Goal: Share content: Share content

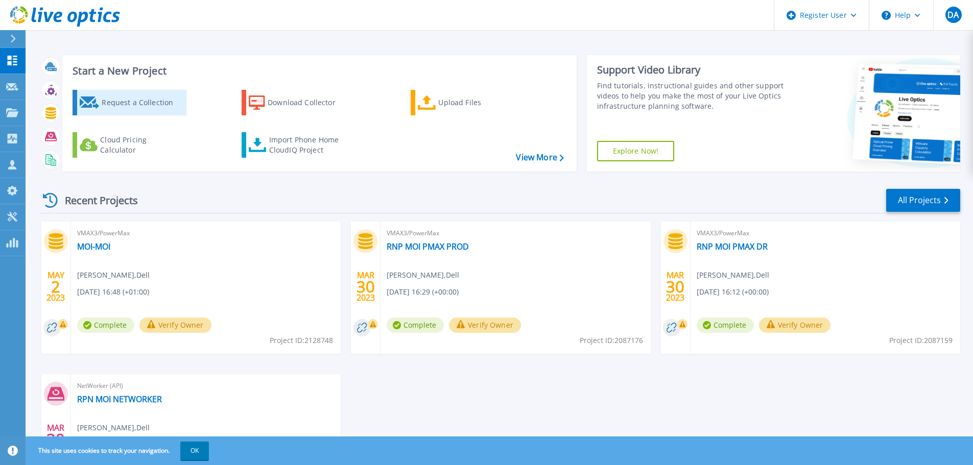
click at [129, 99] on div "Request a Collection" at bounding box center [143, 102] width 82 height 20
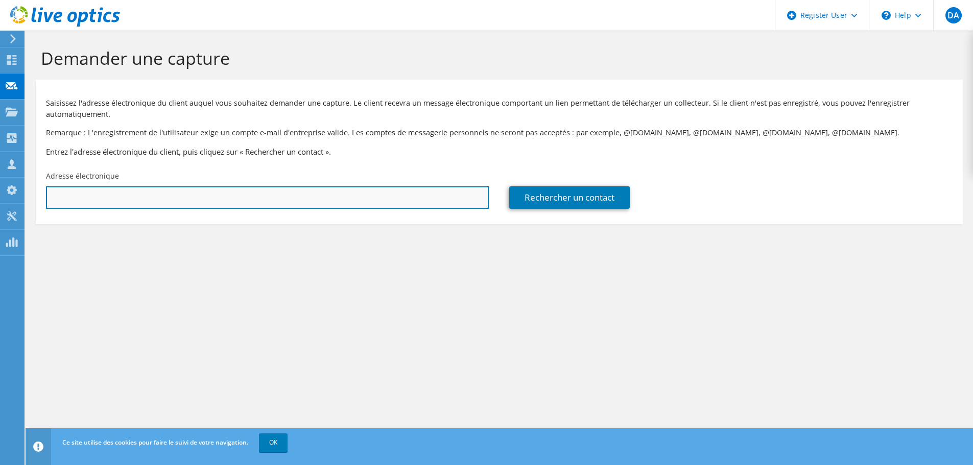
click at [144, 193] on input "text" at bounding box center [267, 197] width 443 height 22
click at [216, 193] on input "text" at bounding box center [267, 197] width 443 height 22
paste input "khalid.laanaya@jesagroup.com"
type input "khalid.laanaya@jesagroup.com"
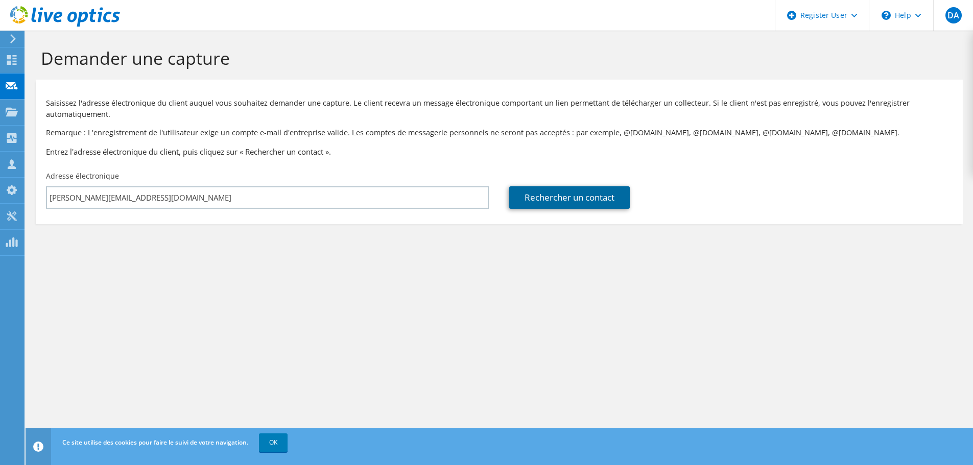
click at [583, 200] on link "Rechercher un contact" at bounding box center [569, 197] width 121 height 22
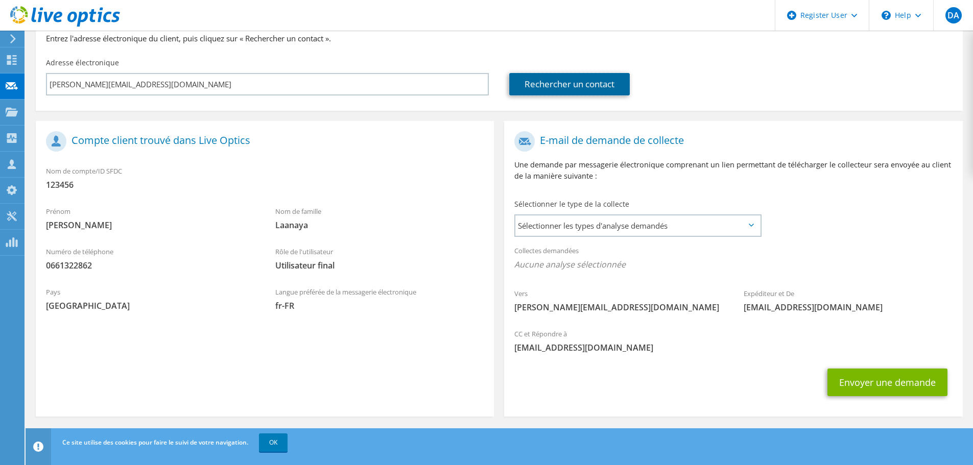
scroll to position [116, 0]
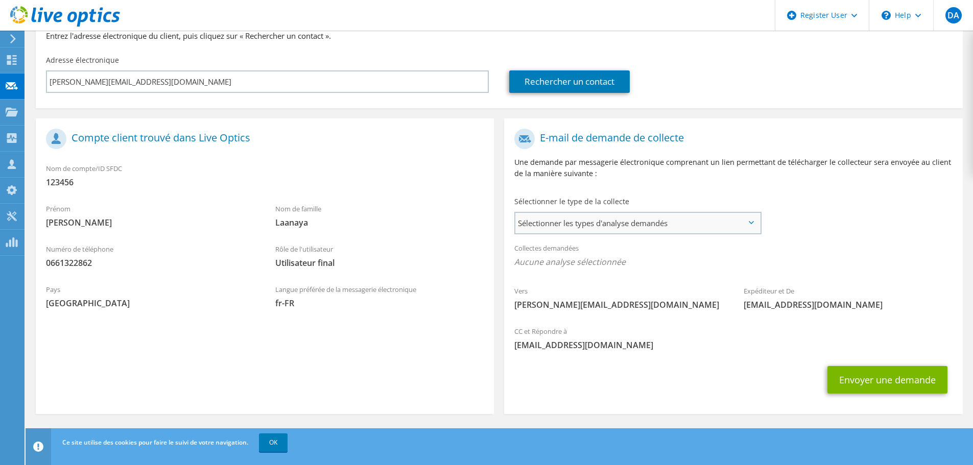
click at [604, 223] on span "Sélectionner les types d'analyse demandés" at bounding box center [637, 223] width 245 height 20
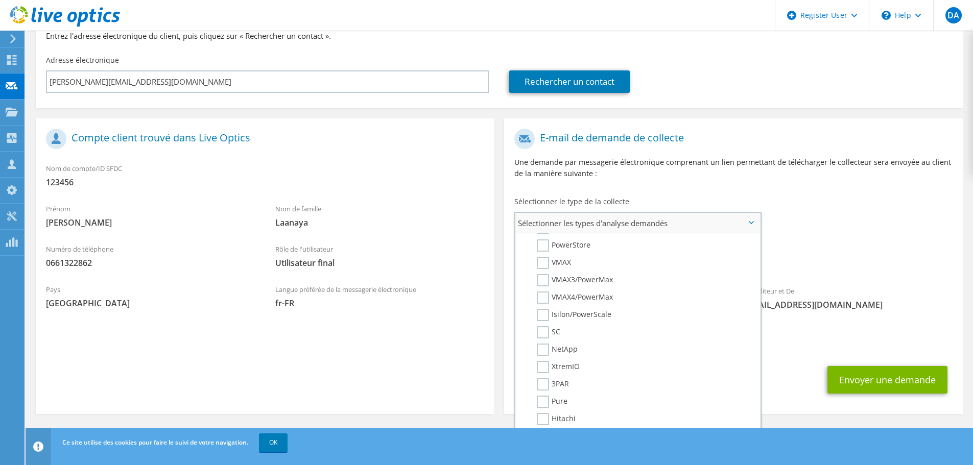
scroll to position [204, 0]
click at [543, 266] on label "PowerStore" at bounding box center [564, 263] width 54 height 12
click at [0, 0] on input "PowerStore" at bounding box center [0, 0] width 0 height 0
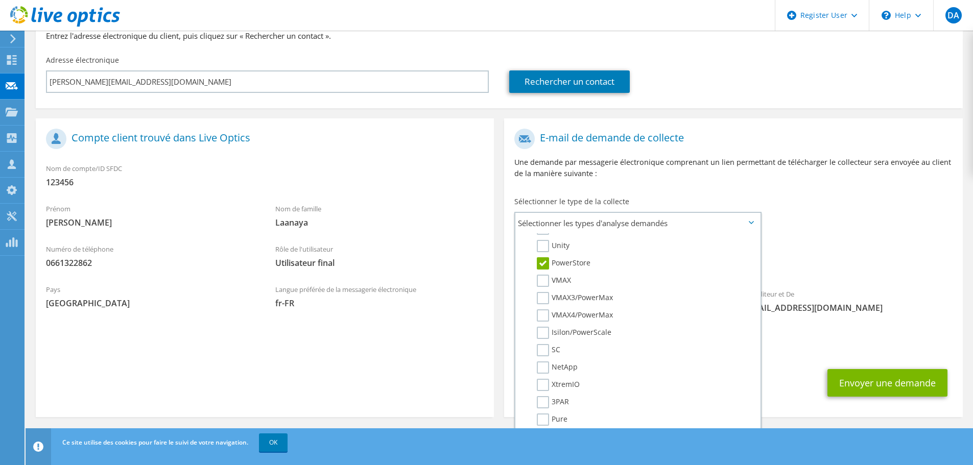
click at [884, 229] on div "Vers khalid.laanaya@jesagroup.com Expéditeur et De liveoptics@liveoptics.com" at bounding box center [733, 224] width 458 height 200
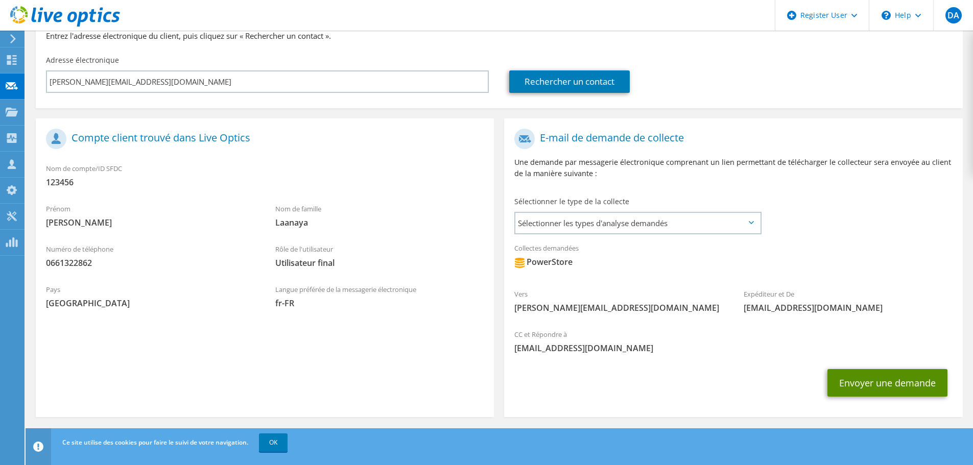
click at [877, 389] on button "Envoyer une demande" at bounding box center [887, 383] width 120 height 28
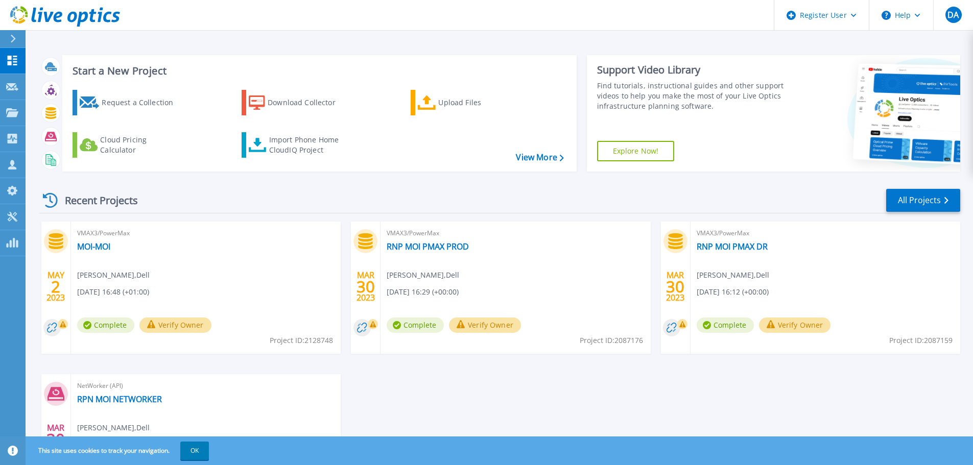
click at [45, 198] on icon at bounding box center [50, 200] width 15 height 15
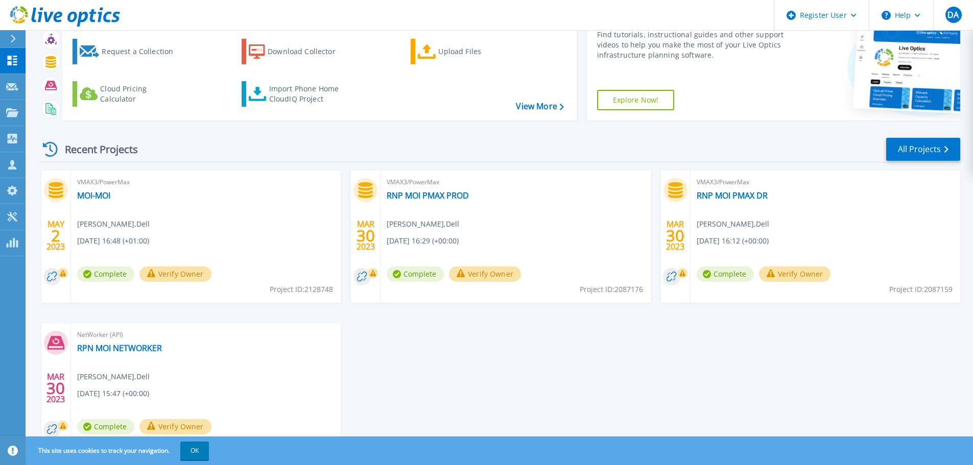
scroll to position [101, 0]
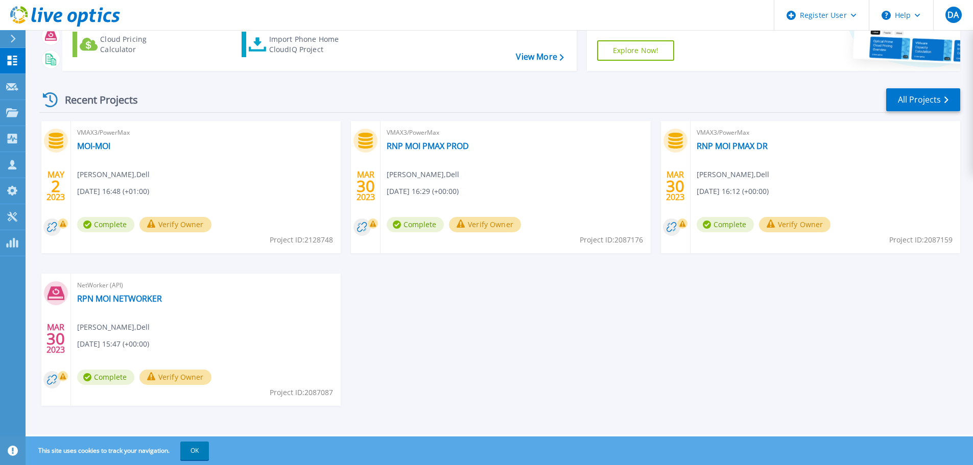
drag, startPoint x: 195, startPoint y: 448, endPoint x: 202, endPoint y: 446, distance: 7.9
click at [196, 448] on button "OK" at bounding box center [194, 451] width 29 height 18
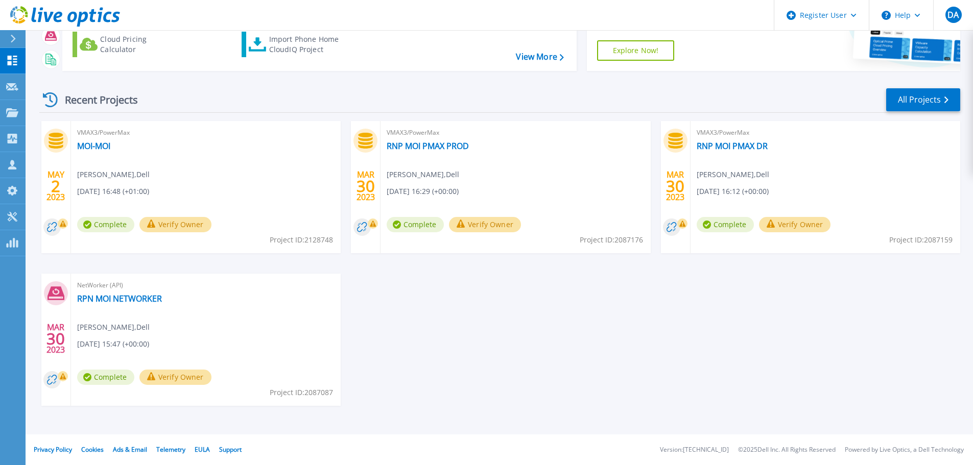
click at [471, 372] on div "MAY 2 2023 VMAX3/PowerMax MOI-MOI Diai Anass , Dell 05/02/2023, 16:48 (+01:00) …" at bounding box center [495, 273] width 929 height 305
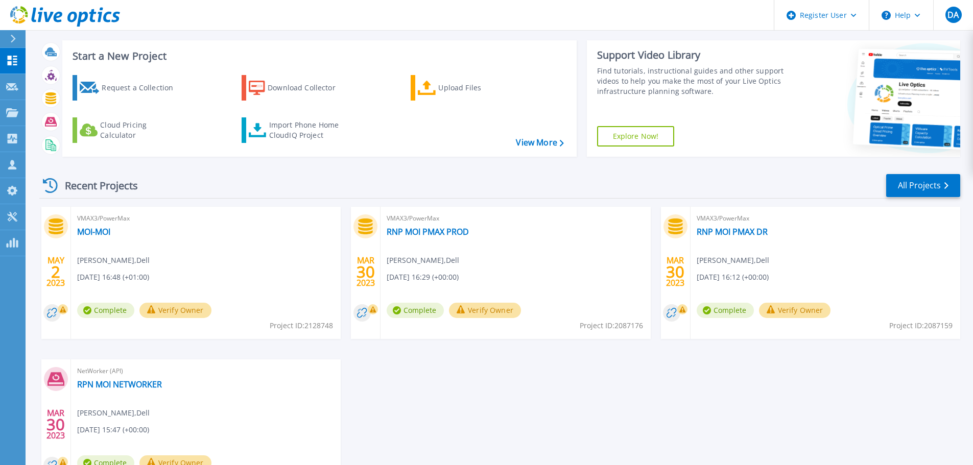
scroll to position [0, 0]
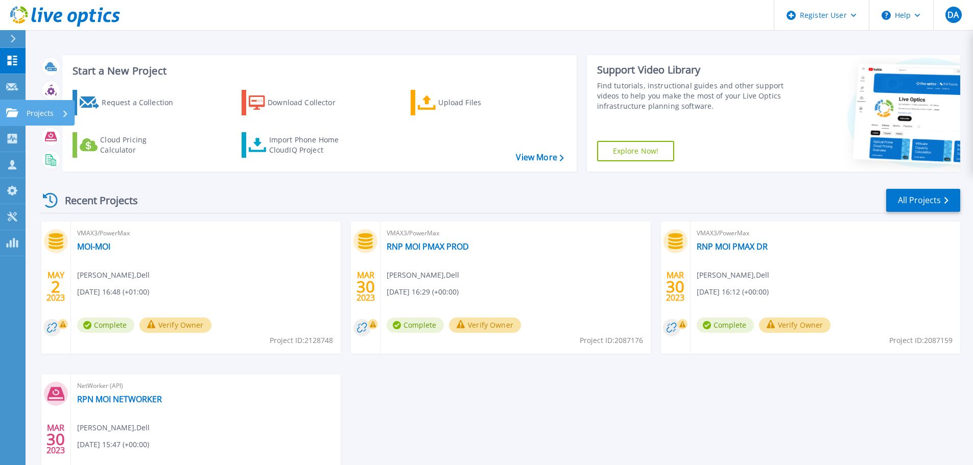
click at [26, 116] on div "Projects" at bounding box center [50, 113] width 50 height 26
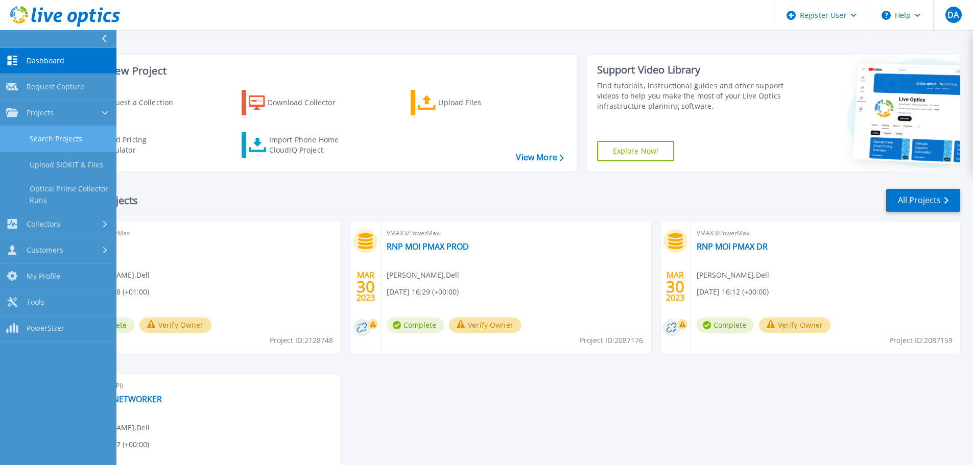
click at [66, 135] on link "Search Projects" at bounding box center [58, 139] width 116 height 26
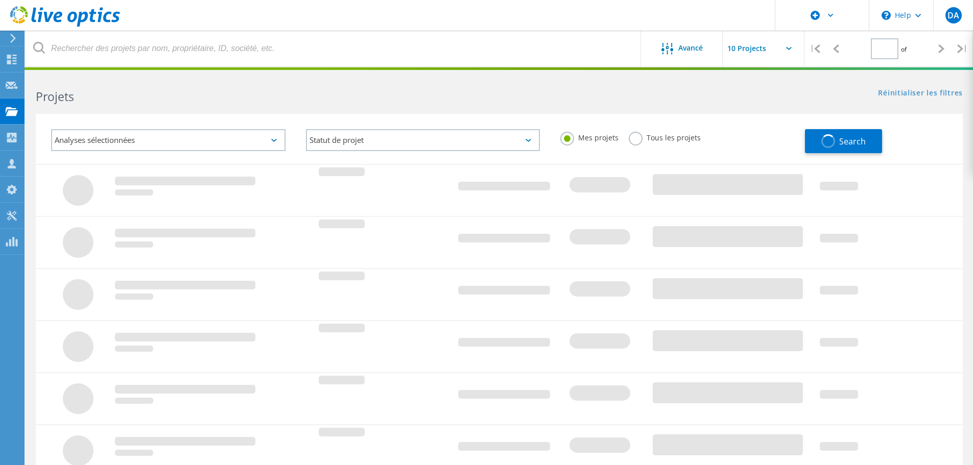
type input "1"
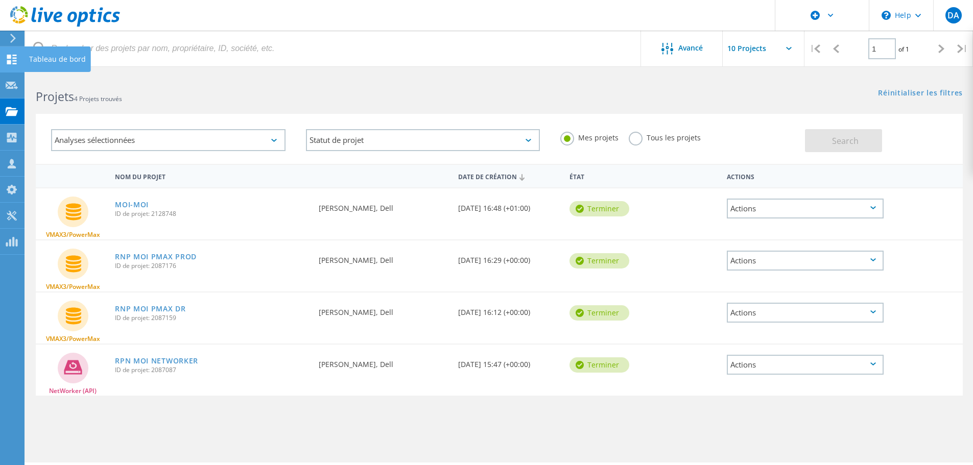
click at [6, 58] on icon at bounding box center [12, 60] width 12 height 10
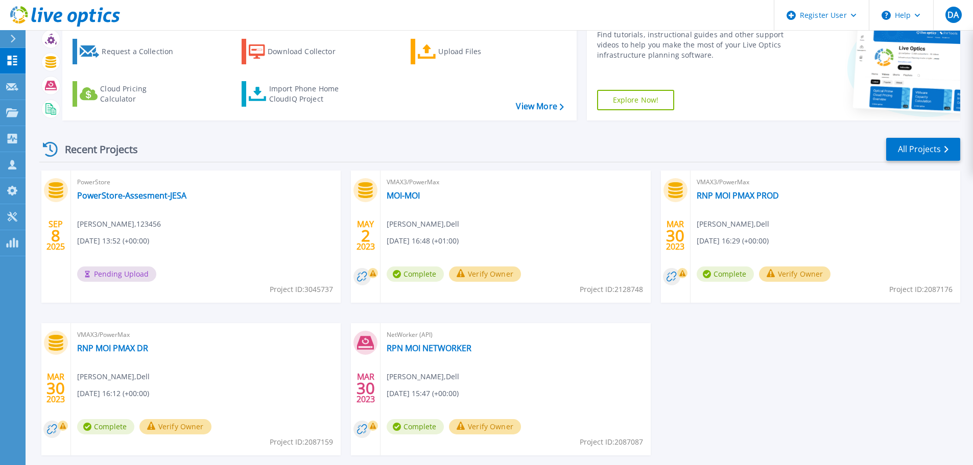
scroll to position [101, 0]
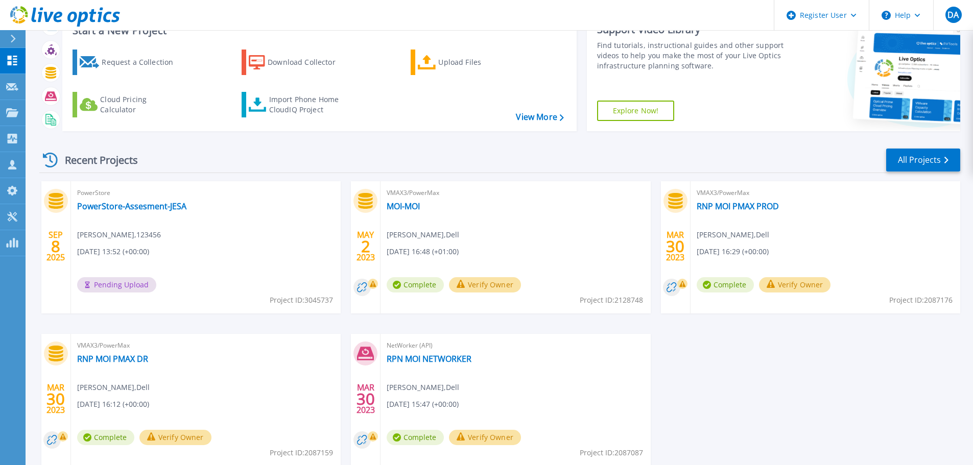
scroll to position [101, 0]
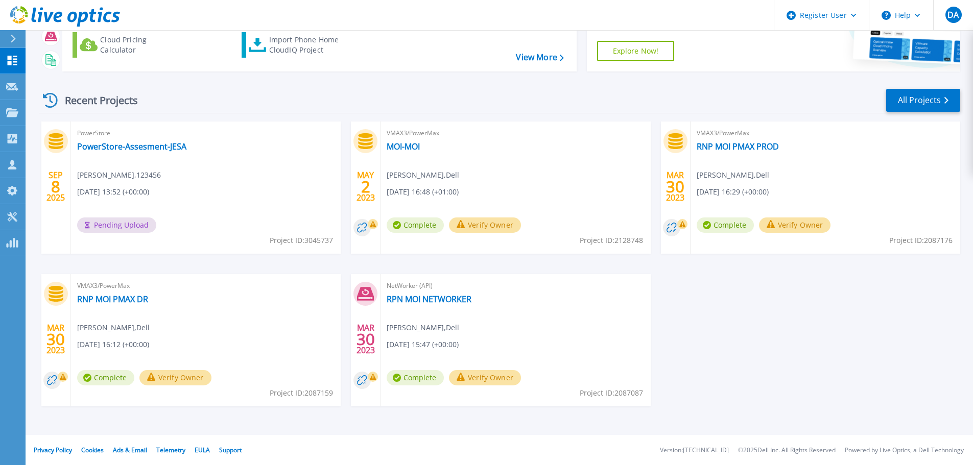
scroll to position [101, 0]
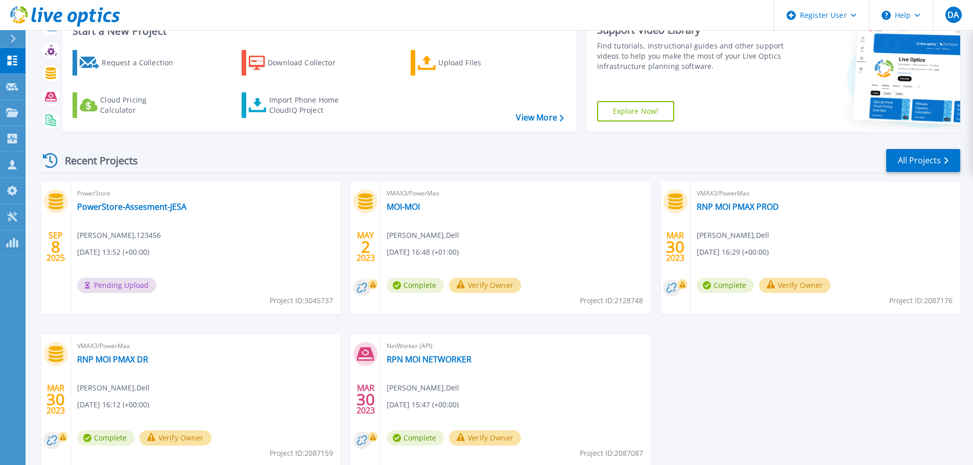
scroll to position [51, 0]
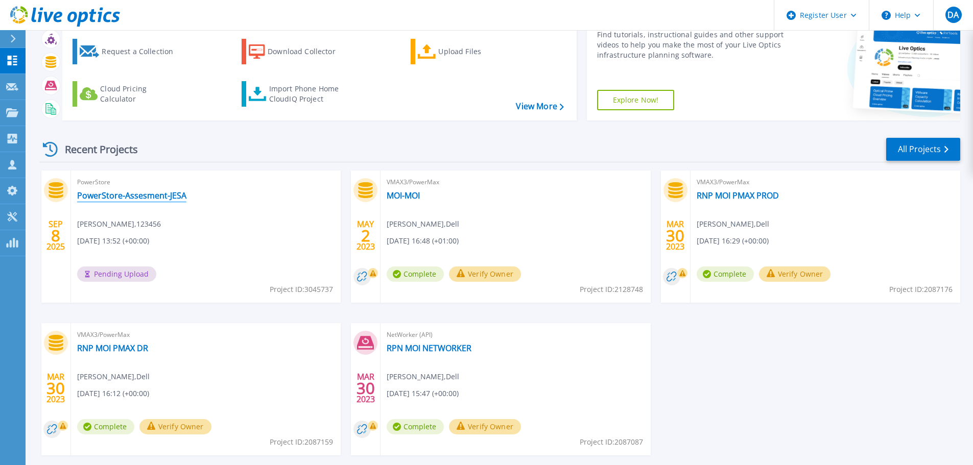
click at [136, 194] on link "PowerStore-Assesment-JESA" at bounding box center [131, 195] width 109 height 10
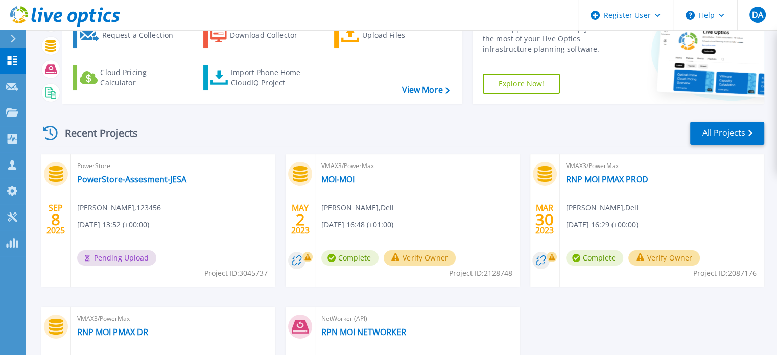
scroll to position [170, 0]
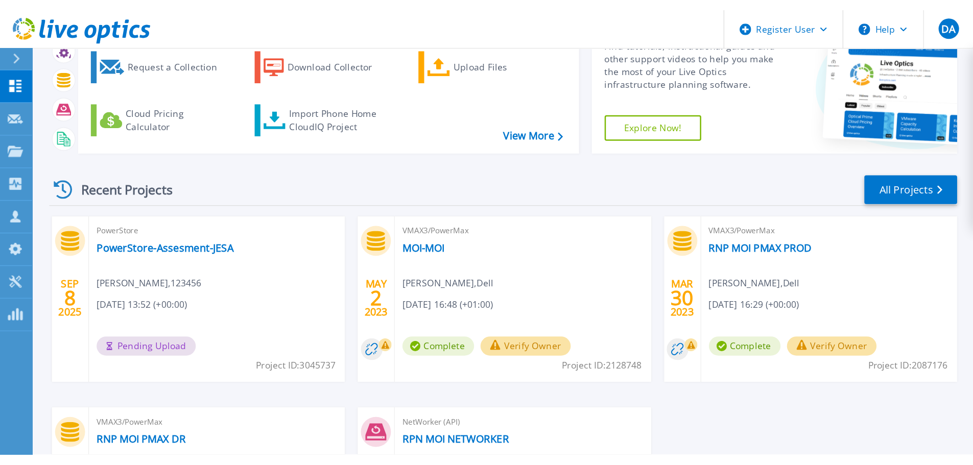
scroll to position [58, 0]
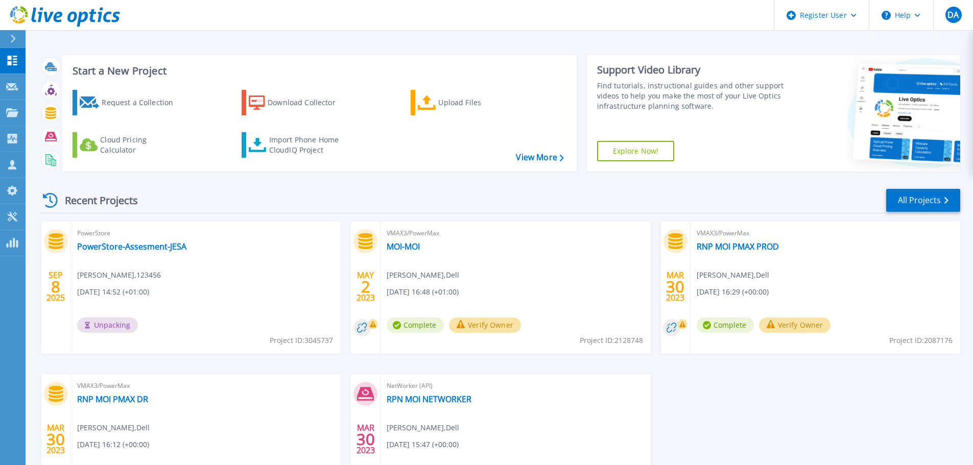
scroll to position [101, 0]
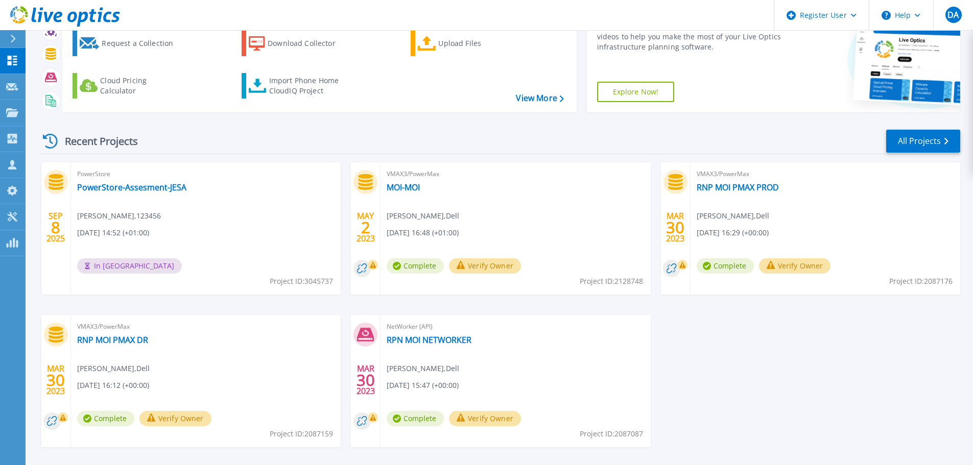
scroll to position [101, 0]
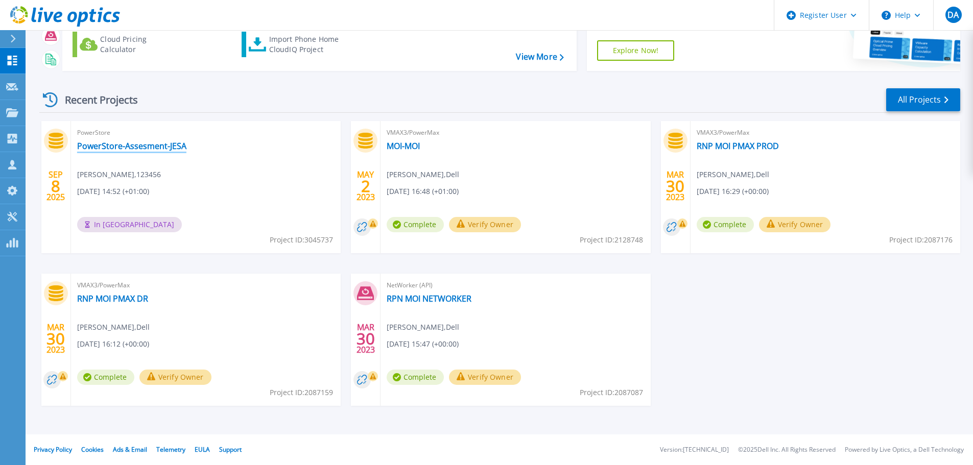
click at [133, 149] on link "PowerStore-Assesment-JESA" at bounding box center [131, 146] width 109 height 10
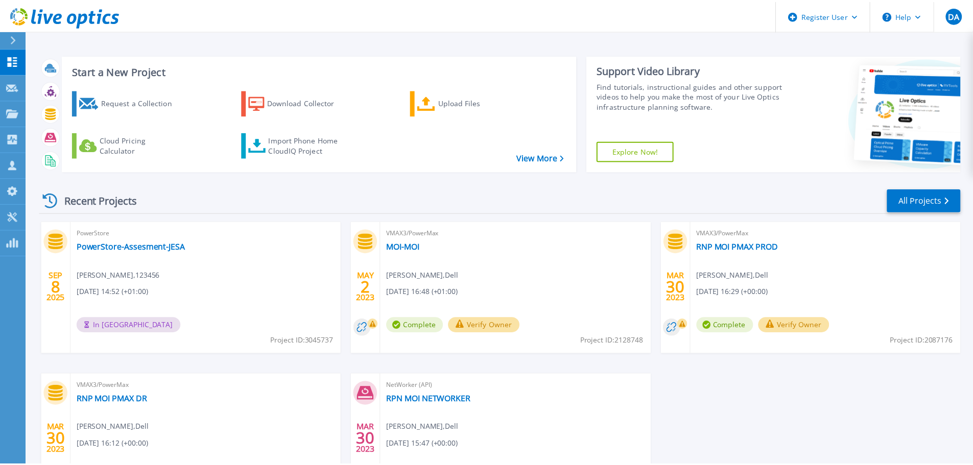
scroll to position [101, 0]
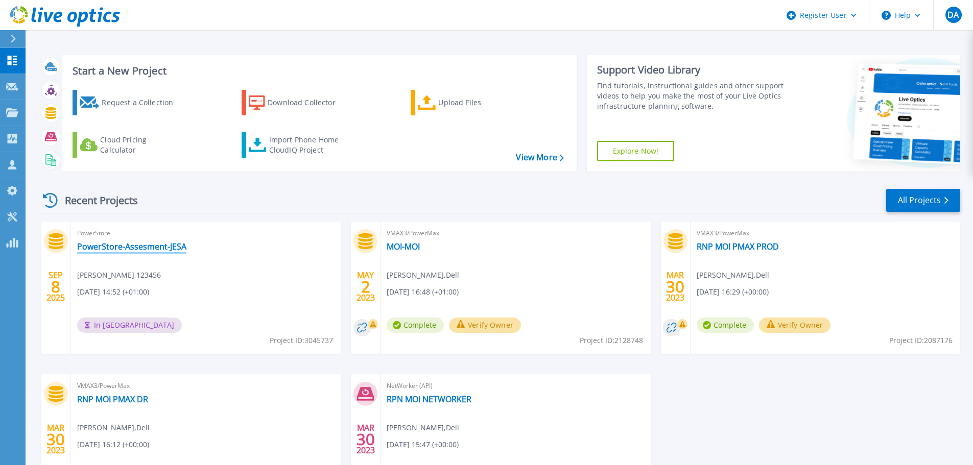
click at [143, 245] on link "PowerStore-Assesment-JESA" at bounding box center [131, 247] width 109 height 10
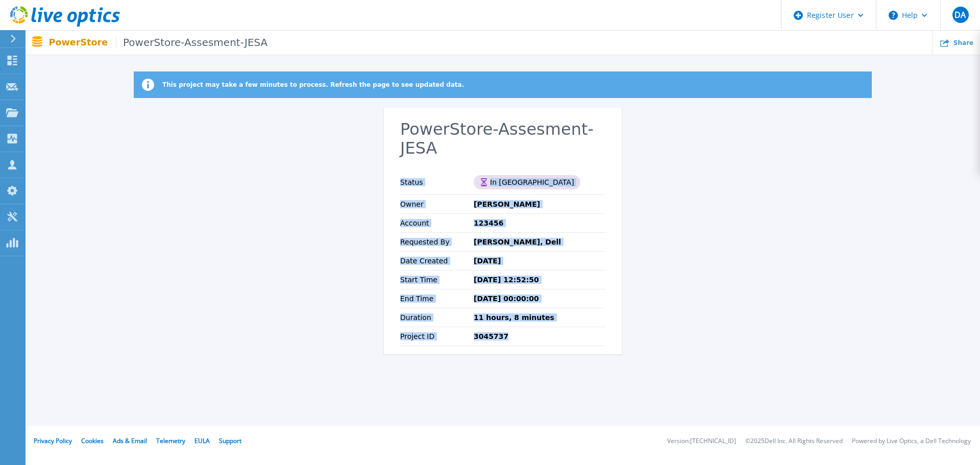
drag, startPoint x: 503, startPoint y: 317, endPoint x: 386, endPoint y: 162, distance: 194.3
click at [386, 162] on section "PowerStore-Assesment-JESA Status In Queue Owner Khalid Laanaya Account 123456 R…" at bounding box center [503, 231] width 238 height 247
click at [587, 170] on div "Status In Queue" at bounding box center [502, 182] width 205 height 25
drag, startPoint x: 525, startPoint y: 151, endPoint x: 564, endPoint y: 150, distance: 38.3
click at [526, 170] on div "Status In Queue" at bounding box center [502, 182] width 205 height 25
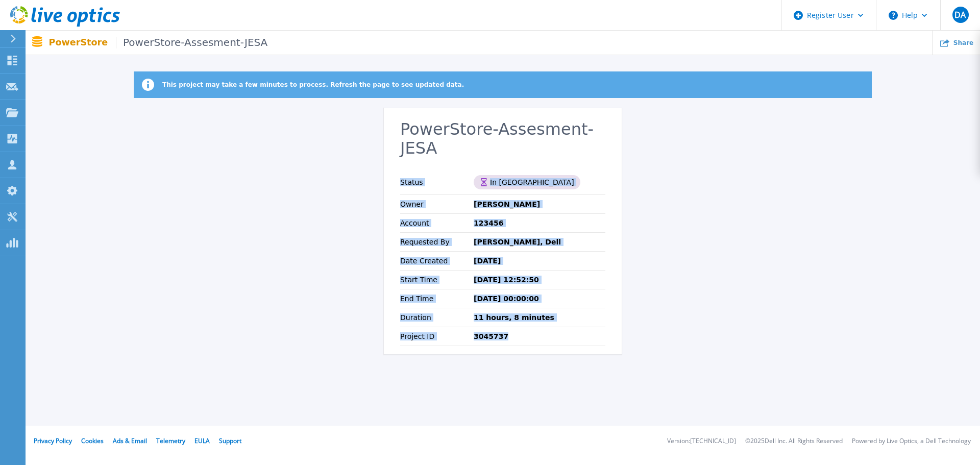
drag, startPoint x: 564, startPoint y: 152, endPoint x: 608, endPoint y: 172, distance: 48.2
click at [565, 170] on div "Status In Queue" at bounding box center [502, 182] width 205 height 25
click at [611, 269] on section "PowerStore-Assesment-JESA Status In Queue Owner Khalid Laanaya Account 123456 R…" at bounding box center [503, 231] width 238 height 247
drag, startPoint x: 566, startPoint y: 275, endPoint x: 549, endPoint y: 255, distance: 25.7
click at [566, 290] on div "End Time Jan 01, 1970 00:00:00" at bounding box center [502, 299] width 205 height 19
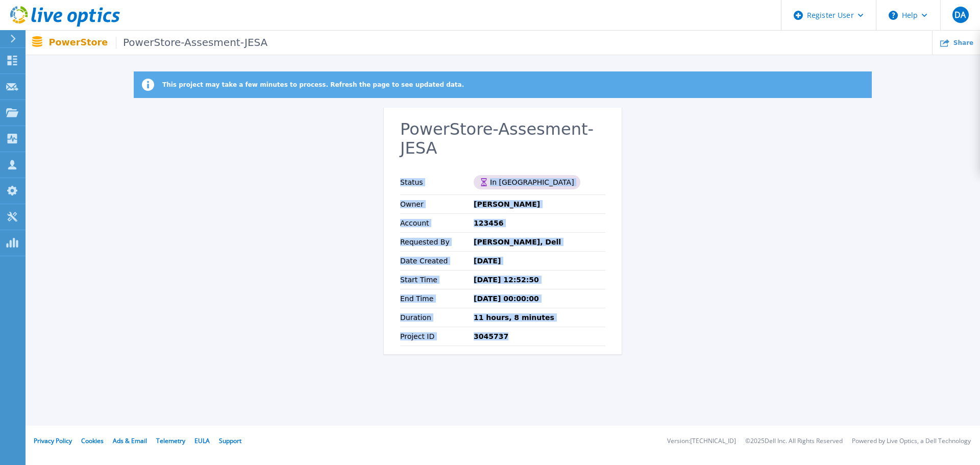
drag, startPoint x: 512, startPoint y: 224, endPoint x: 513, endPoint y: 213, distance: 10.7
click at [513, 238] on p "Diai Anass, Dell" at bounding box center [517, 242] width 87 height 8
click at [505, 214] on div "Account 123456" at bounding box center [502, 223] width 205 height 19
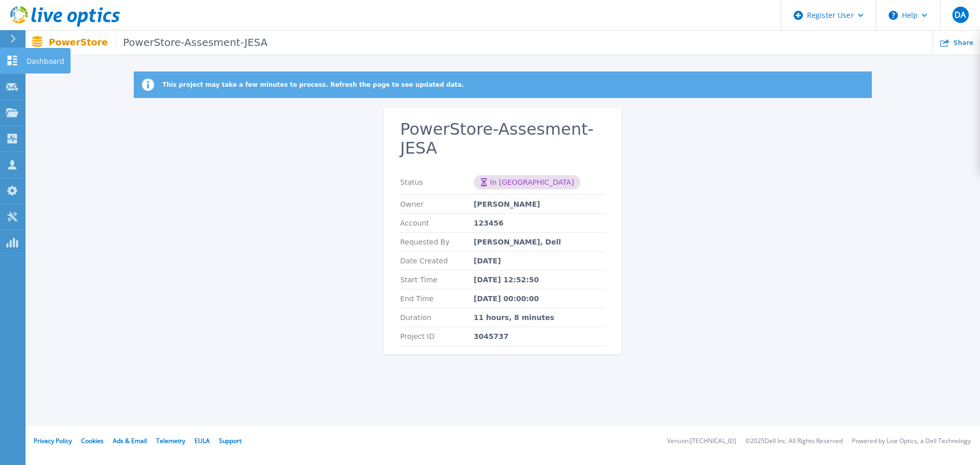
drag, startPoint x: 11, startPoint y: 58, endPoint x: 38, endPoint y: 68, distance: 28.5
click at [11, 58] on icon at bounding box center [13, 61] width 10 height 10
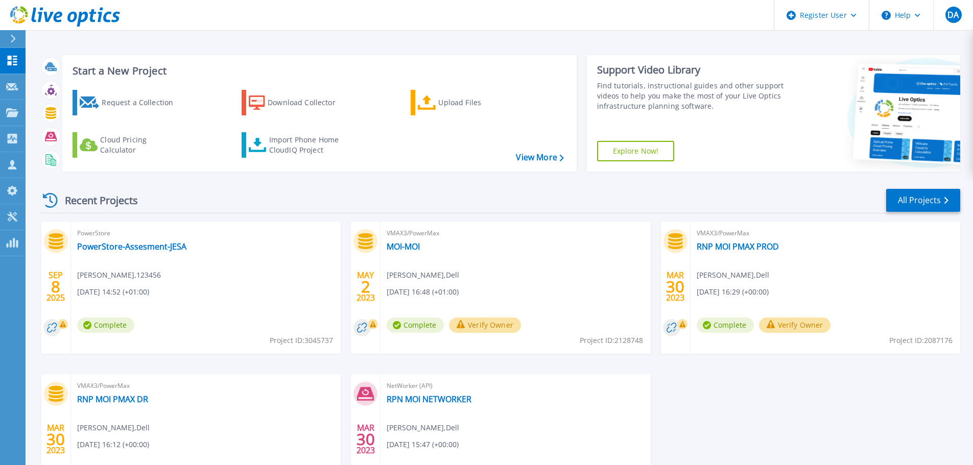
scroll to position [51, 0]
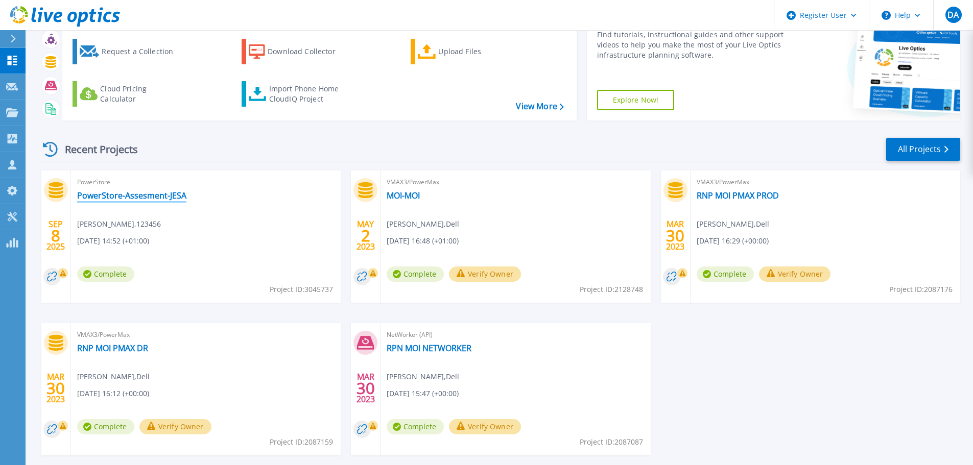
click at [155, 193] on link "PowerStore-Assesment-JESA" at bounding box center [131, 195] width 109 height 10
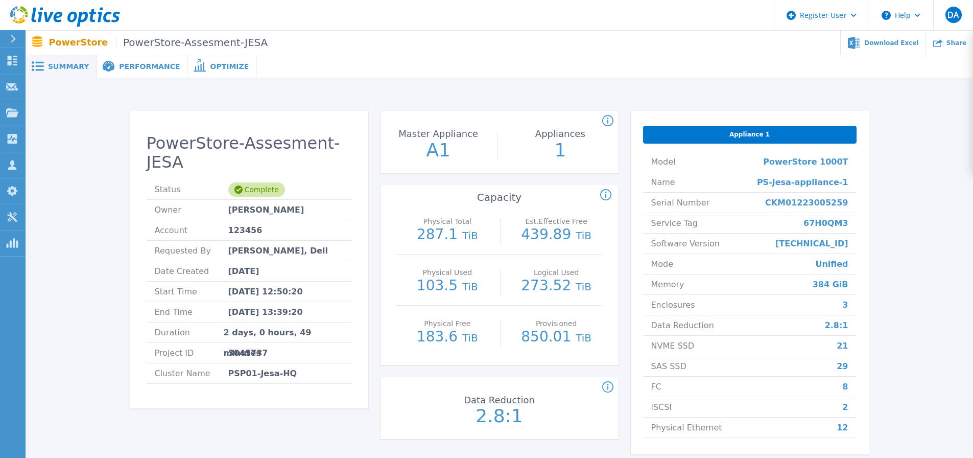
click at [132, 70] on span "Performance" at bounding box center [149, 66] width 61 height 7
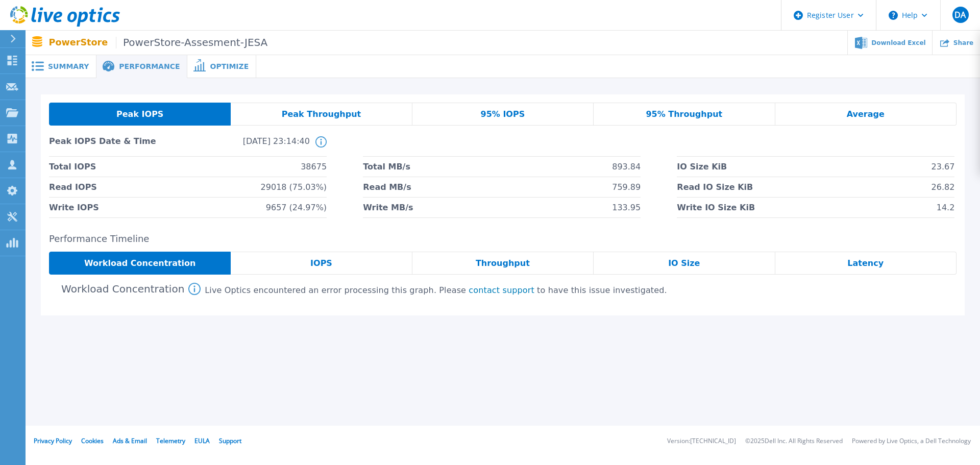
click at [222, 57] on div "Optimize" at bounding box center [221, 66] width 69 height 23
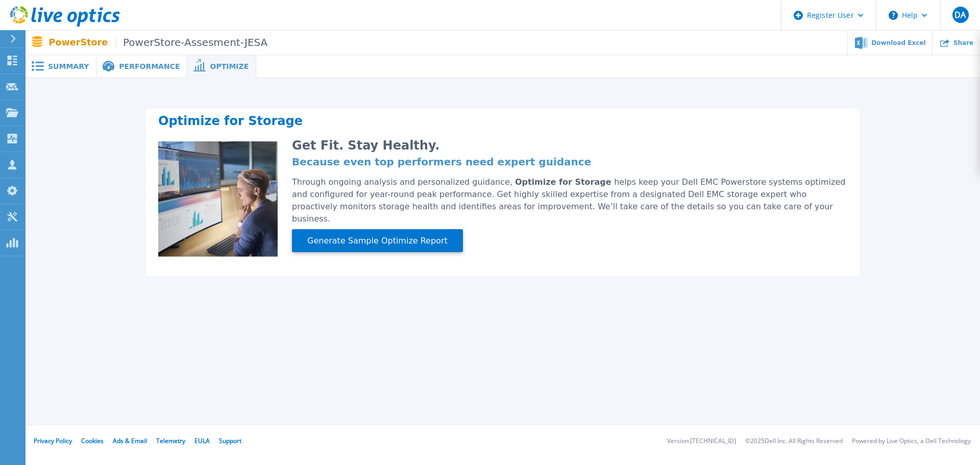
click at [58, 67] on span "Summary" at bounding box center [68, 66] width 41 height 7
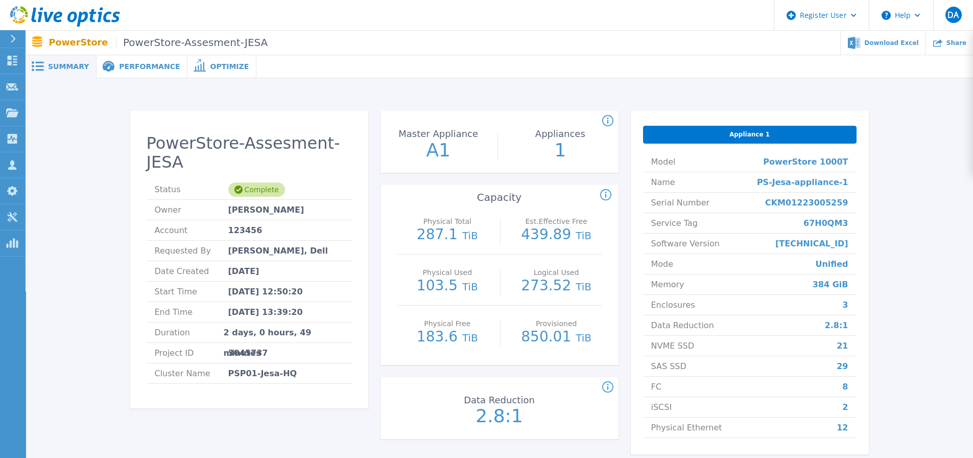
click at [145, 64] on span "Performance" at bounding box center [149, 66] width 61 height 7
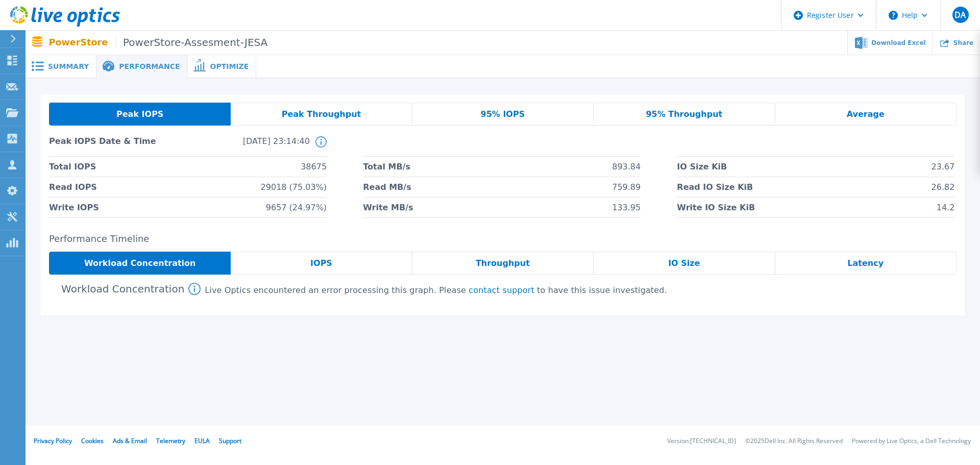
click at [210, 64] on span "Optimize" at bounding box center [229, 66] width 39 height 7
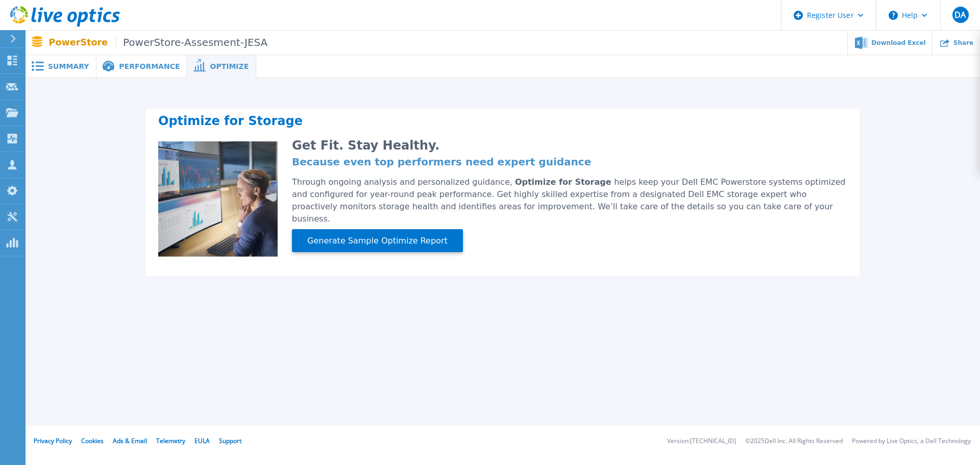
click at [70, 70] on span "Summary" at bounding box center [68, 66] width 41 height 7
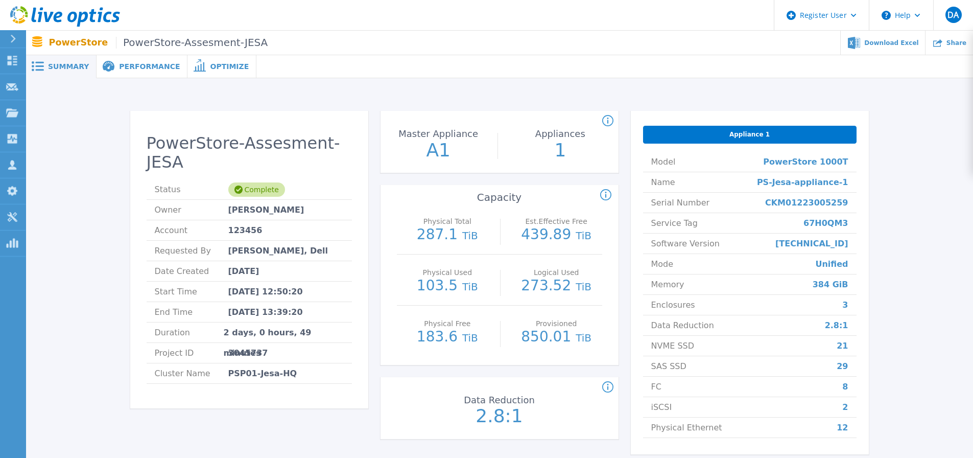
click at [142, 63] on span "Performance" at bounding box center [149, 66] width 61 height 7
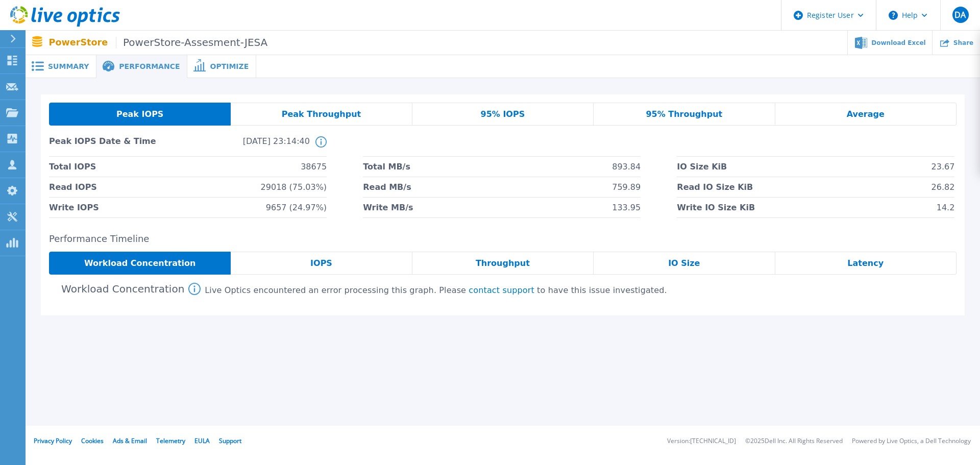
click at [52, 67] on span "Summary" at bounding box center [68, 66] width 41 height 7
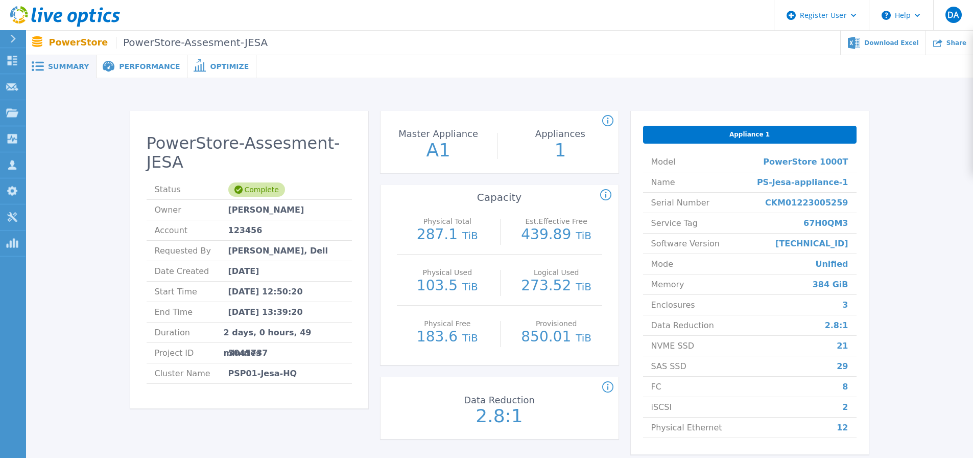
drag, startPoint x: 123, startPoint y: 68, endPoint x: 134, endPoint y: 66, distance: 11.4
click at [124, 68] on span "Performance" at bounding box center [149, 66] width 61 height 7
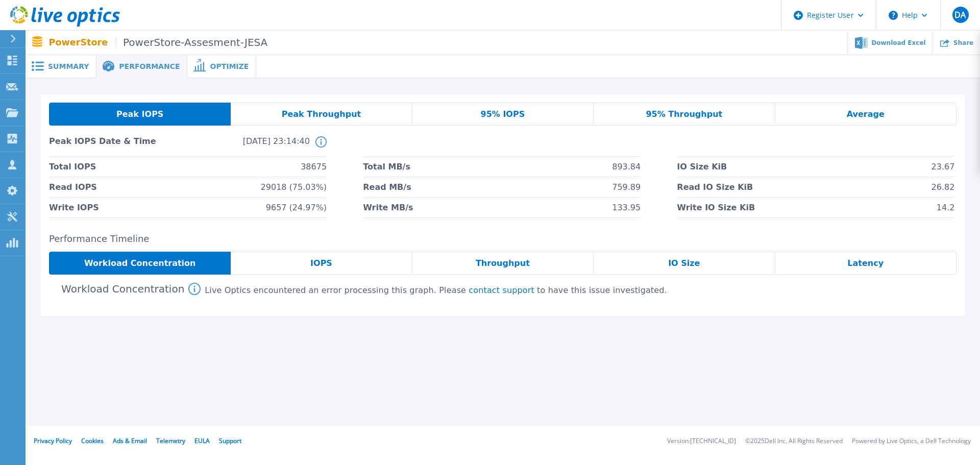
click at [208, 61] on div "Optimize" at bounding box center [221, 66] width 69 height 23
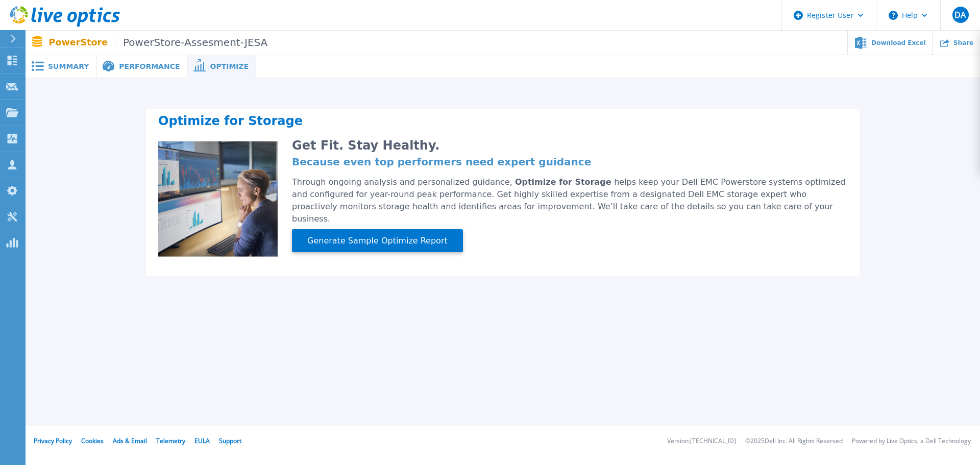
drag, startPoint x: 71, startPoint y: 64, endPoint x: 78, endPoint y: 64, distance: 7.1
click at [73, 64] on span "Summary" at bounding box center [68, 66] width 41 height 7
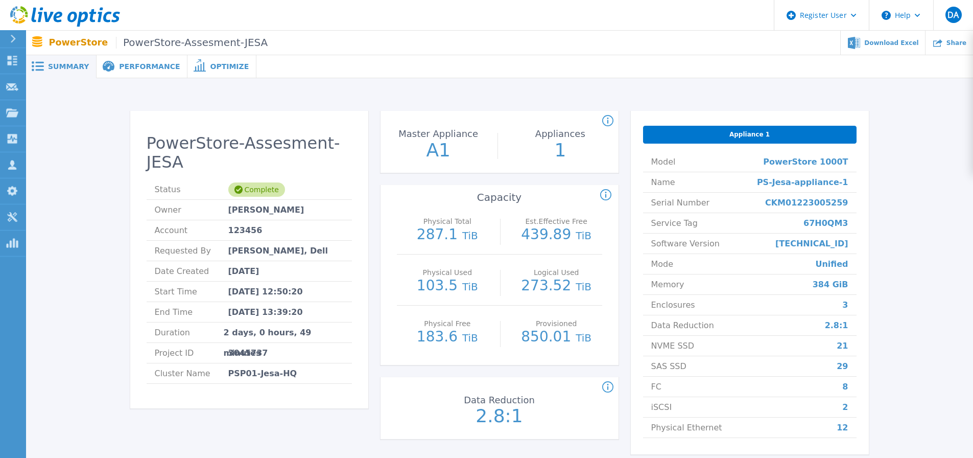
click at [131, 63] on span "Performance" at bounding box center [149, 66] width 61 height 7
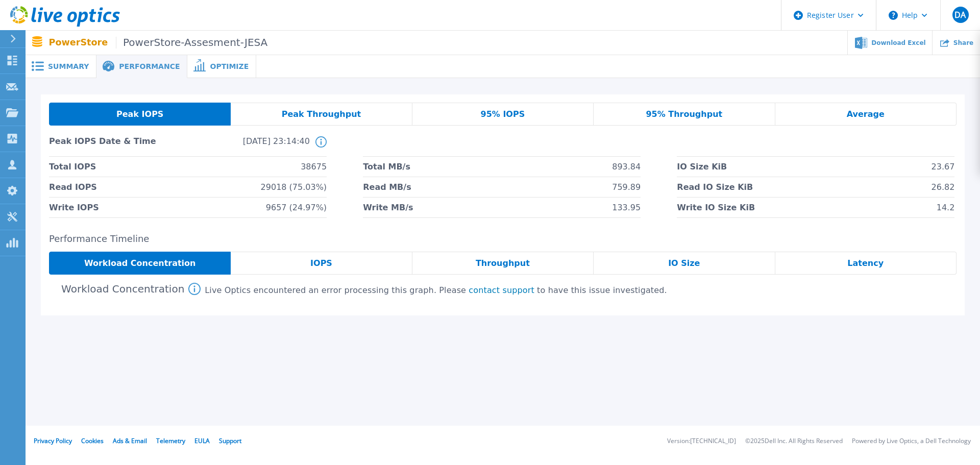
click at [210, 69] on span "Optimize" at bounding box center [229, 66] width 39 height 7
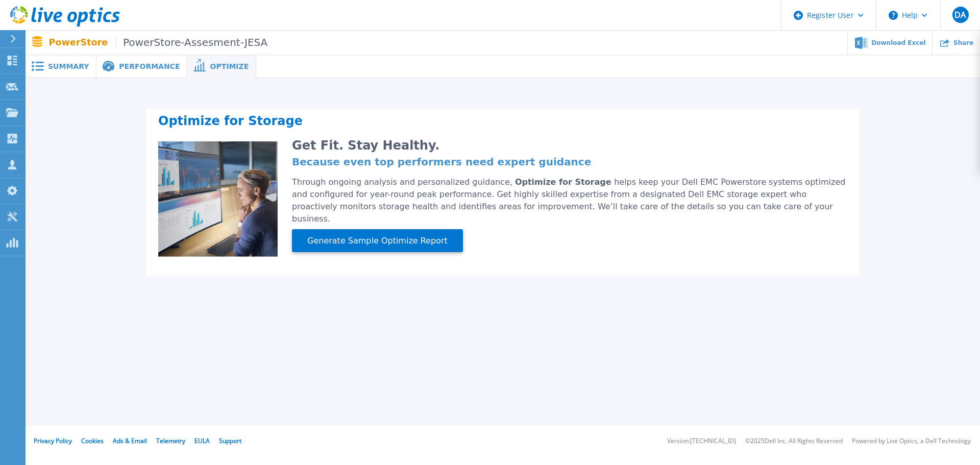
click at [61, 70] on span "Summary" at bounding box center [68, 66] width 41 height 7
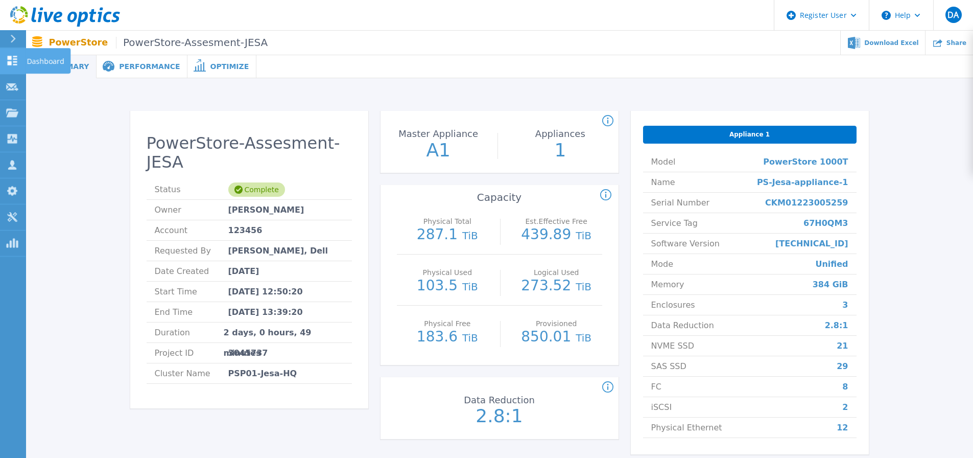
click at [16, 51] on link "Dashboard Dashboard" at bounding box center [13, 61] width 26 height 26
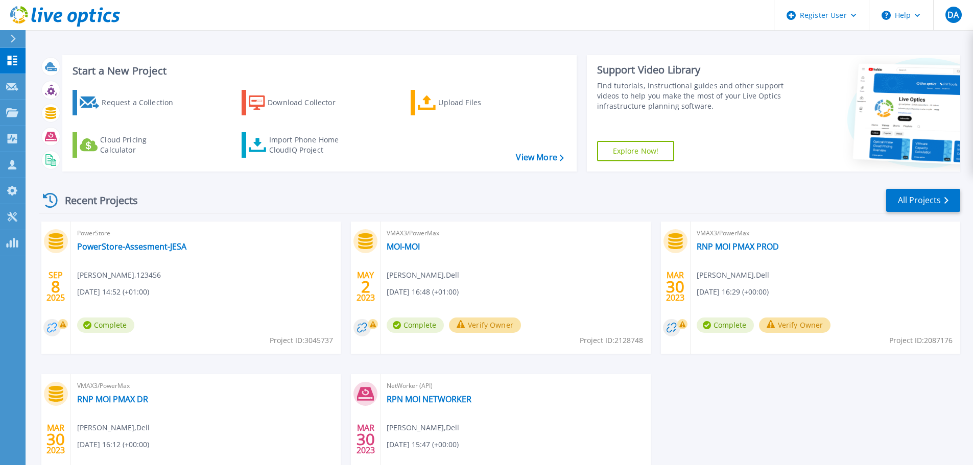
click at [52, 329] on circle at bounding box center [51, 327] width 17 height 17
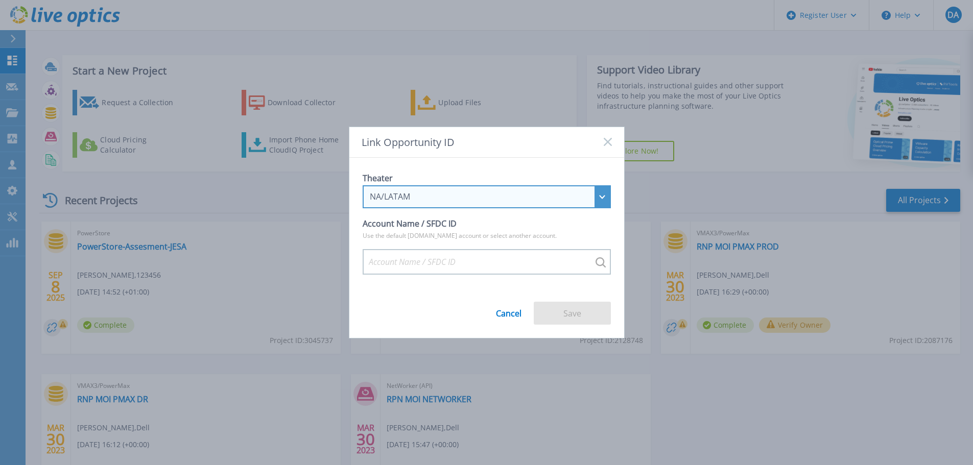
click at [605, 195] on div "NA/LATAM" at bounding box center [487, 196] width 248 height 23
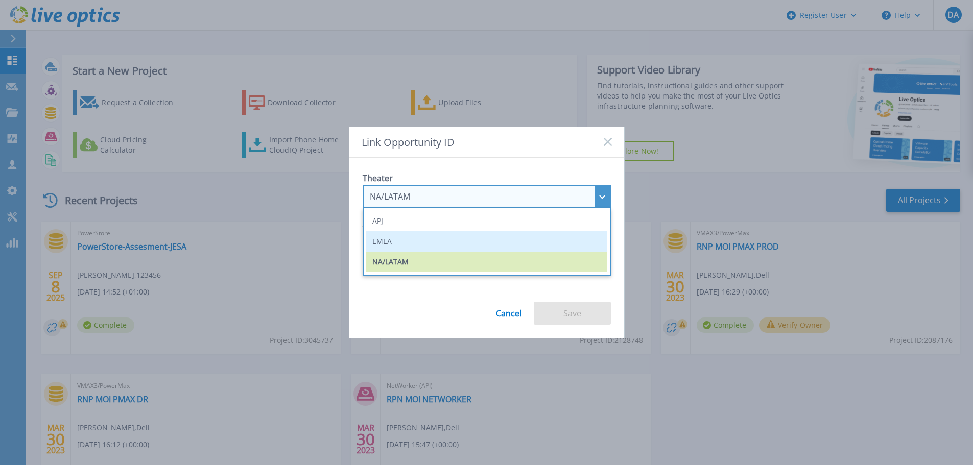
click at [504, 234] on li "EMEA" at bounding box center [486, 241] width 241 height 20
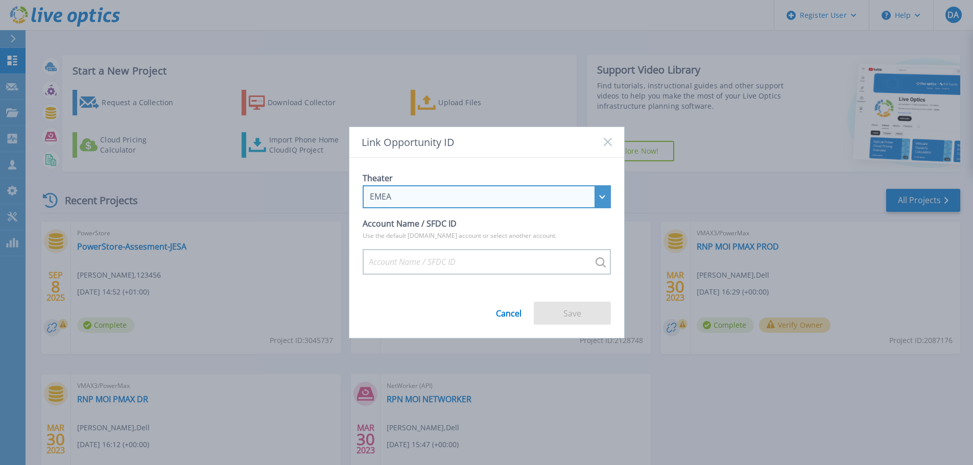
click at [604, 193] on div "EMEA" at bounding box center [487, 196] width 248 height 23
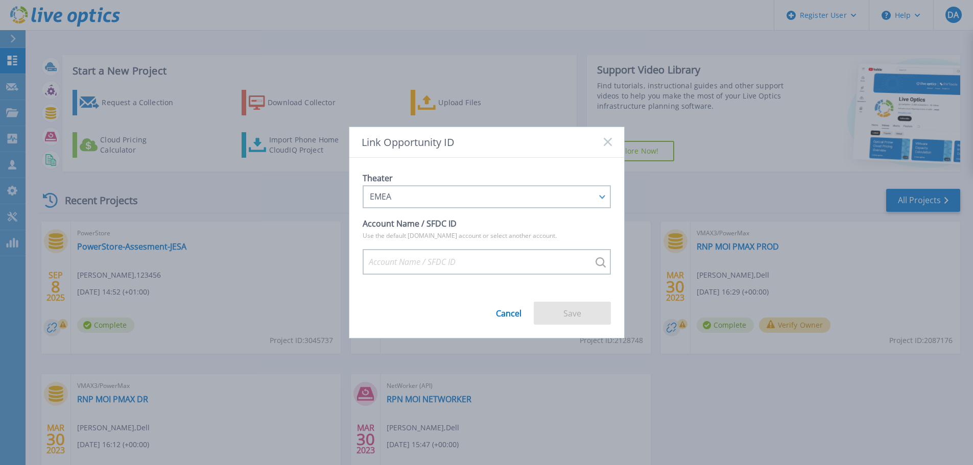
click at [533, 153] on div "Link Opportunity ID" at bounding box center [486, 142] width 275 height 31
click at [511, 317] on link "Cancel" at bounding box center [509, 309] width 26 height 17
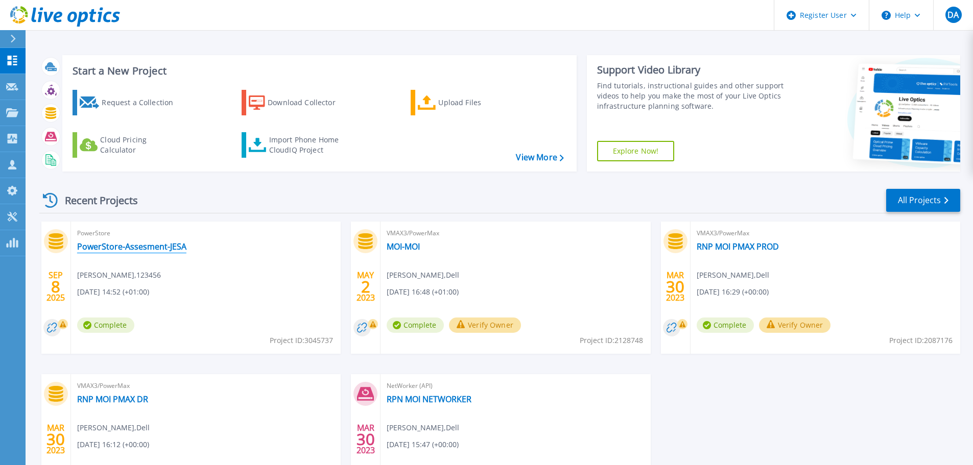
click at [151, 249] on link "PowerStore-Assesment-JESA" at bounding box center [131, 247] width 109 height 10
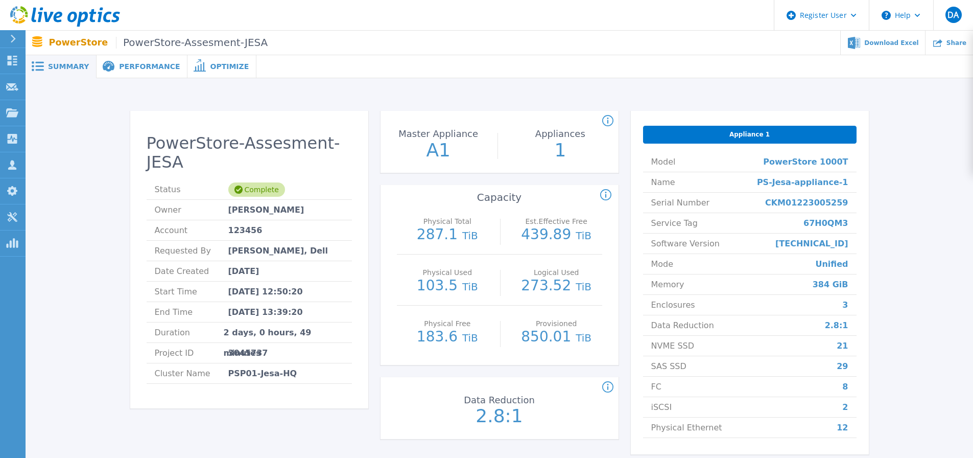
click at [147, 68] on span "Performance" at bounding box center [149, 66] width 61 height 7
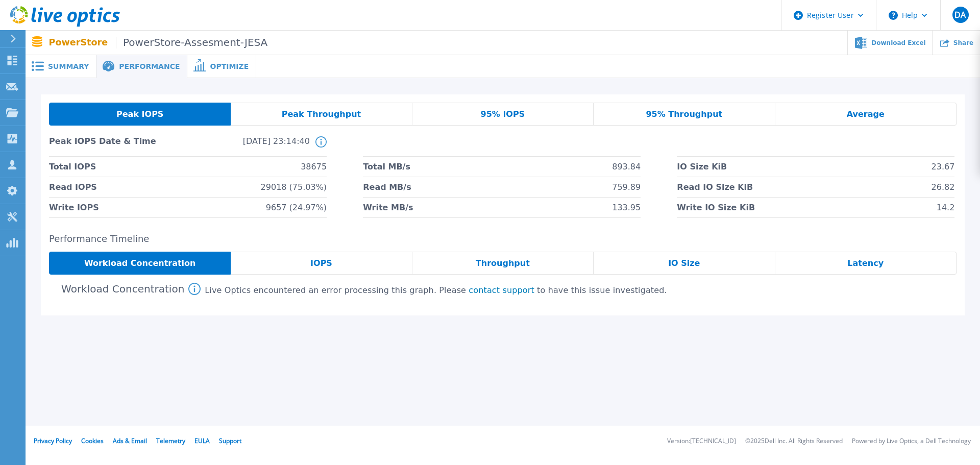
click at [321, 117] on span "Peak Throughput" at bounding box center [322, 114] width 80 height 8
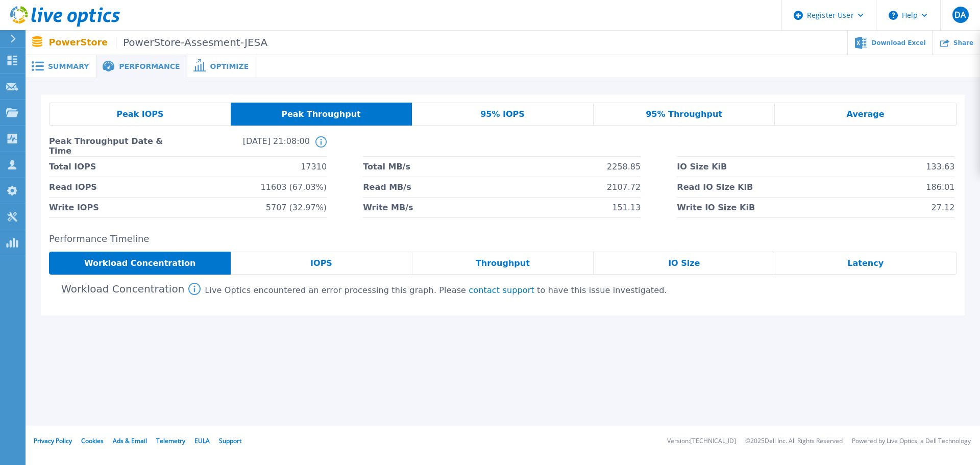
drag, startPoint x: 514, startPoint y: 113, endPoint x: 562, endPoint y: 104, distance: 48.9
click at [513, 113] on span "95% IOPS" at bounding box center [503, 114] width 44 height 8
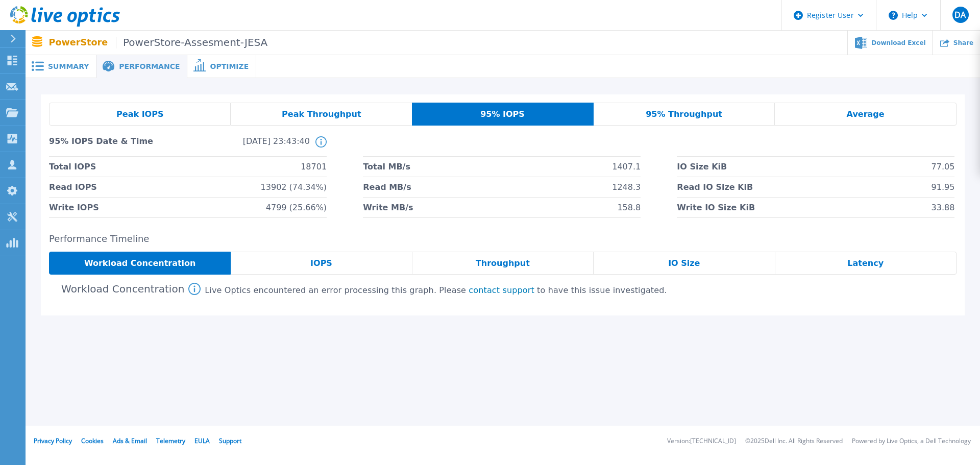
click at [706, 115] on span "95% Throughput" at bounding box center [684, 114] width 77 height 8
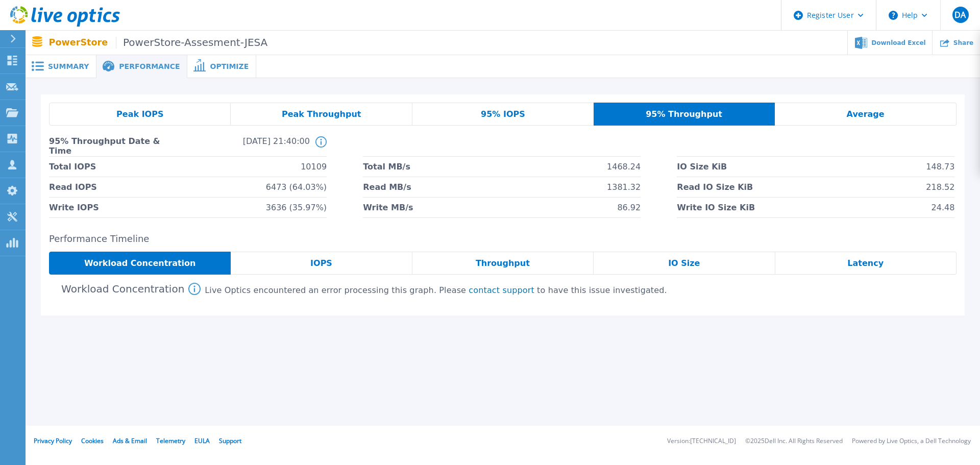
click at [859, 110] on span "Average" at bounding box center [866, 114] width 38 height 8
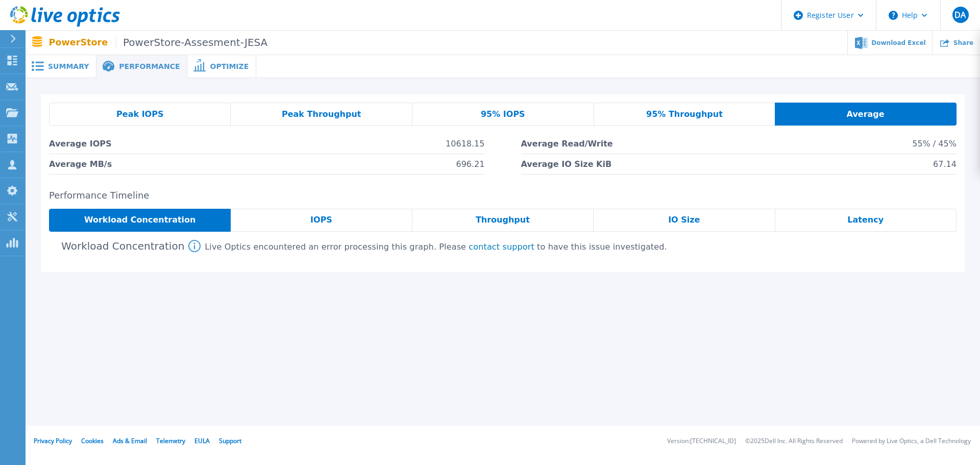
click at [319, 221] on span "IOPS" at bounding box center [321, 220] width 22 height 8
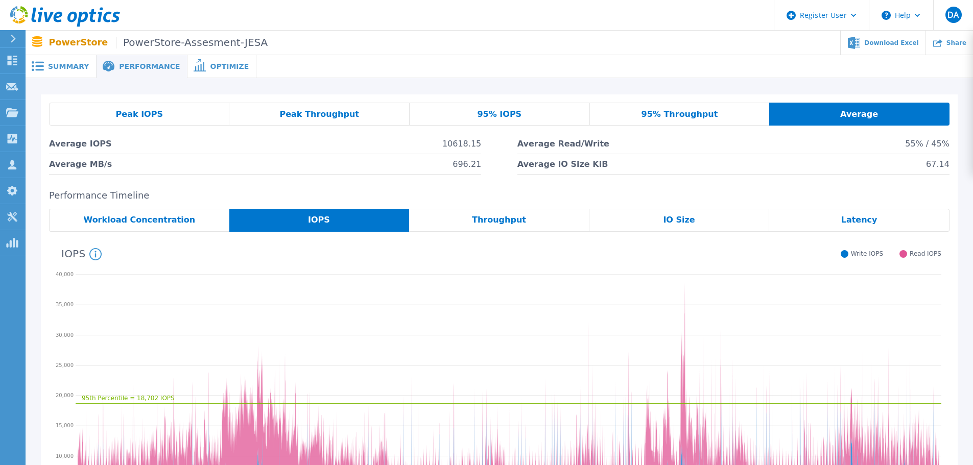
drag, startPoint x: 489, startPoint y: 221, endPoint x: 501, endPoint y: 221, distance: 12.8
click at [489, 221] on span "Throughput" at bounding box center [499, 220] width 54 height 8
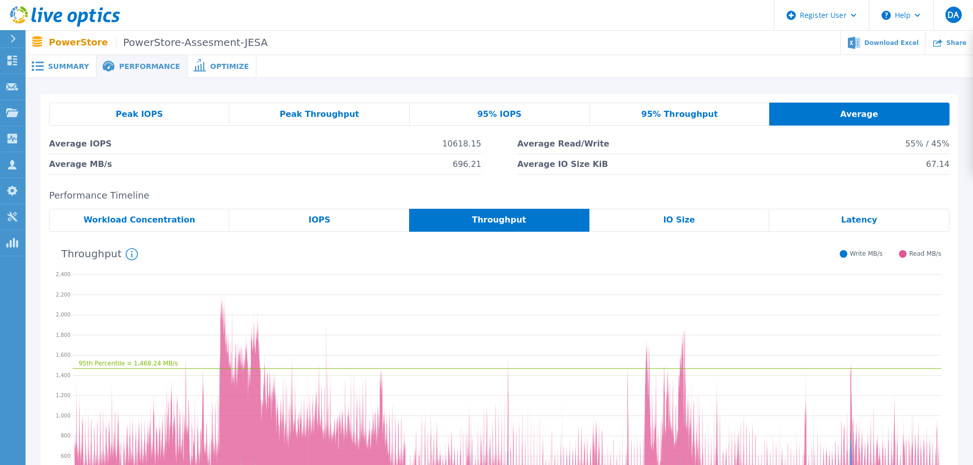
click at [687, 219] on span "IO Size" at bounding box center [679, 220] width 32 height 8
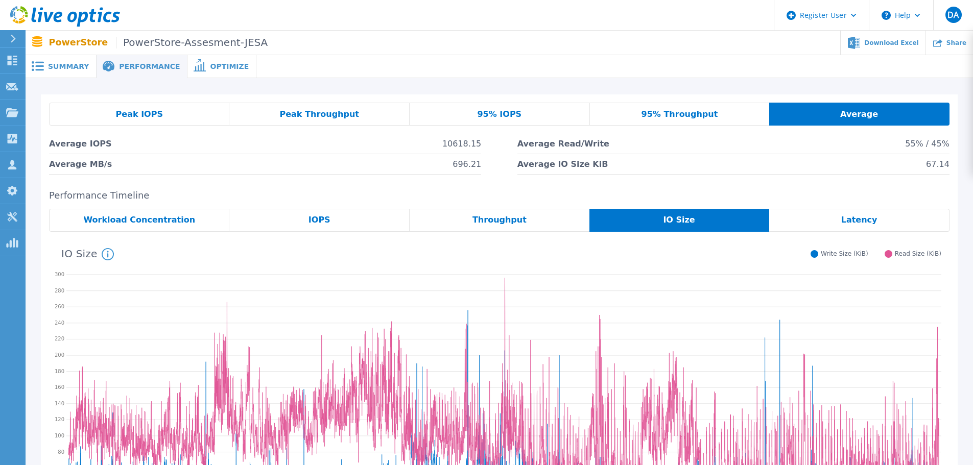
click at [872, 218] on span "Latency" at bounding box center [859, 220] width 36 height 8
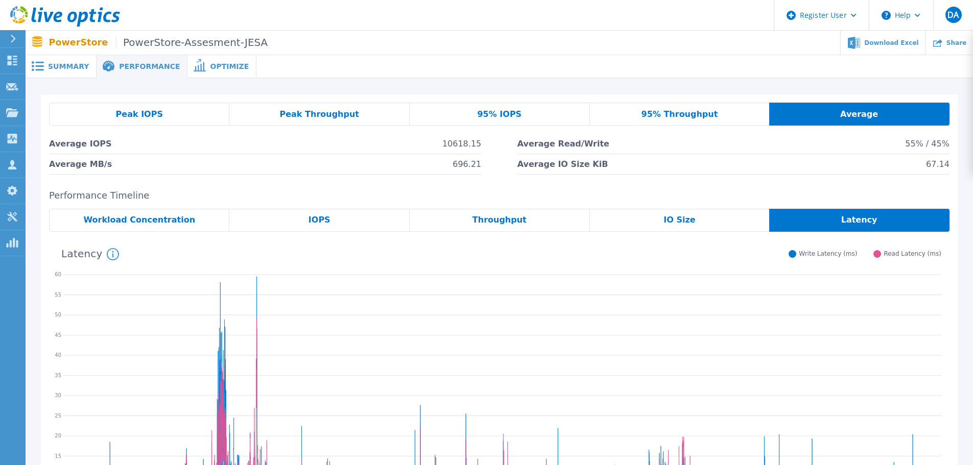
click at [213, 76] on div "Optimize" at bounding box center [221, 66] width 69 height 23
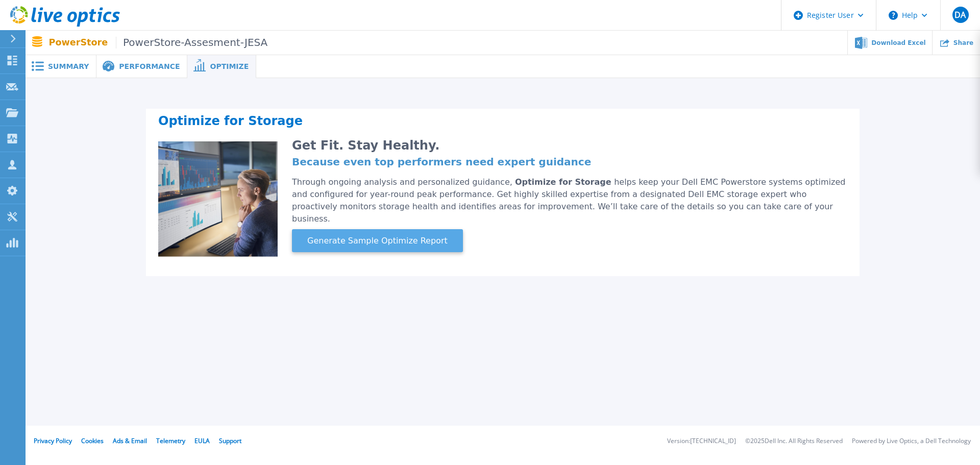
click at [387, 235] on span "Generate Sample Optimize Report" at bounding box center [377, 241] width 149 height 12
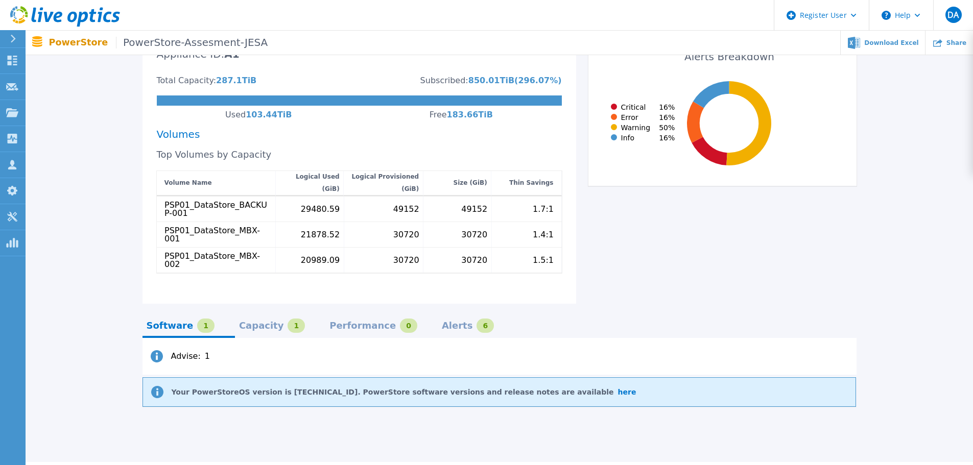
scroll to position [299, 0]
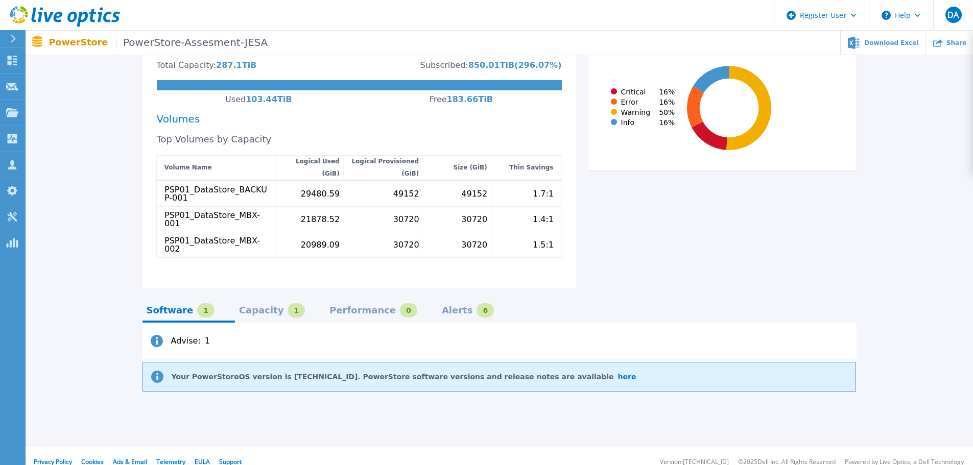
click at [250, 306] on div "Capacity" at bounding box center [261, 310] width 45 height 8
click at [339, 306] on div "Performance" at bounding box center [362, 310] width 66 height 8
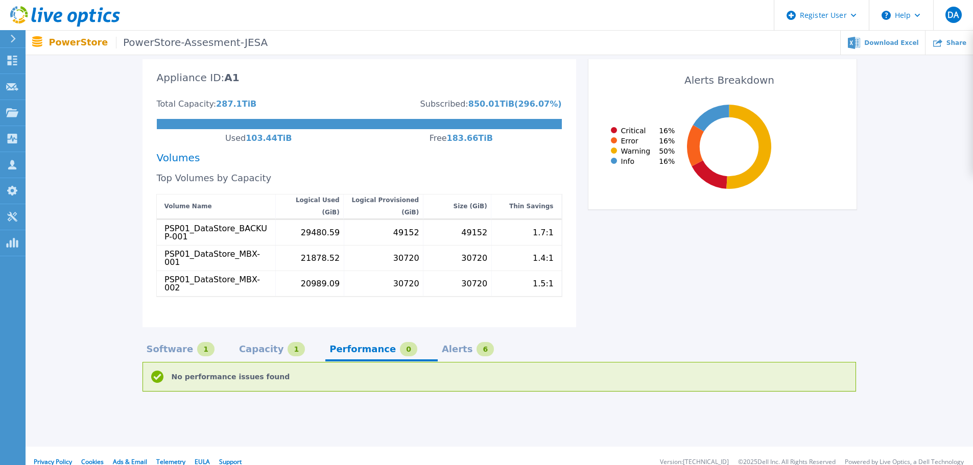
click at [442, 345] on div "Alerts" at bounding box center [457, 349] width 31 height 8
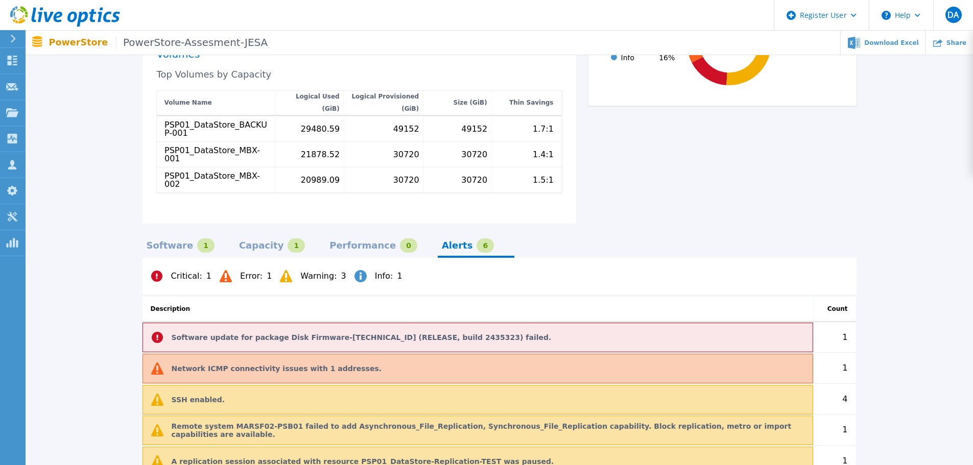
scroll to position [479, 0]
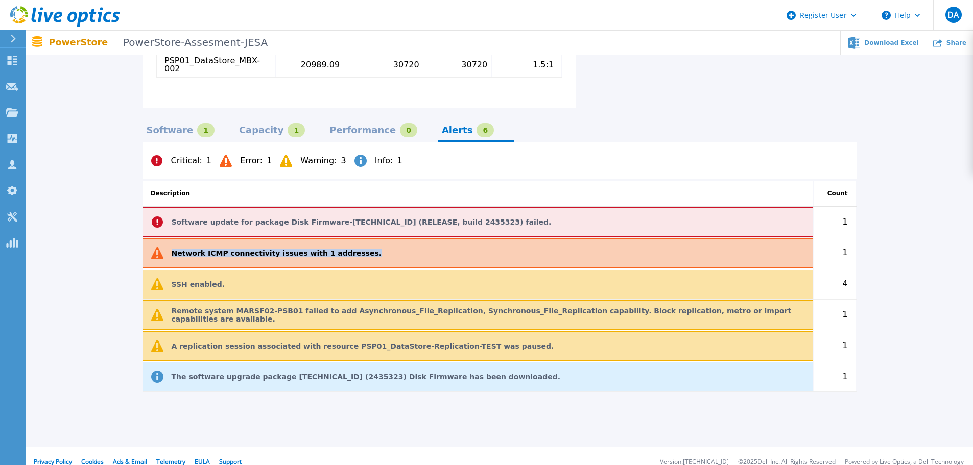
drag, startPoint x: 171, startPoint y: 237, endPoint x: 225, endPoint y: 255, distance: 56.5
click at [343, 238] on div "Network ICMP connectivity issues with 1 addresses." at bounding box center [477, 253] width 671 height 30
drag, startPoint x: 17, startPoint y: 268, endPoint x: 36, endPoint y: 266, distance: 19.0
click at [17, 267] on div "Dashboard Dashboard Request Capture Request Capture Projects Projects Search Pr…" at bounding box center [13, 257] width 26 height 418
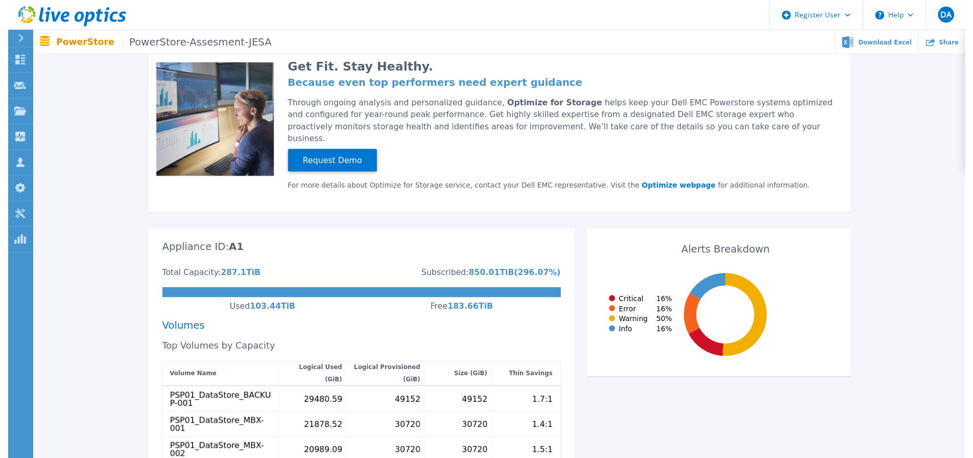
scroll to position [0, 0]
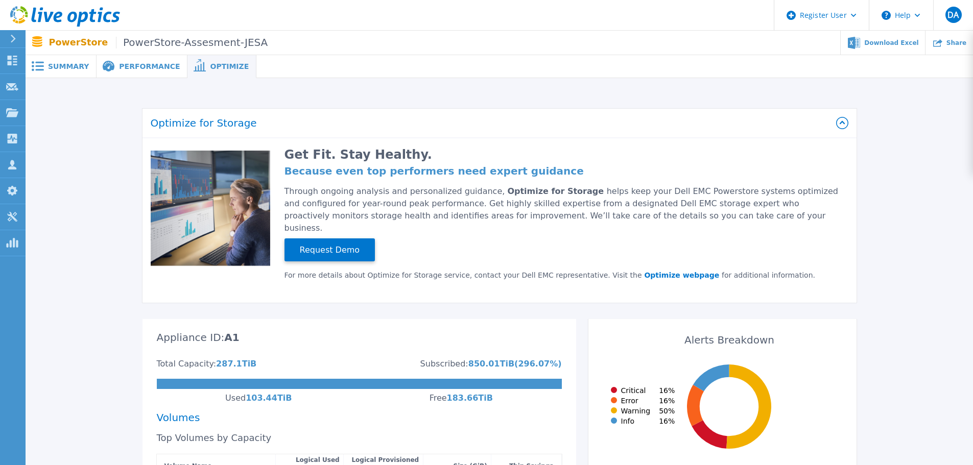
click at [56, 63] on span "Summary" at bounding box center [68, 66] width 41 height 7
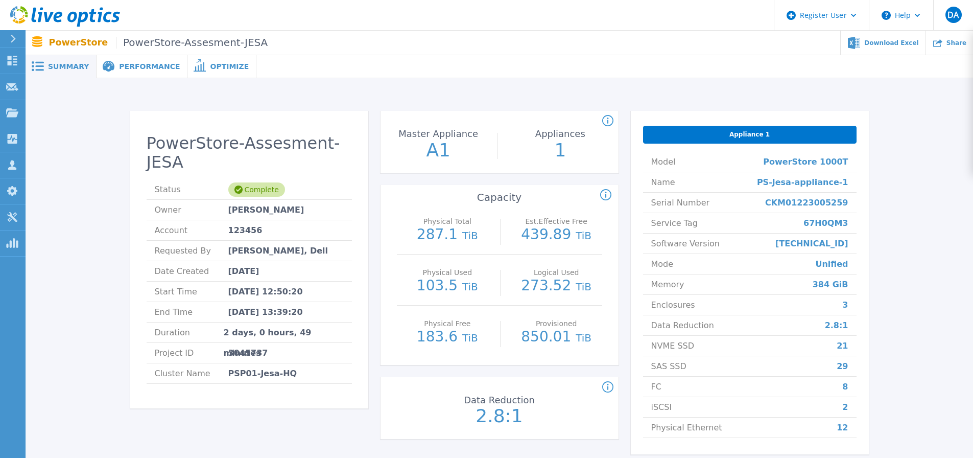
click at [132, 70] on span "Performance" at bounding box center [149, 66] width 61 height 7
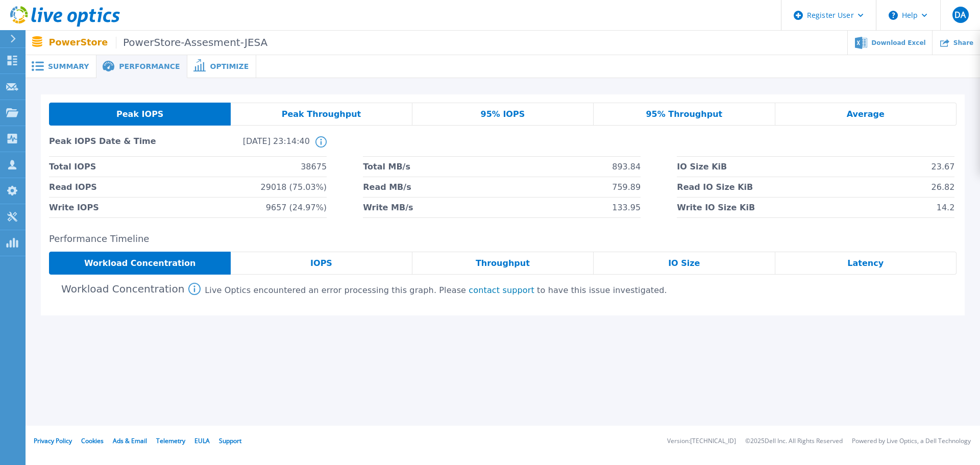
click at [210, 64] on span "Optimize" at bounding box center [229, 66] width 39 height 7
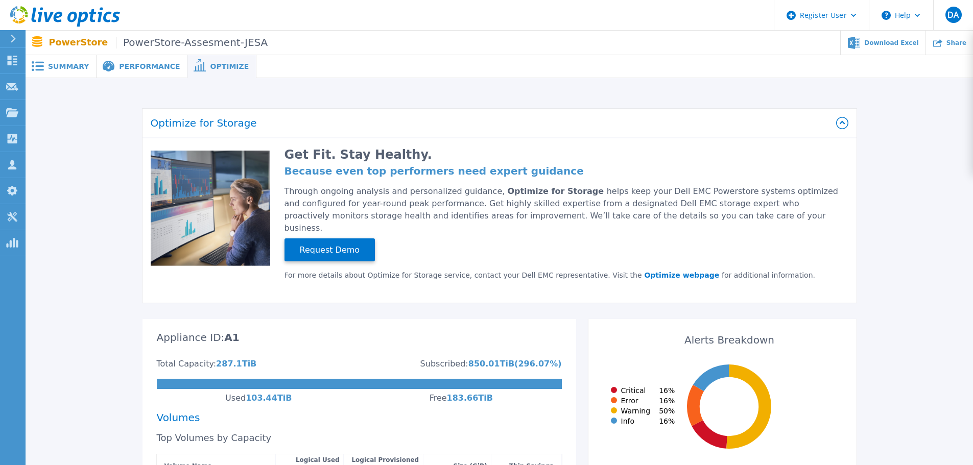
click at [58, 65] on span "Summary" at bounding box center [68, 66] width 41 height 7
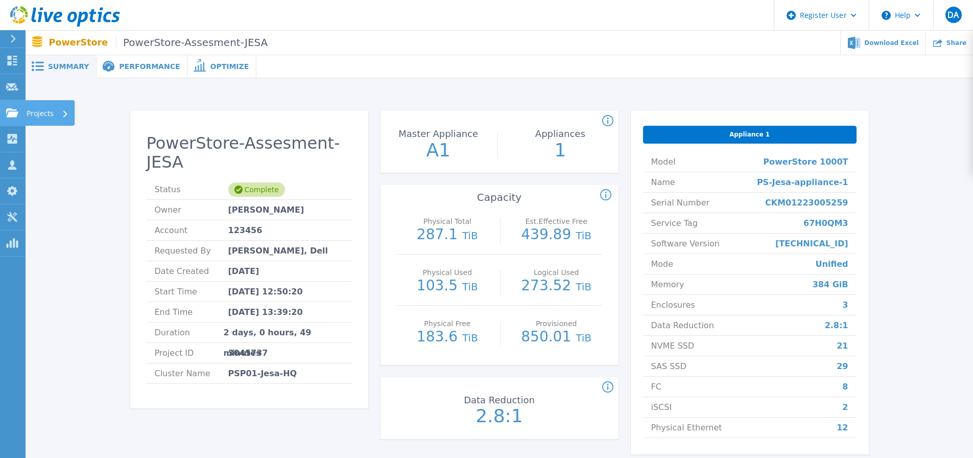
click at [11, 117] on link "Projects Projects" at bounding box center [13, 113] width 26 height 26
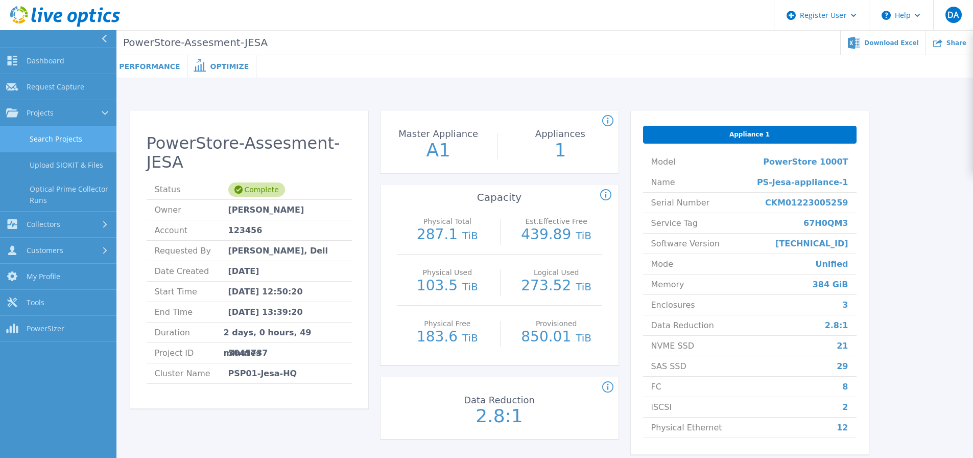
click at [68, 139] on link "Search Projects" at bounding box center [58, 139] width 116 height 26
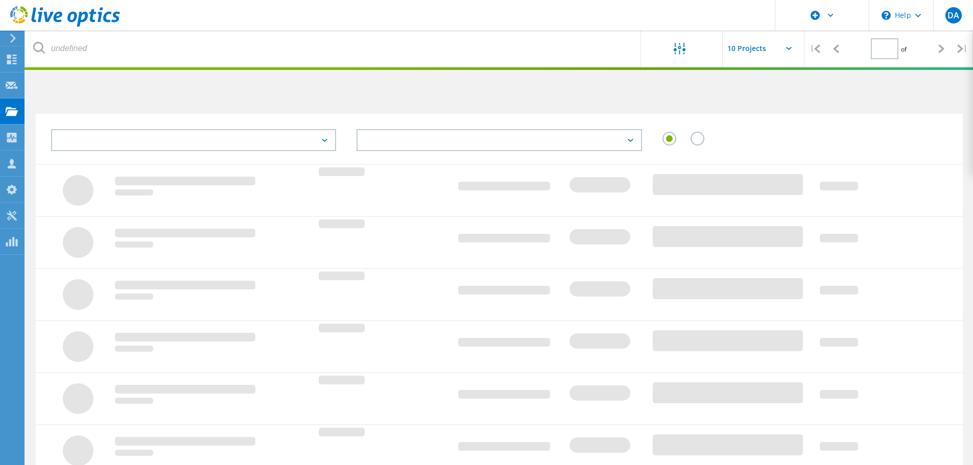
type input "1"
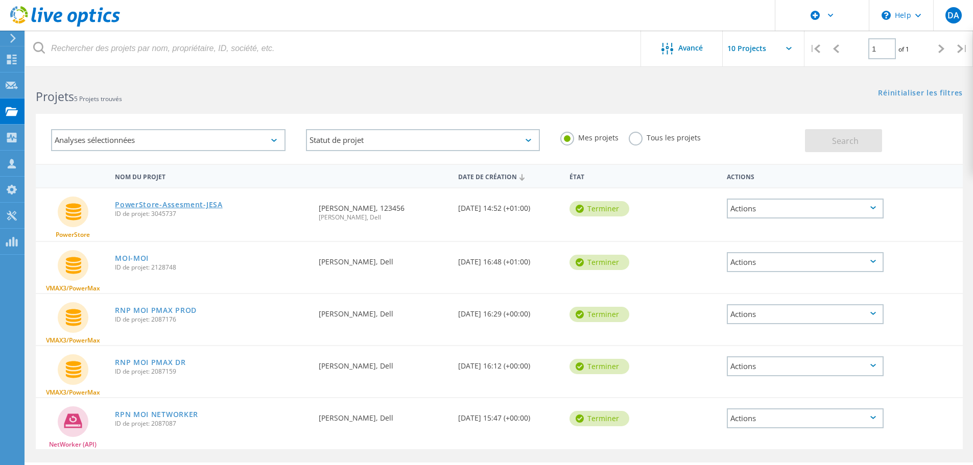
click at [157, 202] on link "PowerStore-Assesment-JESA" at bounding box center [169, 204] width 108 height 7
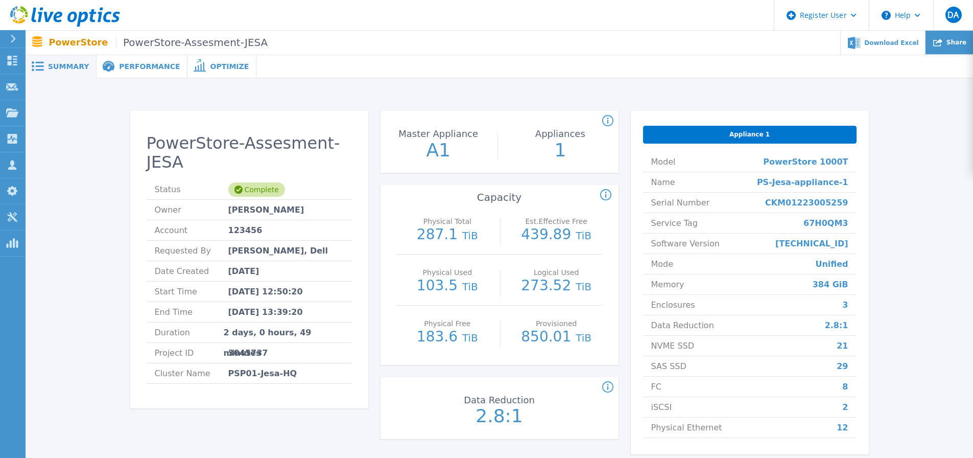
click at [955, 43] on span "Share" at bounding box center [956, 42] width 20 height 6
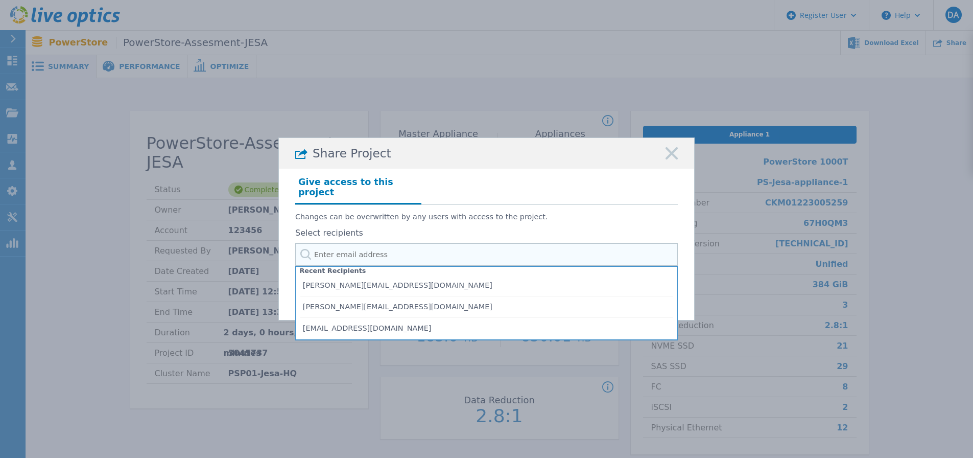
click at [328, 250] on input "text" at bounding box center [486, 254] width 382 height 23
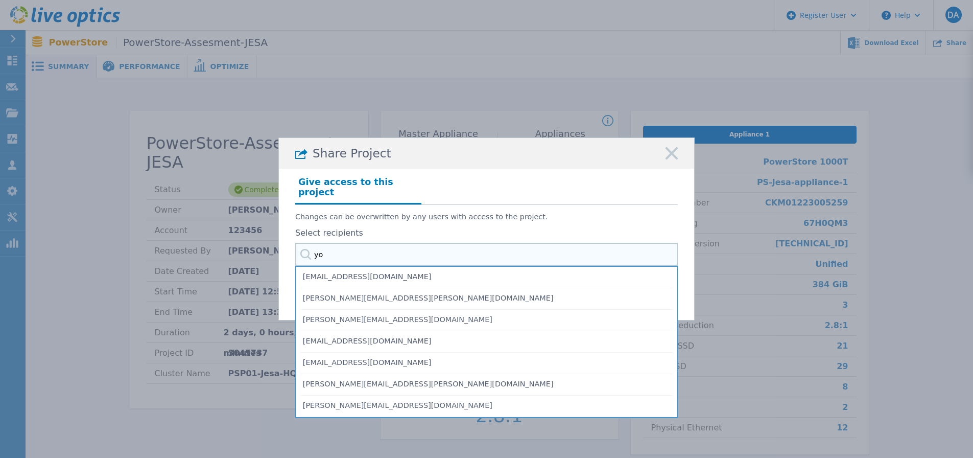
type input "y"
type input "i"
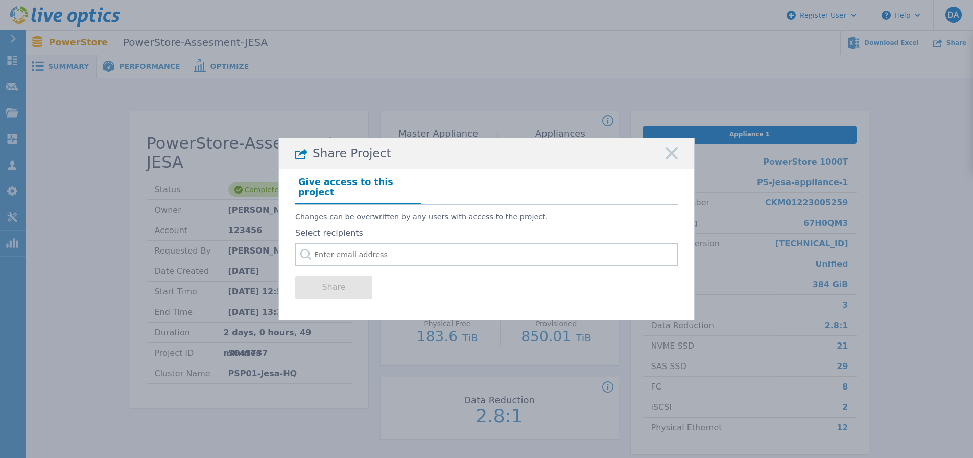
click at [573, 220] on div "Changes can be overwritten by any users with access to the project. Select reci…" at bounding box center [486, 235] width 382 height 61
click at [357, 255] on input "text" at bounding box center [486, 254] width 382 height 23
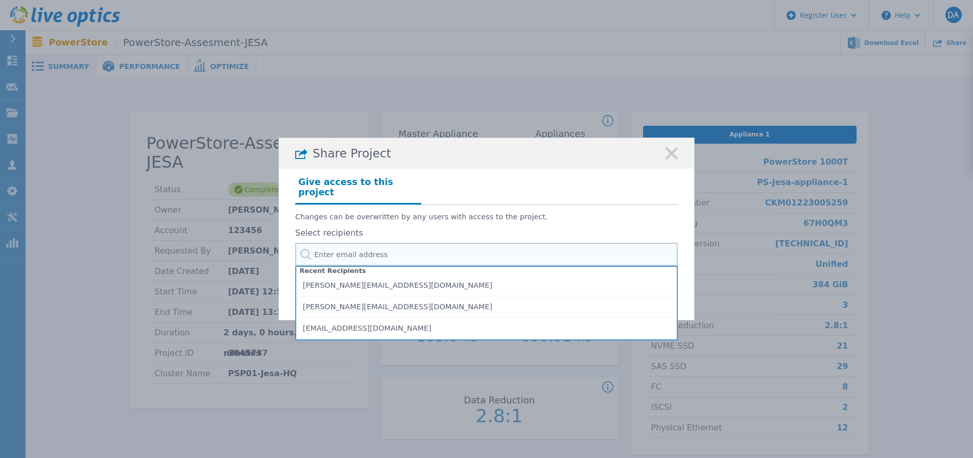
paste input "youssef.ibrak@dell.com"
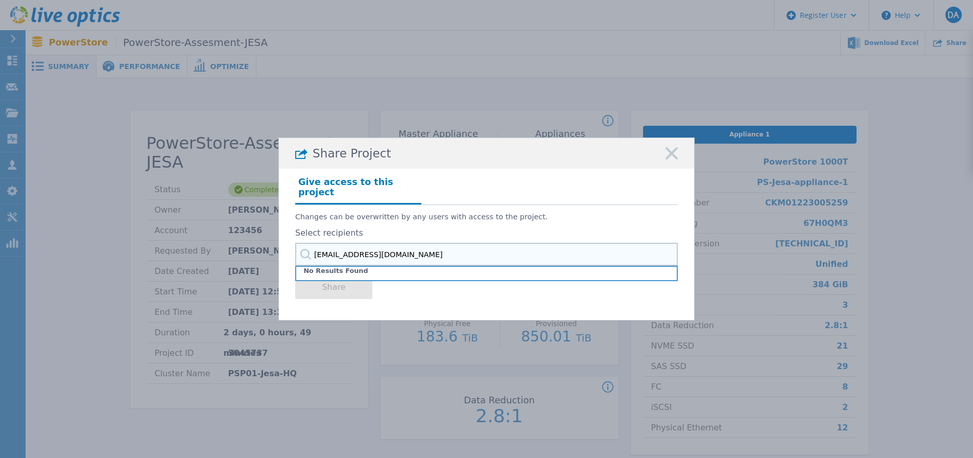
type input "youssef.ibrak@dell.com"
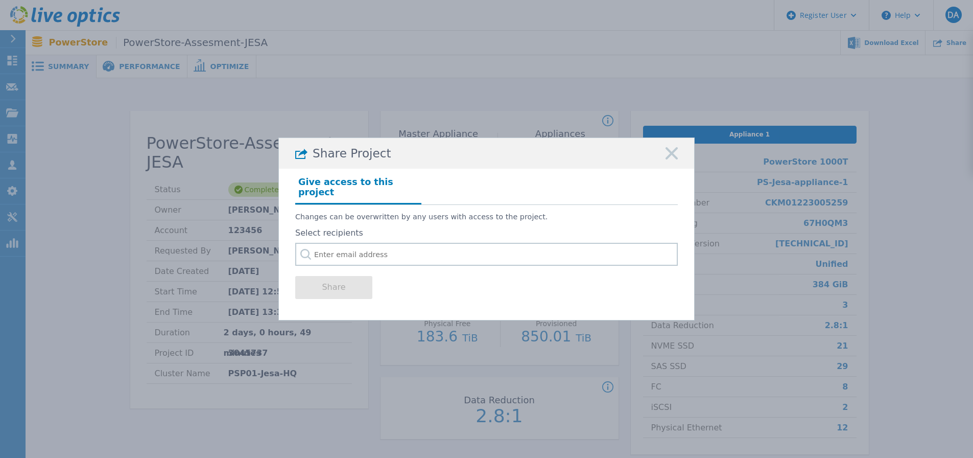
click at [574, 212] on p "Changes can be overwritten by any users with access to the project." at bounding box center [486, 216] width 382 height 9
click at [387, 251] on input "text" at bounding box center [486, 254] width 382 height 23
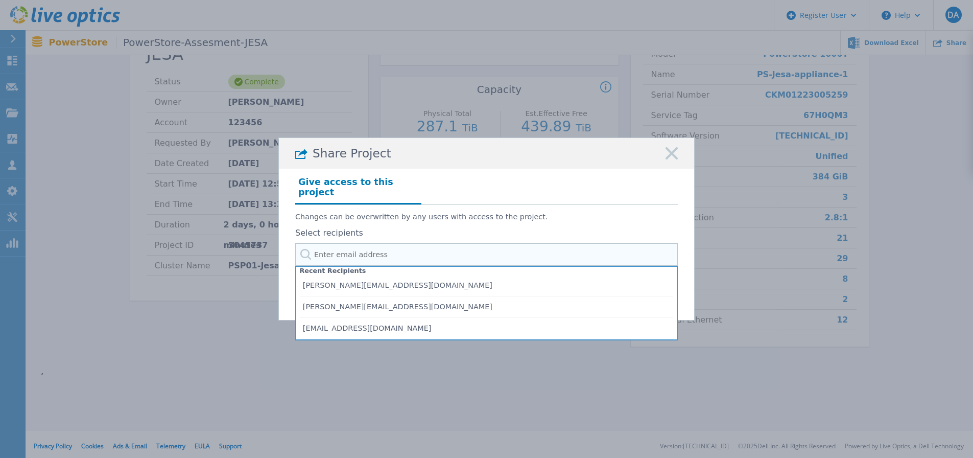
scroll to position [111, 0]
paste input "youssef.ibrak@dell.com"
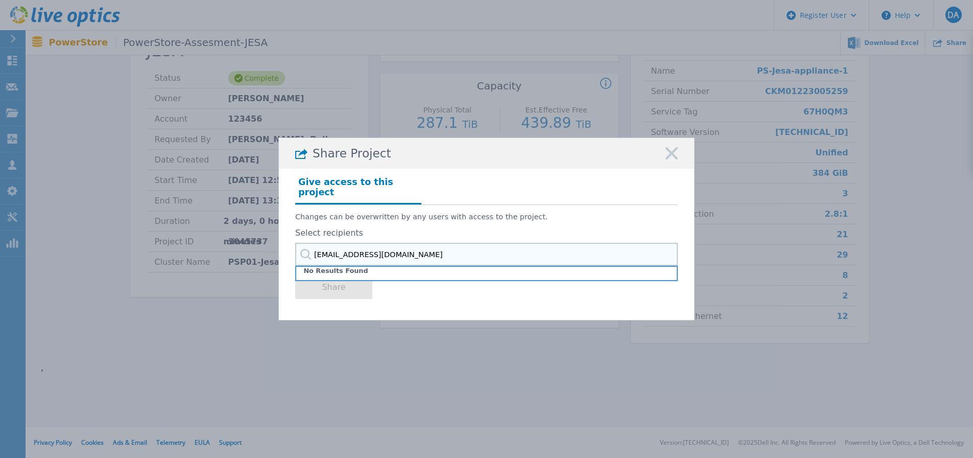
type input "youssef.ibrak@dell.com"
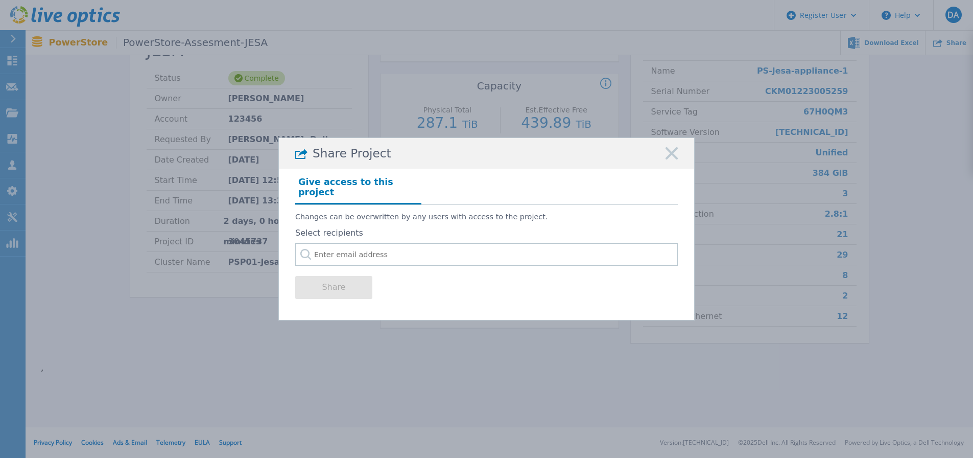
click at [678, 156] on div "Share Project" at bounding box center [486, 153] width 415 height 31
click at [673, 159] on icon at bounding box center [671, 153] width 12 height 12
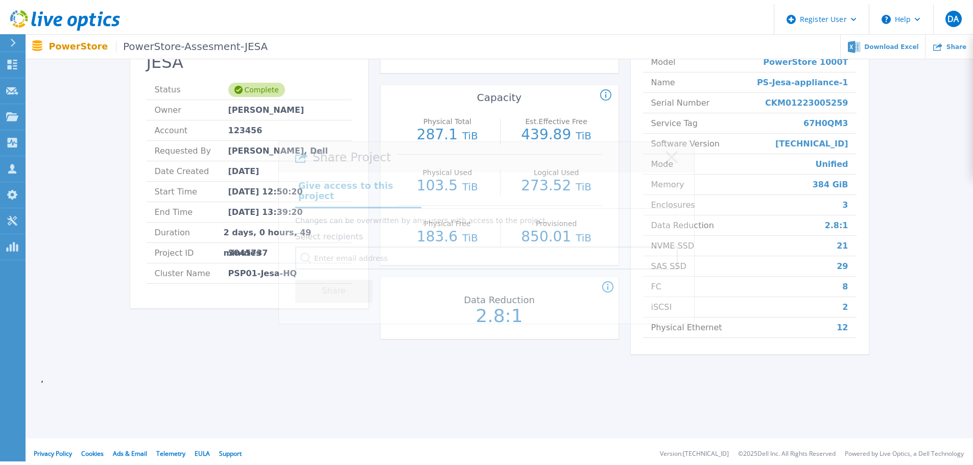
scroll to position [0, 0]
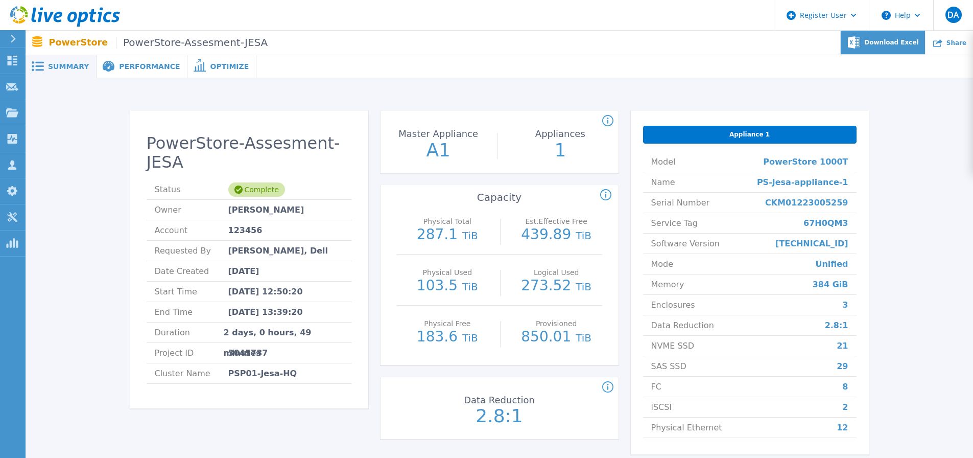
click at [900, 42] on span "Download Excel" at bounding box center [891, 42] width 54 height 6
click at [128, 67] on span "Performance" at bounding box center [149, 66] width 61 height 7
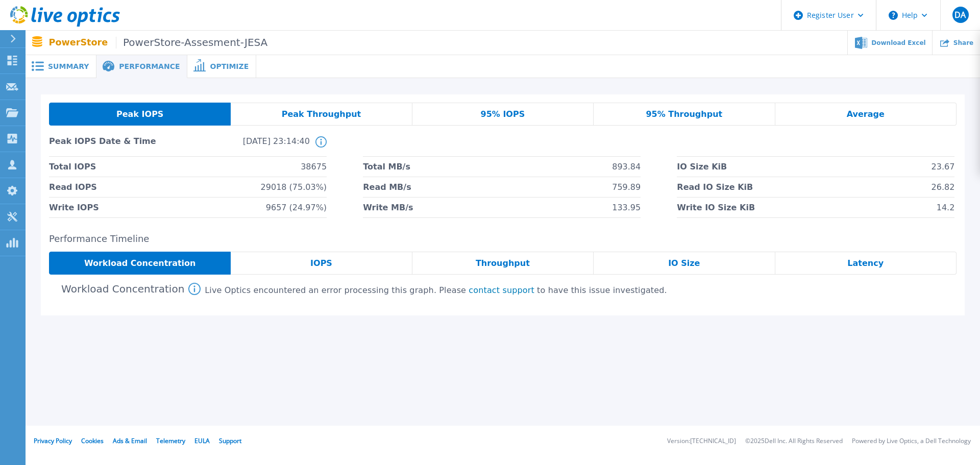
drag, startPoint x: 302, startPoint y: 106, endPoint x: 424, endPoint y: 106, distance: 122.1
click at [302, 106] on div "Peak Throughput" at bounding box center [321, 114] width 181 height 23
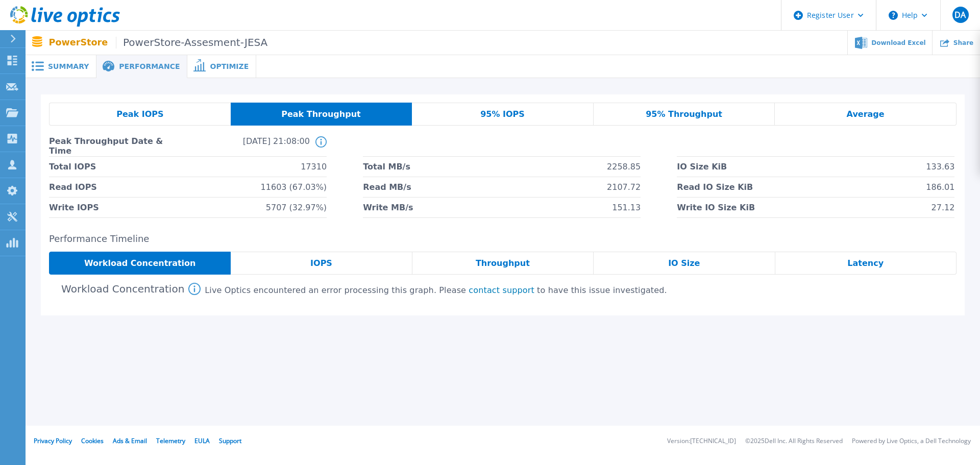
click at [516, 115] on span "95% IOPS" at bounding box center [503, 114] width 44 height 8
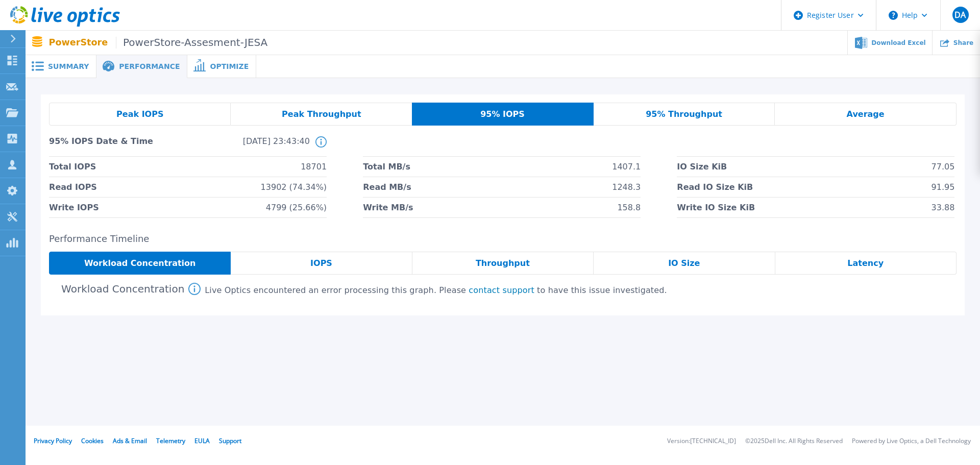
click at [704, 107] on div "95% Throughput" at bounding box center [685, 114] width 182 height 23
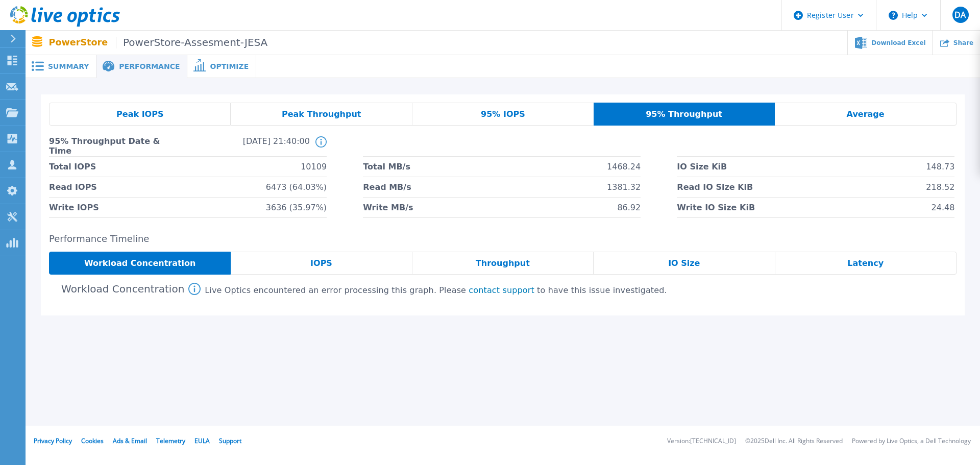
click at [856, 110] on span "Average" at bounding box center [866, 114] width 38 height 8
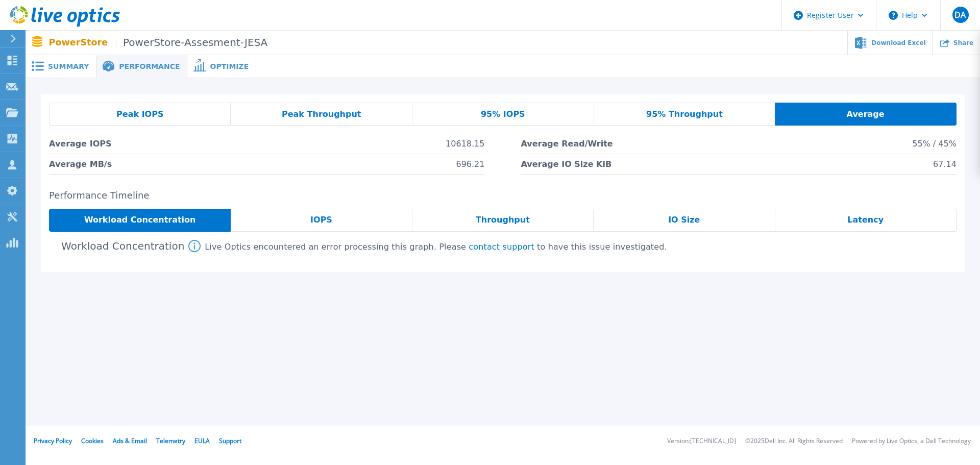
click at [188, 246] on icon at bounding box center [194, 246] width 12 height 12
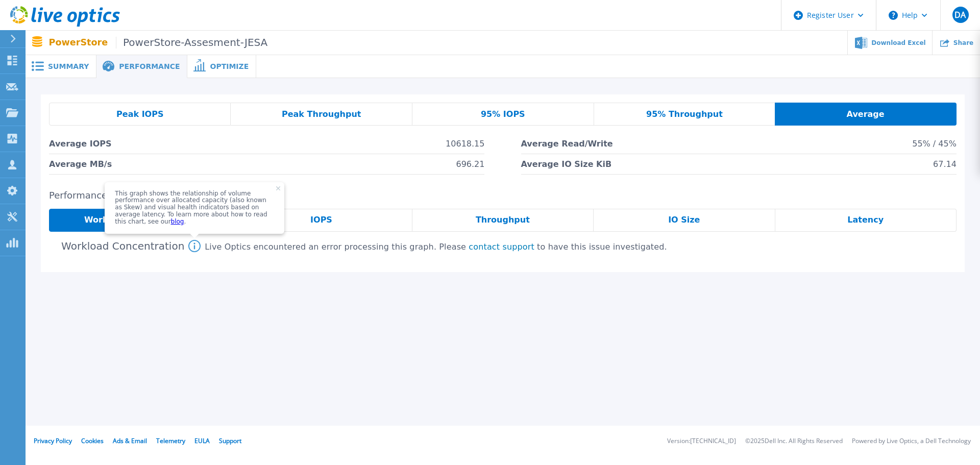
click at [264, 193] on span "This graph shows the relationship of volume performance over allocated capacity…" at bounding box center [195, 208] width 180 height 52
click at [268, 195] on span "This graph shows the relationship of volume performance over allocated capacity…" at bounding box center [195, 208] width 180 height 52
click at [264, 198] on span "This graph shows the relationship of volume performance over allocated capacity…" at bounding box center [195, 208] width 180 height 52
click at [276, 190] on icon at bounding box center [278, 188] width 4 height 4
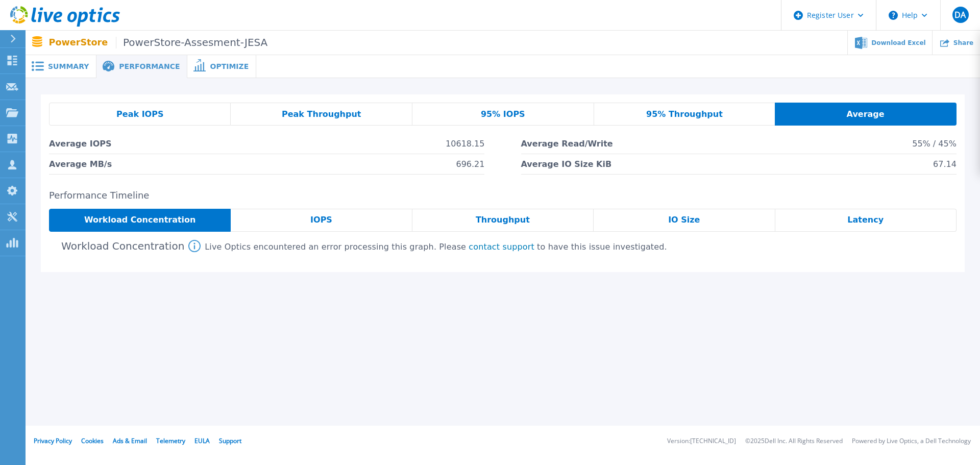
click at [332, 219] on div "IOPS" at bounding box center [321, 220] width 181 height 23
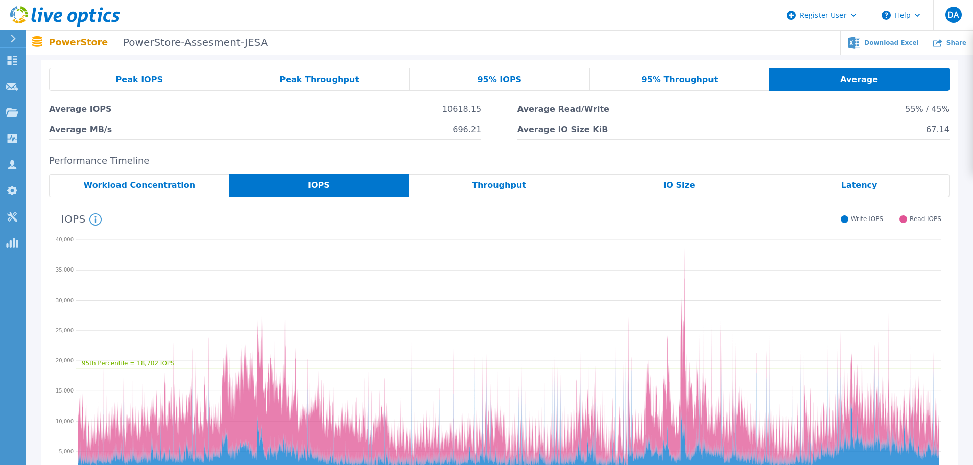
scroll to position [51, 0]
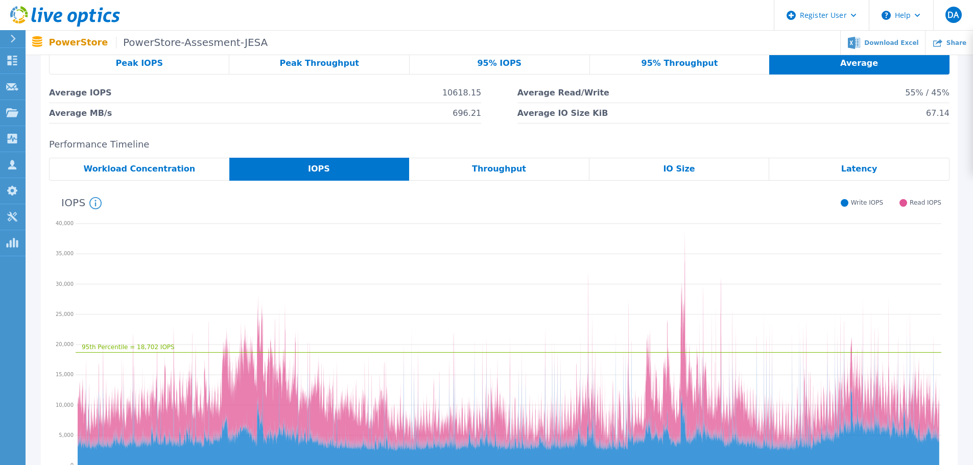
click at [515, 165] on span "Throughput" at bounding box center [499, 169] width 54 height 8
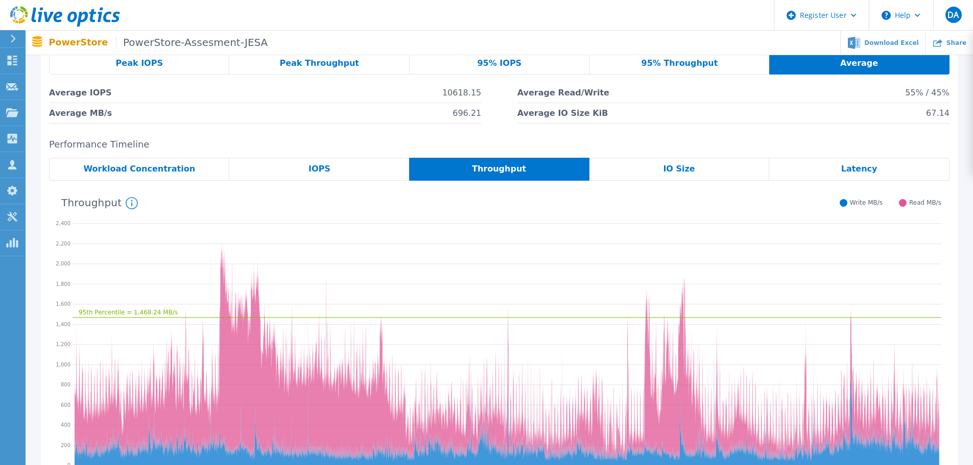
click at [670, 165] on span "IO Size" at bounding box center [679, 169] width 32 height 8
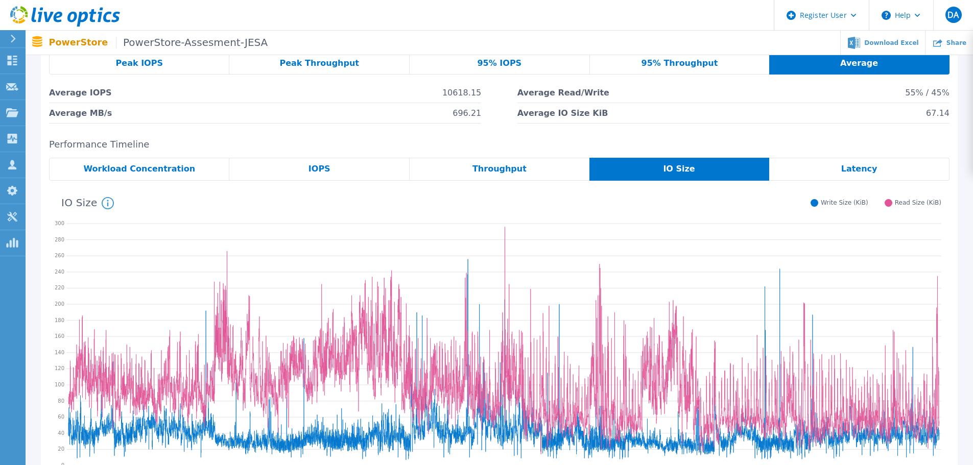
click at [848, 170] on span "Latency" at bounding box center [859, 169] width 36 height 8
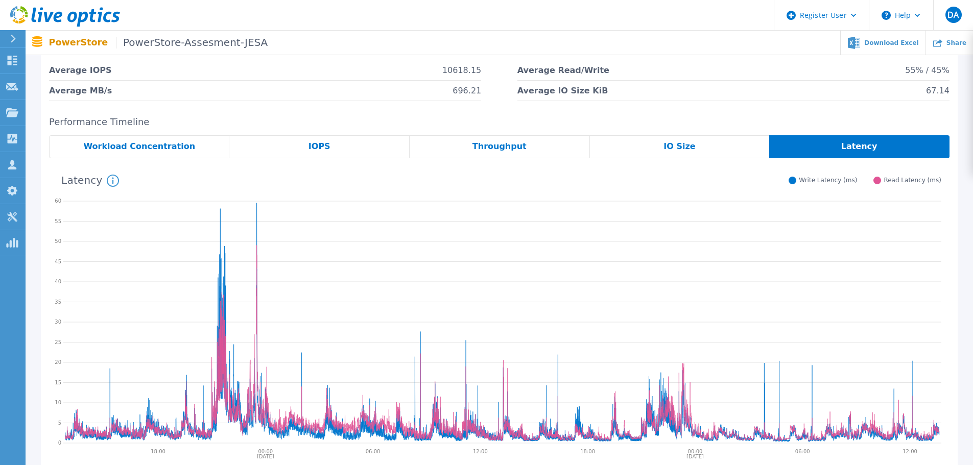
scroll to position [0, 0]
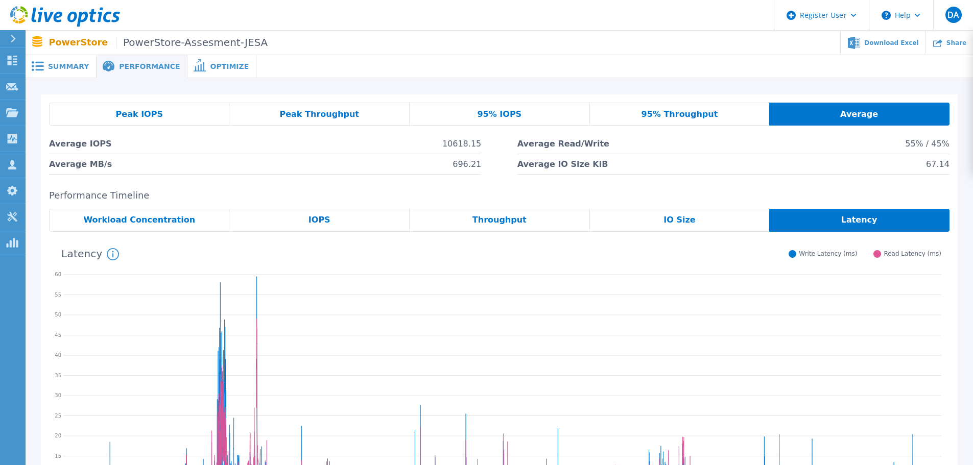
click at [210, 68] on span "Optimize" at bounding box center [229, 66] width 39 height 7
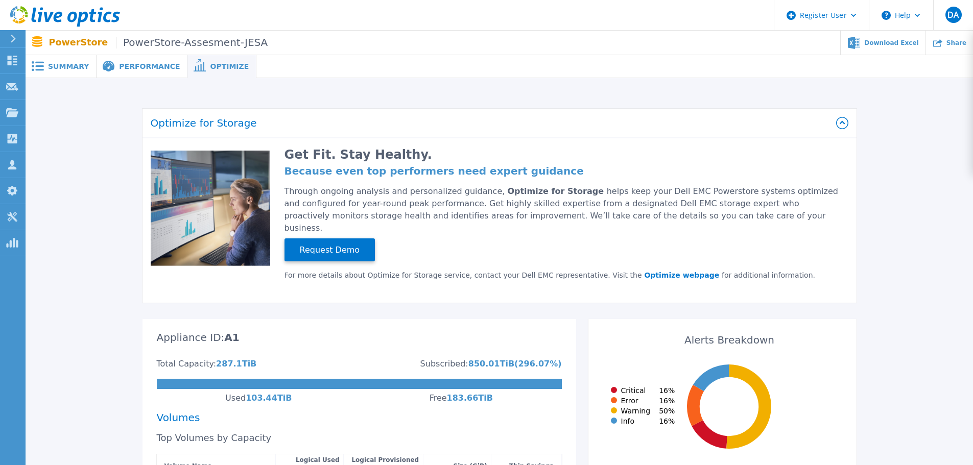
click at [49, 64] on span "Summary" at bounding box center [68, 66] width 41 height 7
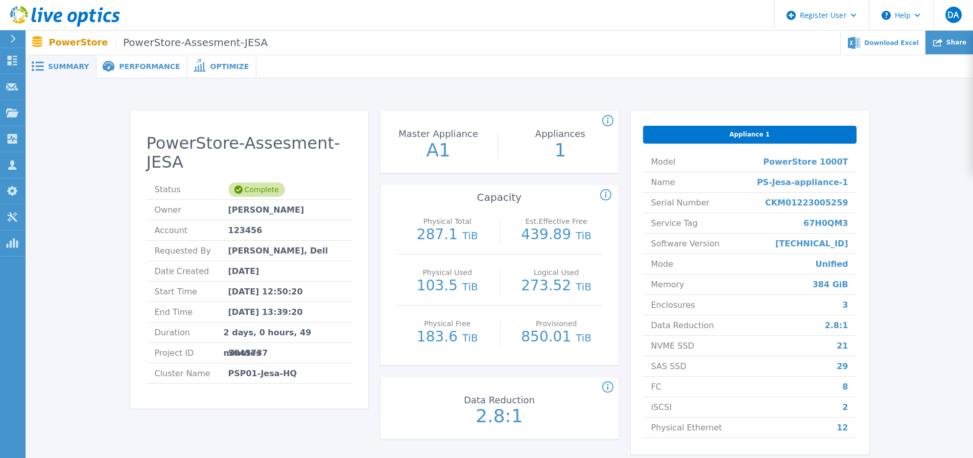
click at [960, 39] on span "Share" at bounding box center [956, 42] width 20 height 6
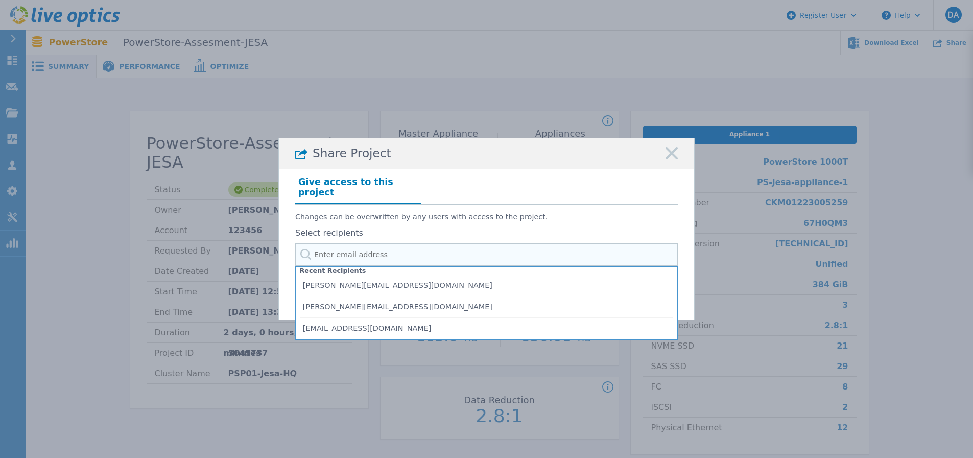
click at [400, 250] on input "text" at bounding box center [486, 254] width 382 height 23
paste input "youssef.ibrak@dell.com"
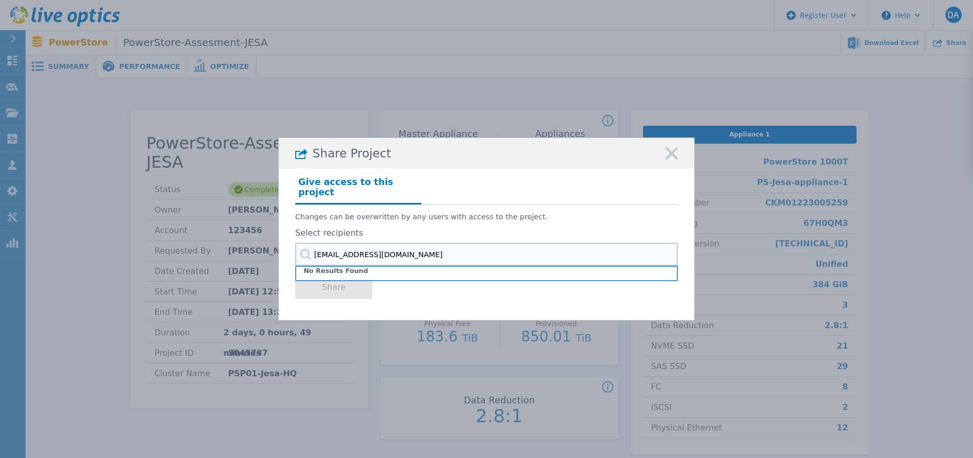
type input "youssef.ibrak@dell.com"
drag, startPoint x: 432, startPoint y: 248, endPoint x: 194, endPoint y: 248, distance: 237.5
click at [194, 248] on div "Share Project Give access to this project Changes can be overwritten by any use…" at bounding box center [486, 229] width 973 height 458
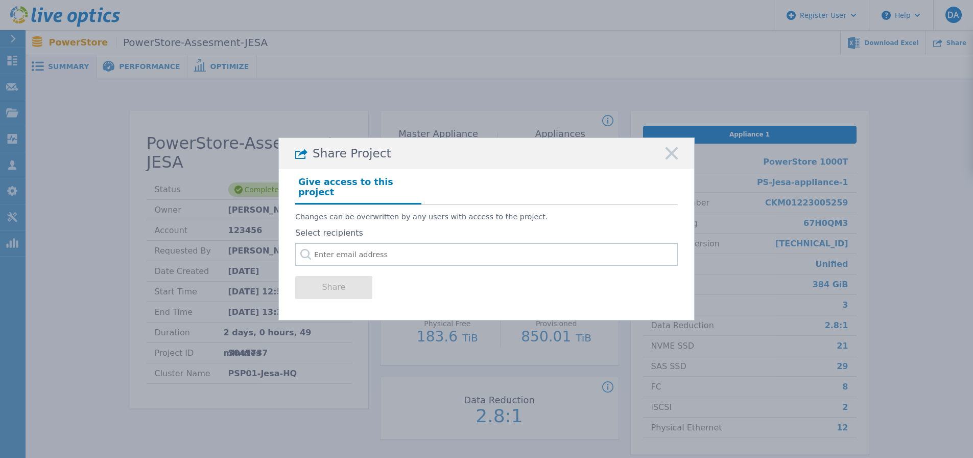
click at [581, 221] on div "Changes can be overwritten by any users with access to the project. Select reci…" at bounding box center [486, 235] width 382 height 61
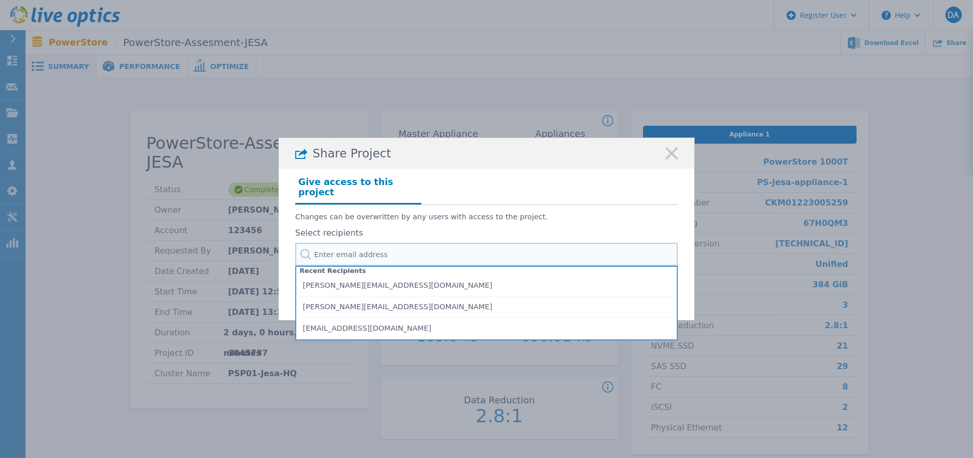
click at [386, 249] on input "text" at bounding box center [486, 254] width 382 height 23
click at [676, 157] on icon at bounding box center [671, 153] width 12 height 12
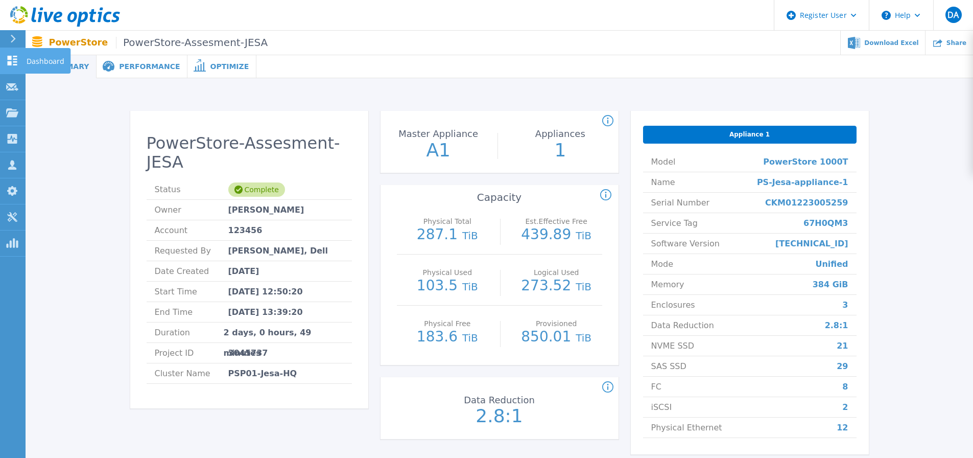
click at [13, 58] on icon at bounding box center [12, 61] width 12 height 10
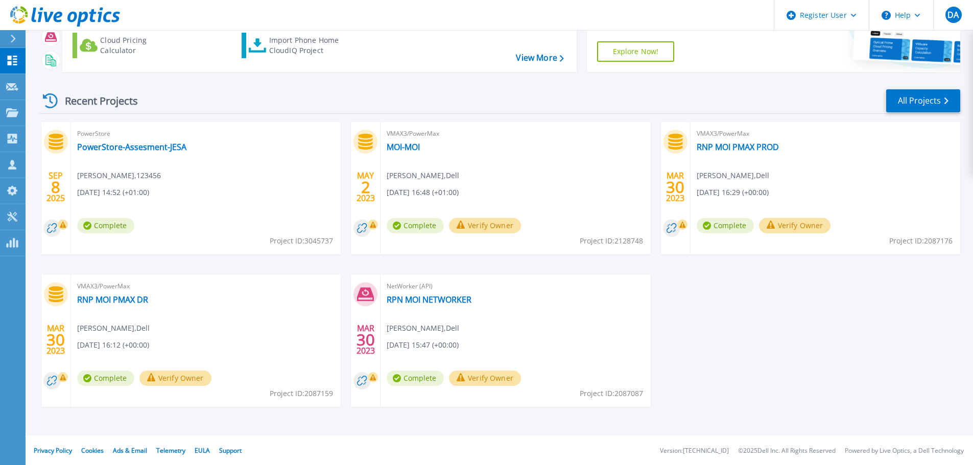
scroll to position [101, 0]
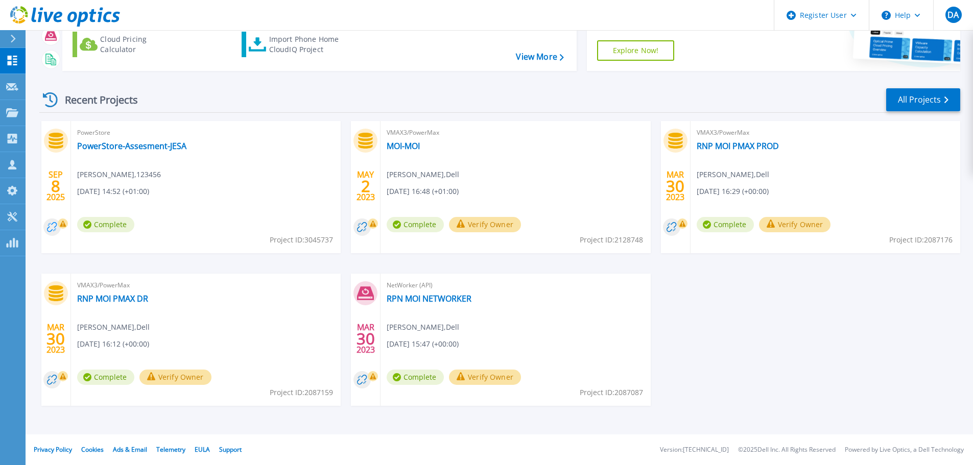
click at [54, 227] on circle at bounding box center [51, 227] width 17 height 17
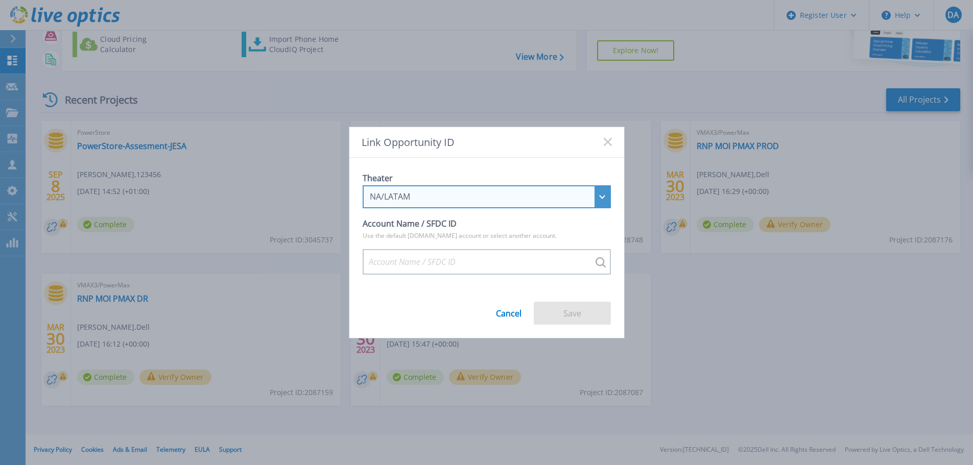
click at [605, 197] on div "NA/LATAM" at bounding box center [487, 196] width 248 height 23
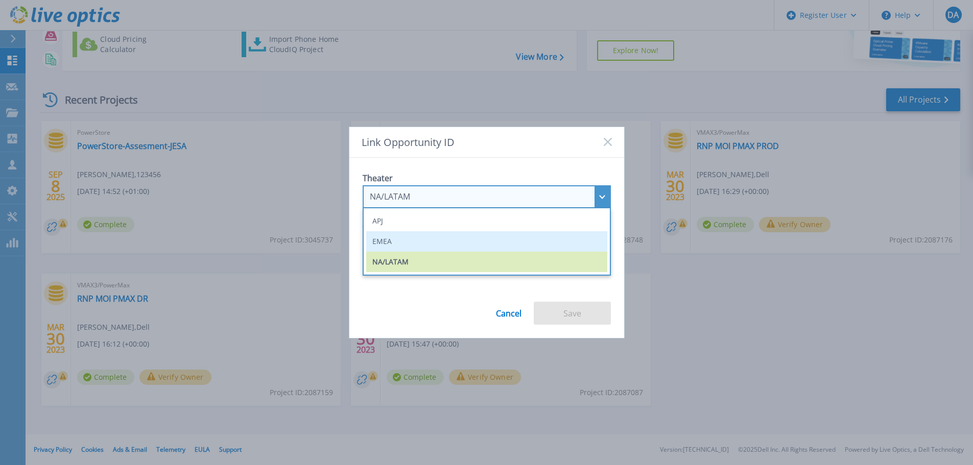
click at [459, 239] on li "EMEA" at bounding box center [486, 241] width 241 height 20
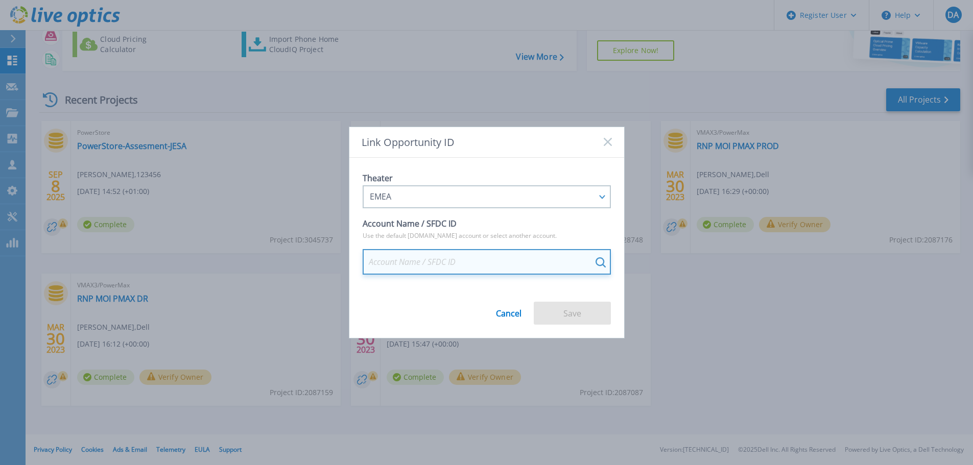
click at [492, 259] on input at bounding box center [487, 262] width 248 height 26
click at [553, 257] on input at bounding box center [487, 262] width 248 height 26
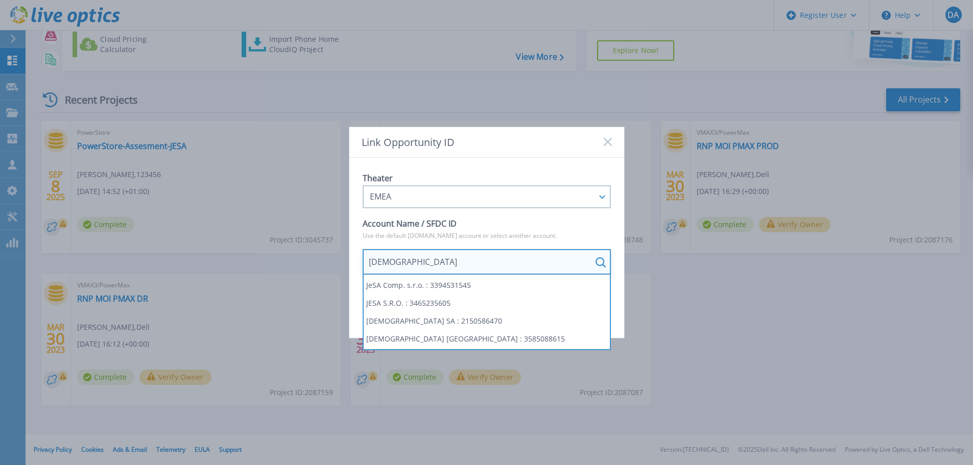
type input "JESA"
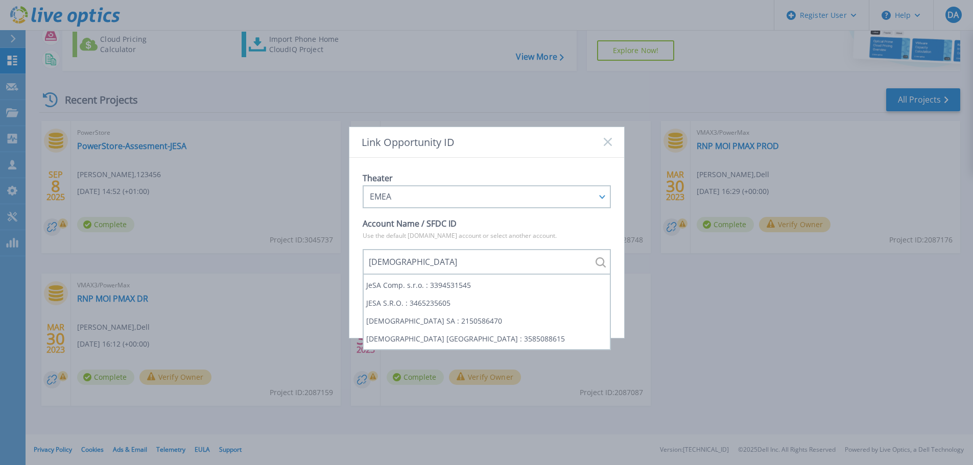
click at [613, 142] on div "Link Opportunity ID" at bounding box center [486, 142] width 275 height 31
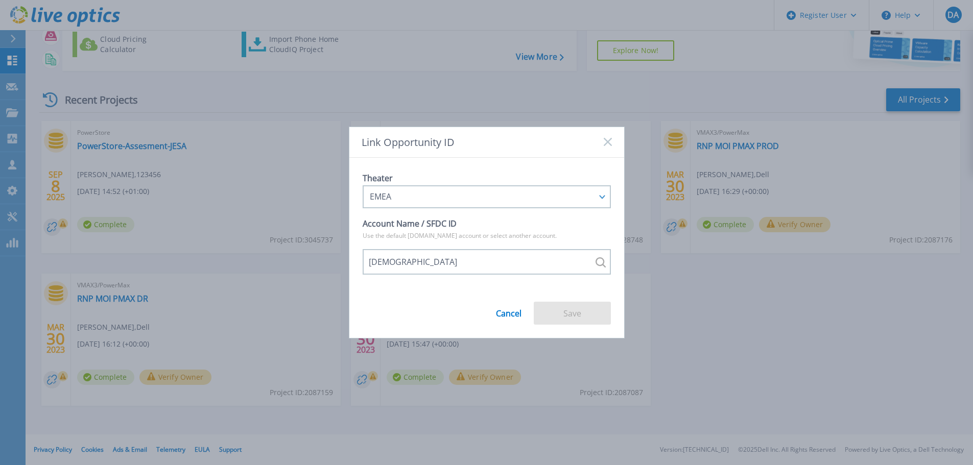
click at [609, 139] on icon at bounding box center [608, 142] width 8 height 8
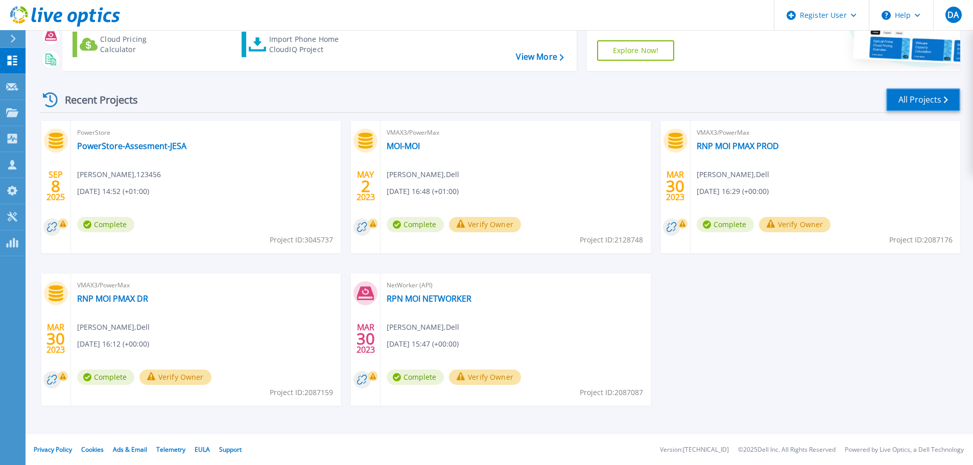
click at [938, 100] on link "All Projects" at bounding box center [923, 99] width 74 height 23
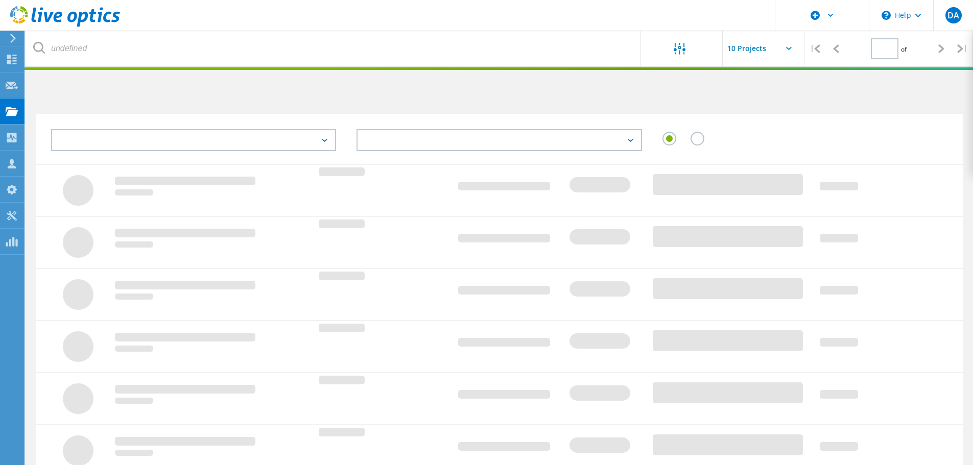
type input "1"
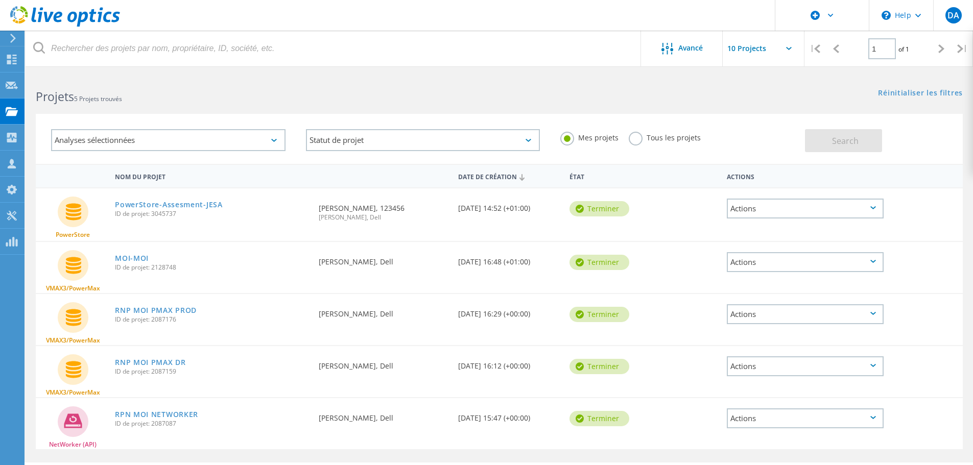
click at [876, 213] on div "Actions" at bounding box center [805, 209] width 157 height 20
click at [680, 223] on div "PowerStore PowerStore-Assesment-JESA ID de projet: 3045737 Demandé par Khalid L…" at bounding box center [499, 214] width 927 height 53
click at [171, 203] on link "PowerStore-Assesment-JESA" at bounding box center [169, 204] width 108 height 7
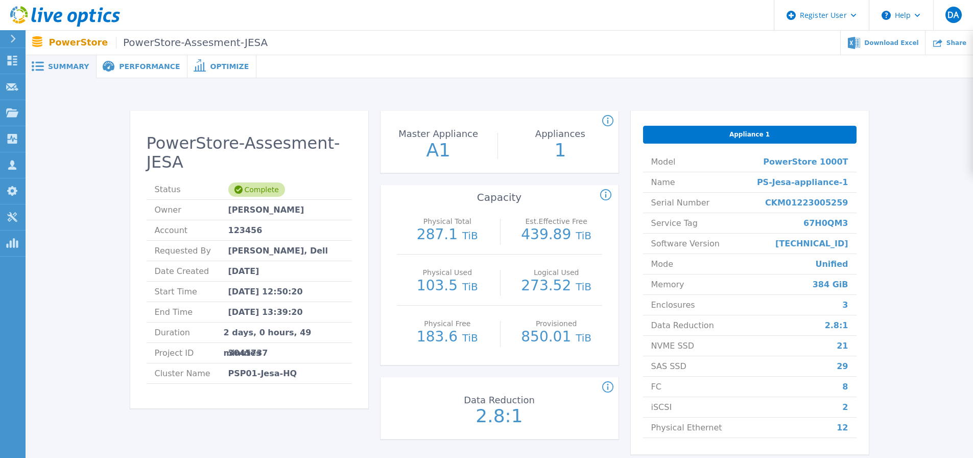
click at [757, 134] on span "Appliance 1" at bounding box center [749, 134] width 40 height 8
click at [741, 137] on span "Appliance 1" at bounding box center [749, 134] width 40 height 8
click at [745, 135] on span "Appliance 1" at bounding box center [749, 134] width 40 height 8
click at [540, 156] on p "1" at bounding box center [560, 150] width 114 height 18
click at [447, 148] on p "A1" at bounding box center [438, 150] width 114 height 18
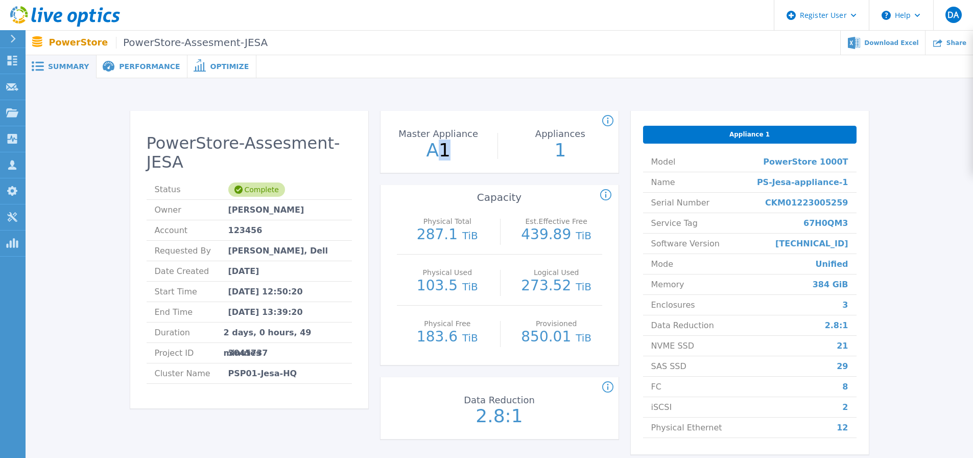
scroll to position [111, 0]
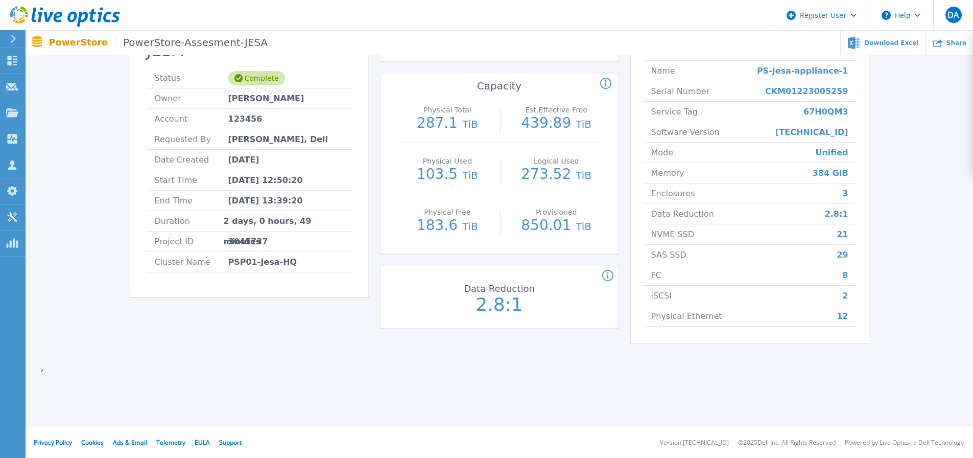
click at [609, 276] on icon at bounding box center [607, 276] width 11 height 12
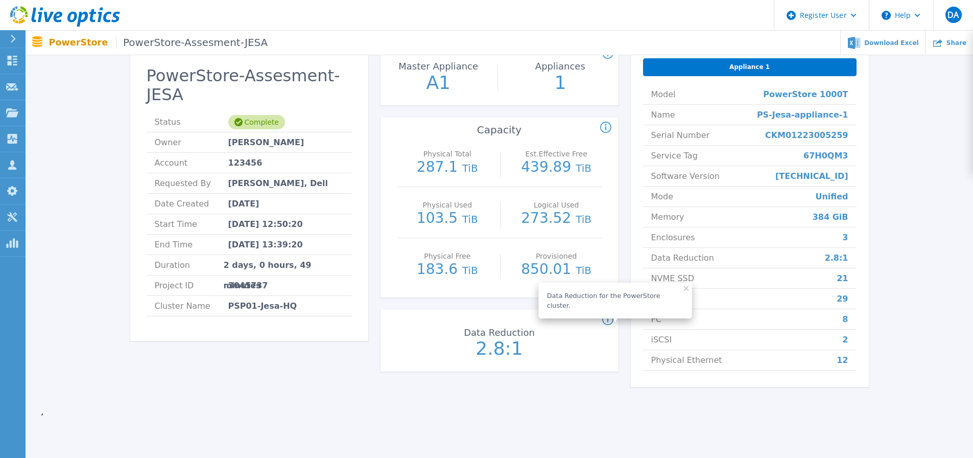
scroll to position [0, 0]
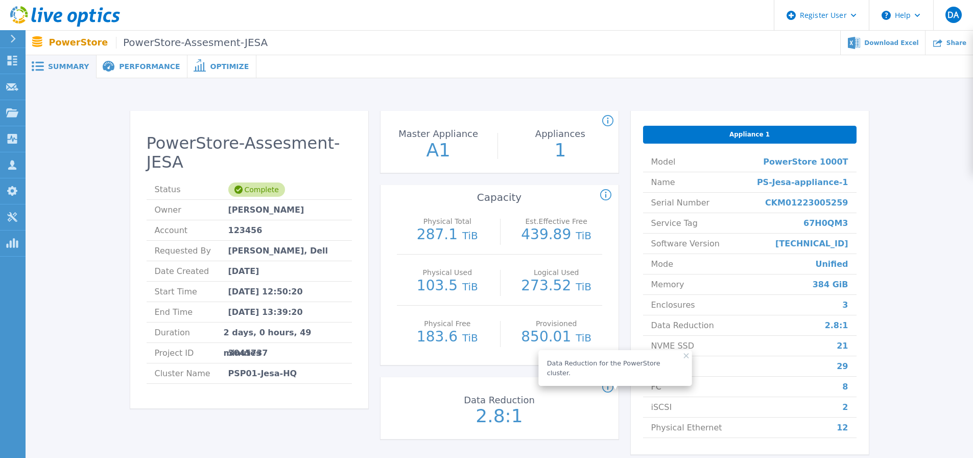
click at [604, 195] on icon at bounding box center [605, 195] width 11 height 12
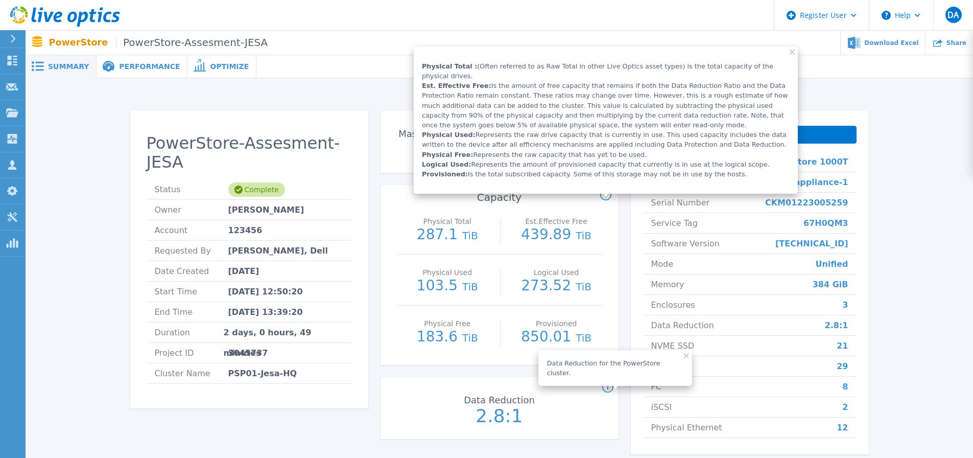
click at [510, 217] on div "Physical Total 287.1 TiB Est.Effective Free 439.89 TiB" at bounding box center [499, 228] width 205 height 51
click at [791, 55] on div "Physical Total : (Often referred to as Raw Total in other Live Optics asset typ…" at bounding box center [606, 119] width 384 height 147
click at [793, 51] on rect at bounding box center [792, 52] width 5 height 5
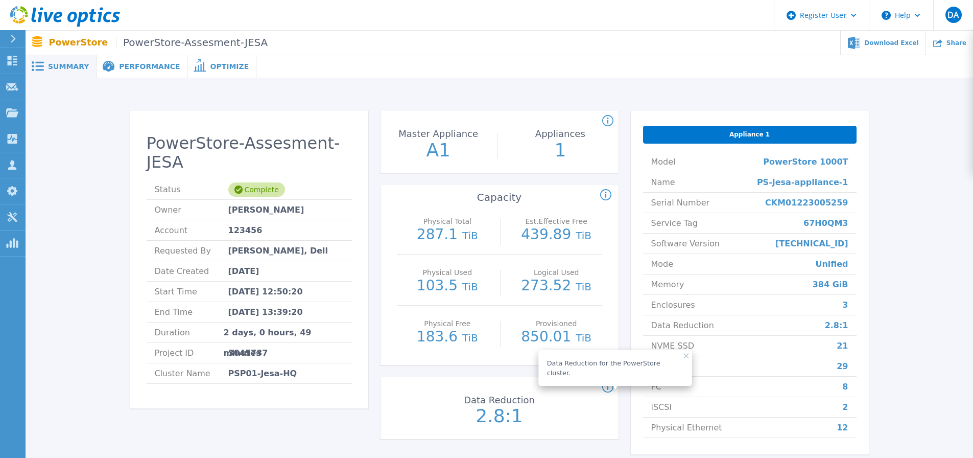
drag, startPoint x: 669, startPoint y: 356, endPoint x: 626, endPoint y: 339, distance: 46.3
click at [684, 356] on icon at bounding box center [686, 355] width 5 height 5
click at [948, 44] on div "Share" at bounding box center [948, 43] width 47 height 24
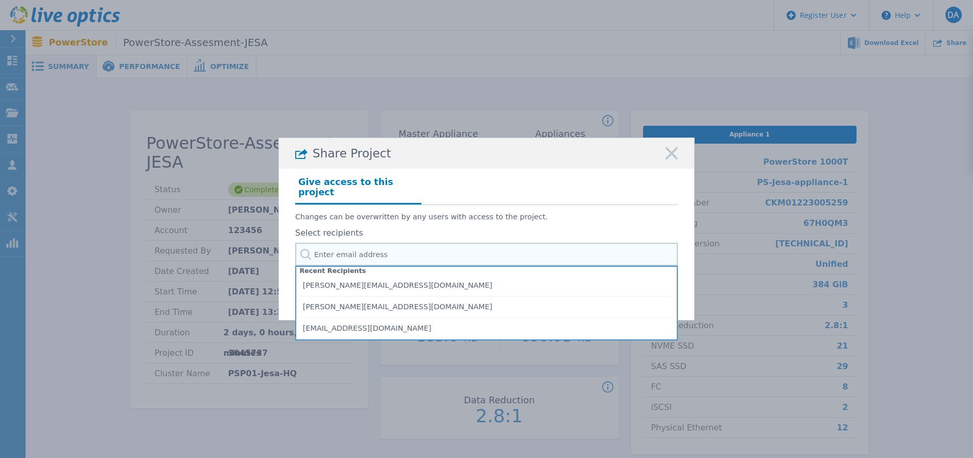
click at [401, 243] on input "text" at bounding box center [486, 254] width 382 height 23
paste input "boris.chernykh@dell.com"
type input "boris.chernykh@dell.com"
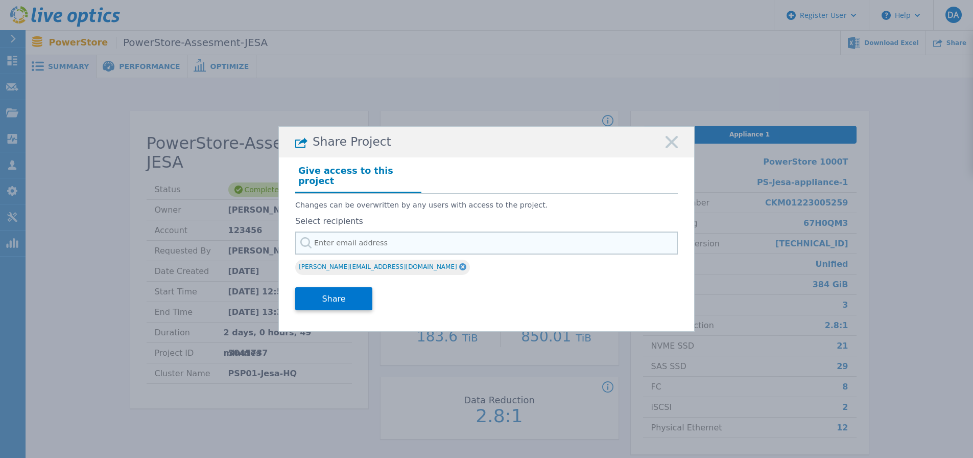
click at [374, 237] on input "text" at bounding box center [486, 242] width 382 height 23
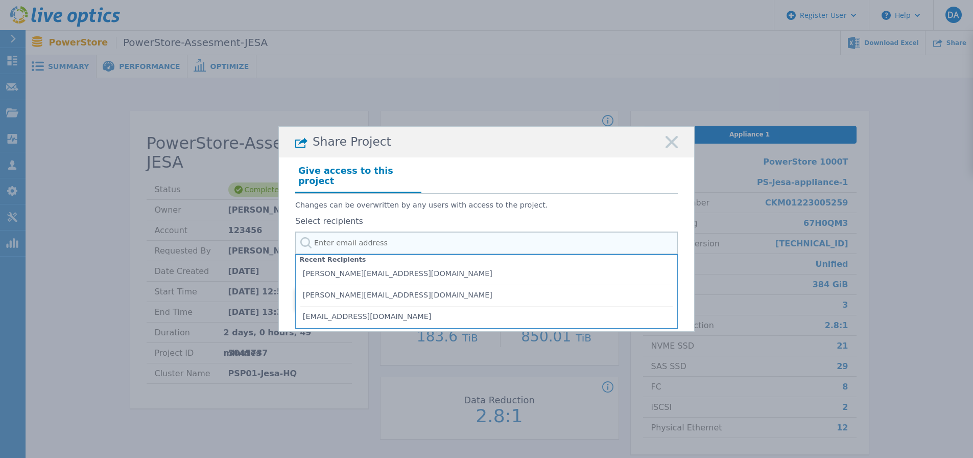
click at [422, 242] on input "text" at bounding box center [486, 242] width 382 height 23
paste input "martin.halamek@dell.com"
type input "martin.halamek@dell.com"
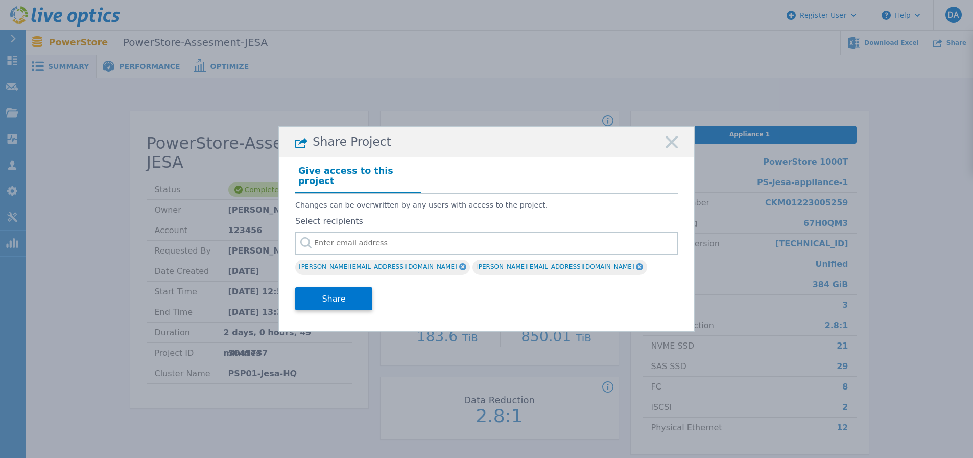
click at [467, 298] on div "Share" at bounding box center [486, 297] width 382 height 41
click at [364, 234] on input "text" at bounding box center [486, 242] width 382 height 23
paste input "martin.halamek@dell.com"
type input "martin.halamek@dell.com"
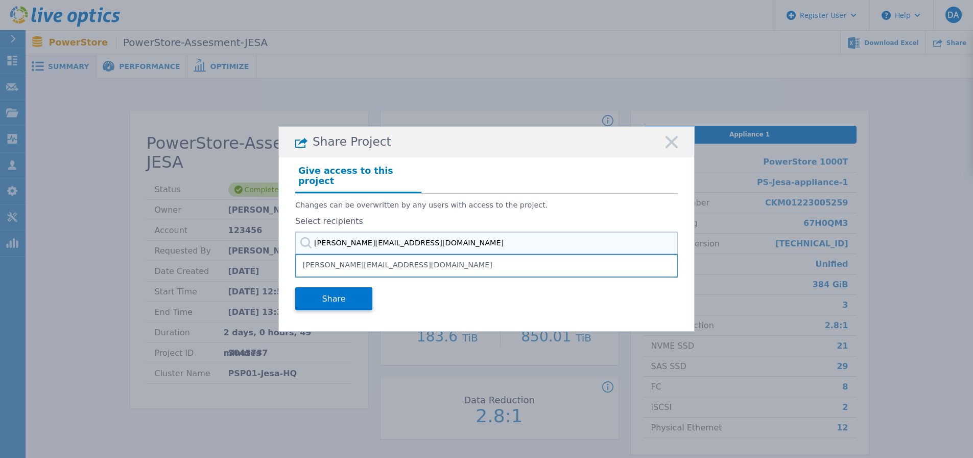
drag, startPoint x: 435, startPoint y: 241, endPoint x: 141, endPoint y: 236, distance: 293.7
click at [145, 238] on div "Share Project Give access to this project Changes can be overwritten by any use…" at bounding box center [486, 229] width 973 height 458
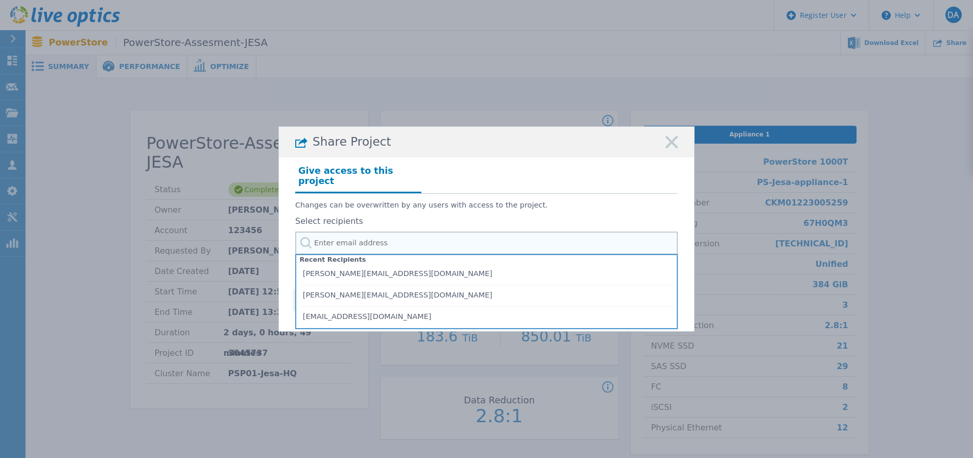
click at [346, 237] on input "text" at bounding box center [486, 242] width 382 height 23
paste input "youssef.ibrak@dell.com"
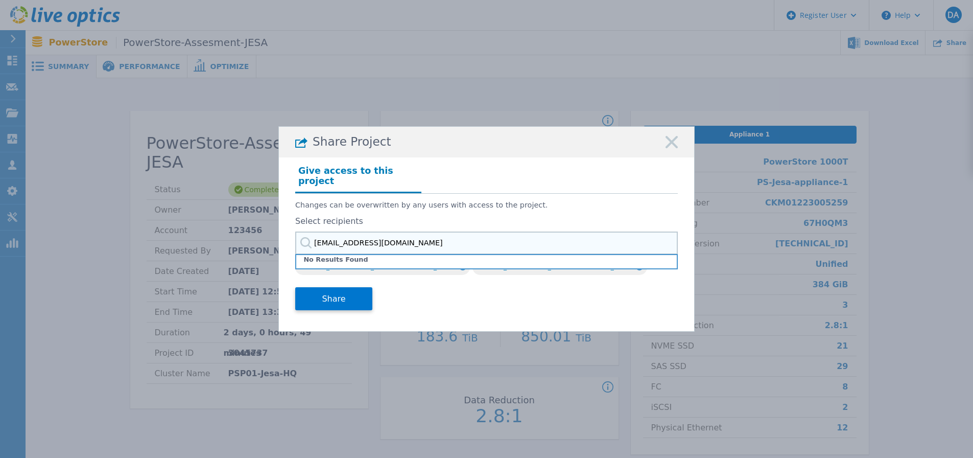
type input "youssef.ibrak@dell.com"
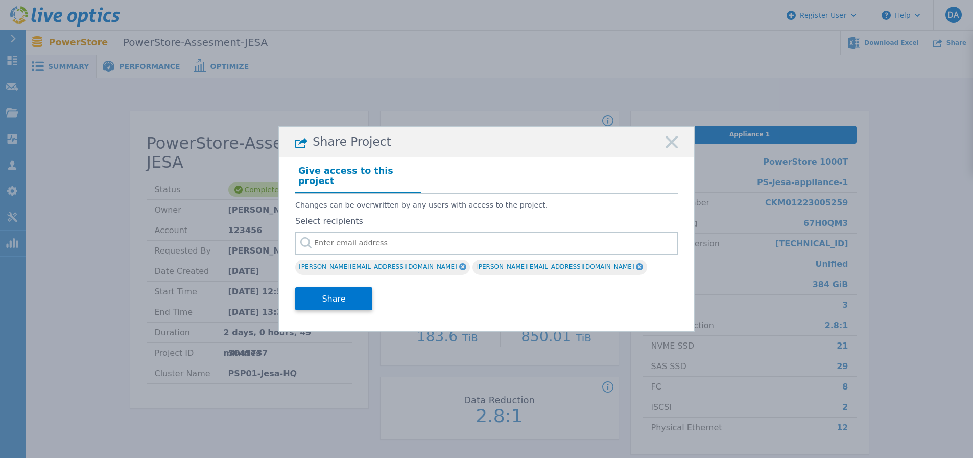
click at [577, 201] on p "Changes can be overwritten by any users with access to the project." at bounding box center [486, 205] width 382 height 9
click at [326, 293] on button "Share" at bounding box center [333, 298] width 77 height 23
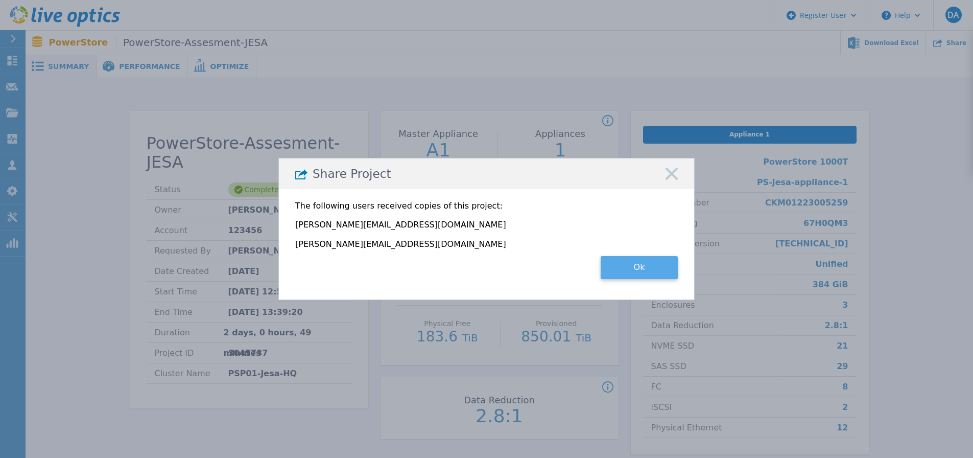
click at [642, 270] on button "Ok" at bounding box center [639, 267] width 77 height 23
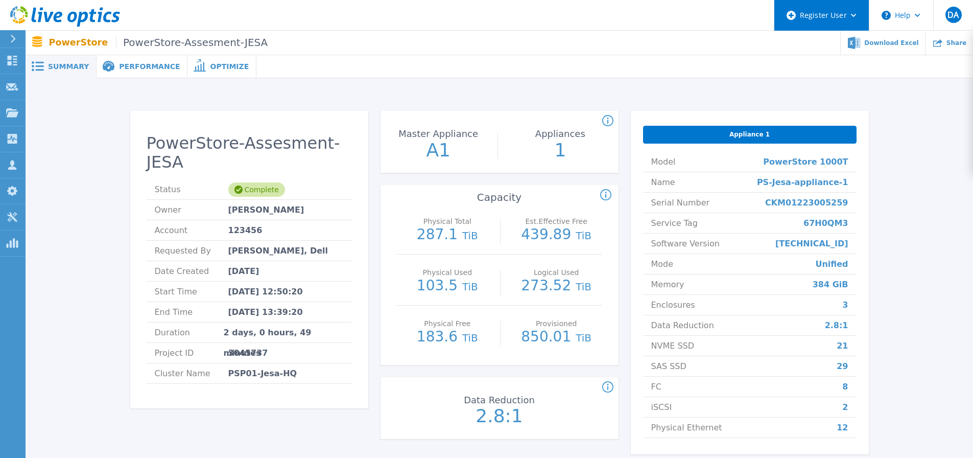
click at [820, 9] on div "Register User" at bounding box center [821, 15] width 94 height 31
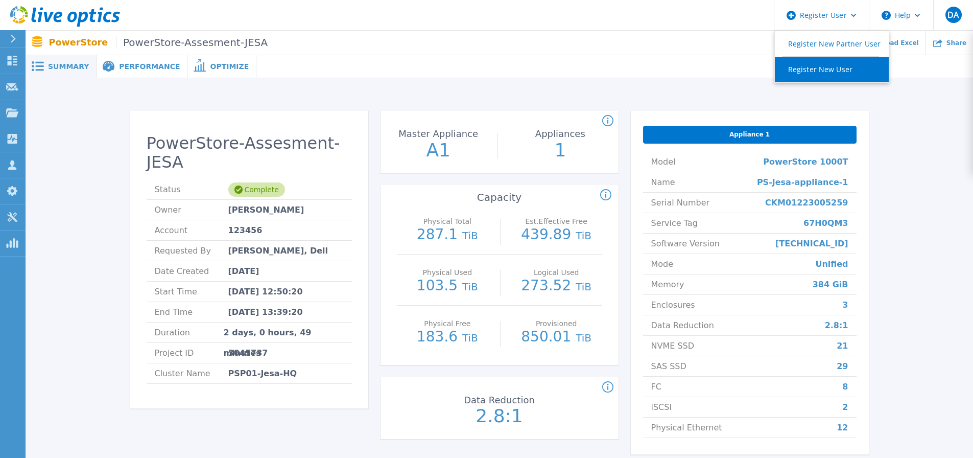
click at [842, 72] on link "Register New User" at bounding box center [832, 69] width 114 height 25
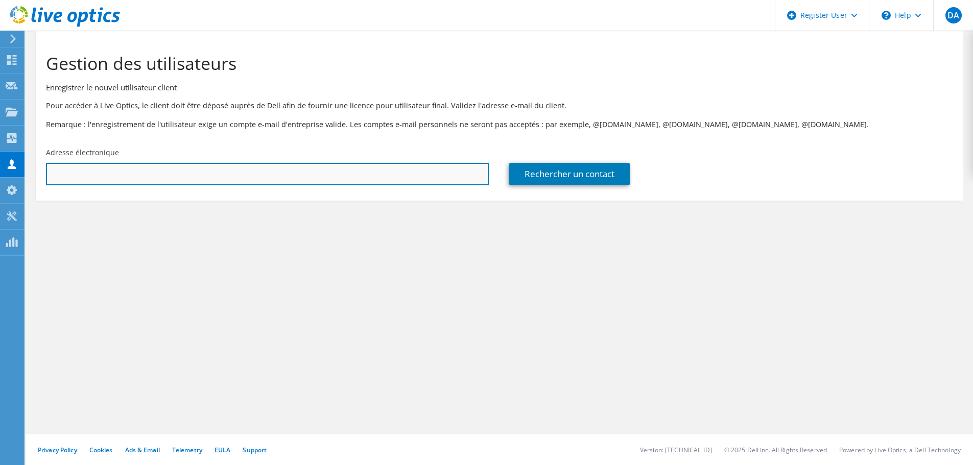
click at [180, 178] on input "text" at bounding box center [267, 174] width 443 height 22
type input "y"
click at [277, 178] on input "text" at bounding box center [267, 174] width 443 height 22
paste input "[EMAIL_ADDRESS][DOMAIN_NAME]"
type input "youssef_ibrak@dell.com"
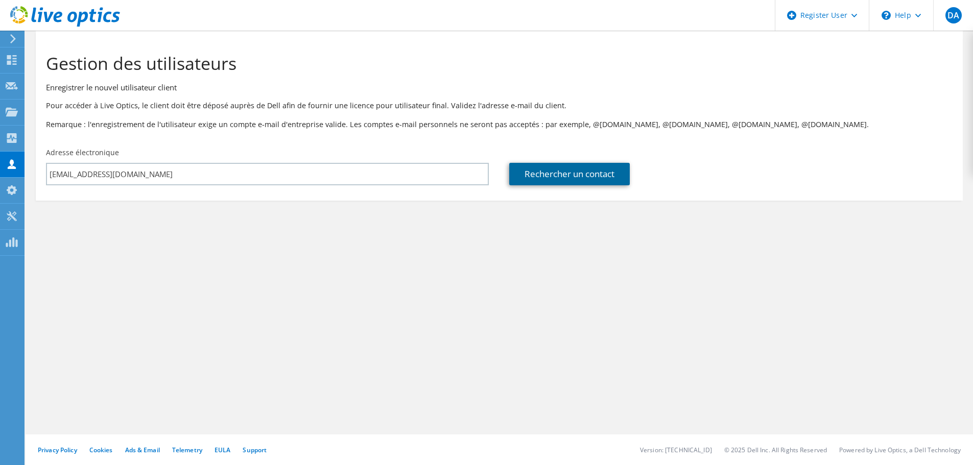
click at [600, 172] on link "Rechercher un contact" at bounding box center [569, 174] width 121 height 22
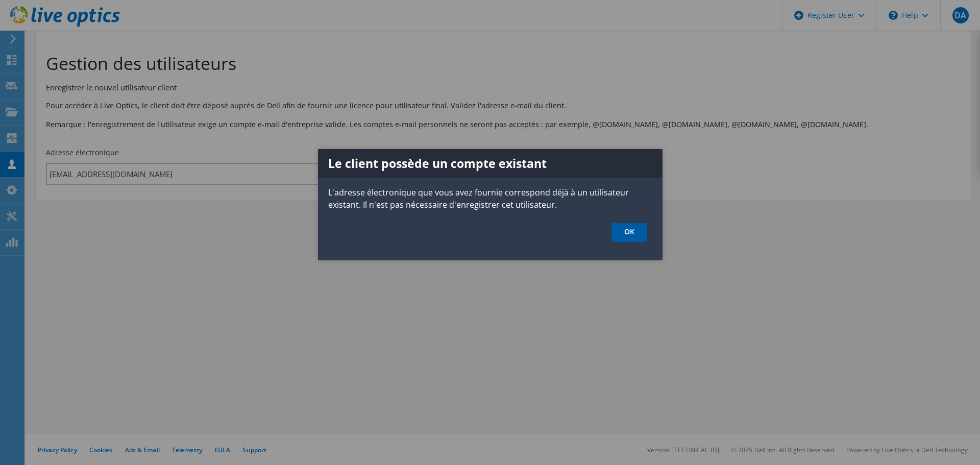
click at [625, 234] on link "OK" at bounding box center [630, 232] width 36 height 19
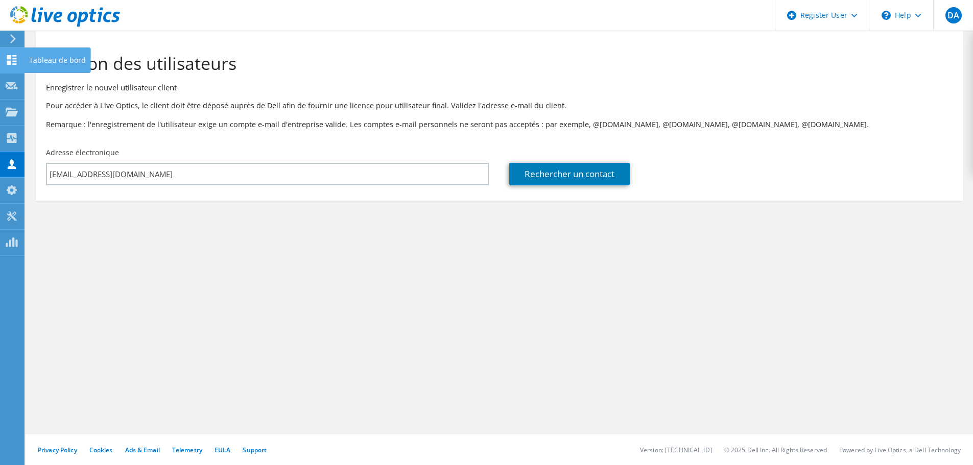
click at [14, 56] on use at bounding box center [12, 60] width 10 height 10
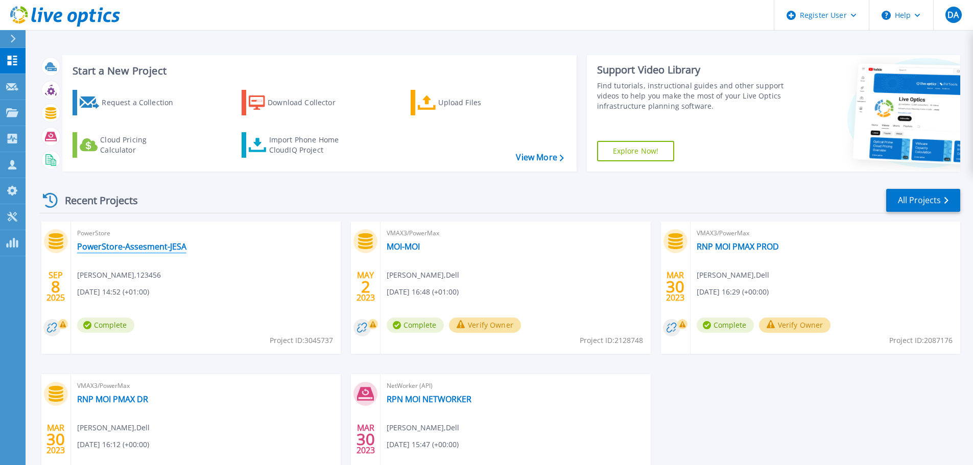
click at [156, 246] on link "PowerStore-Assesment-JESA" at bounding box center [131, 247] width 109 height 10
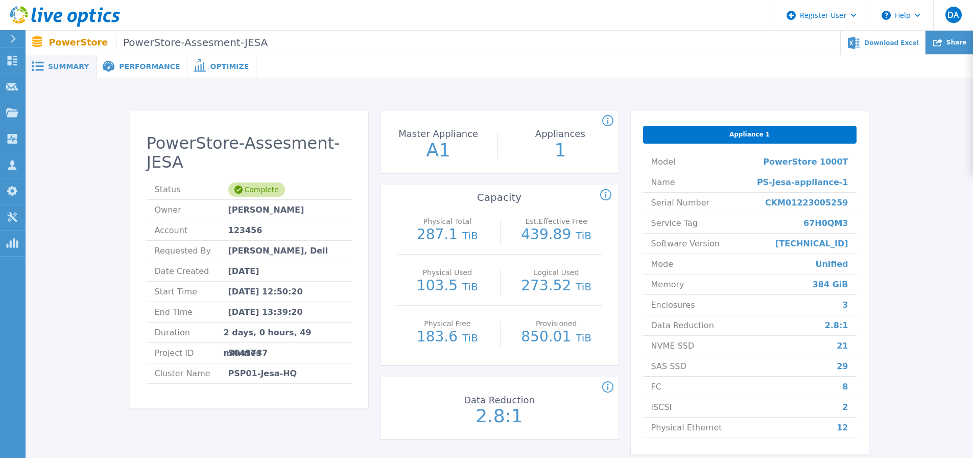
click at [951, 44] on span "Share" at bounding box center [956, 42] width 20 height 6
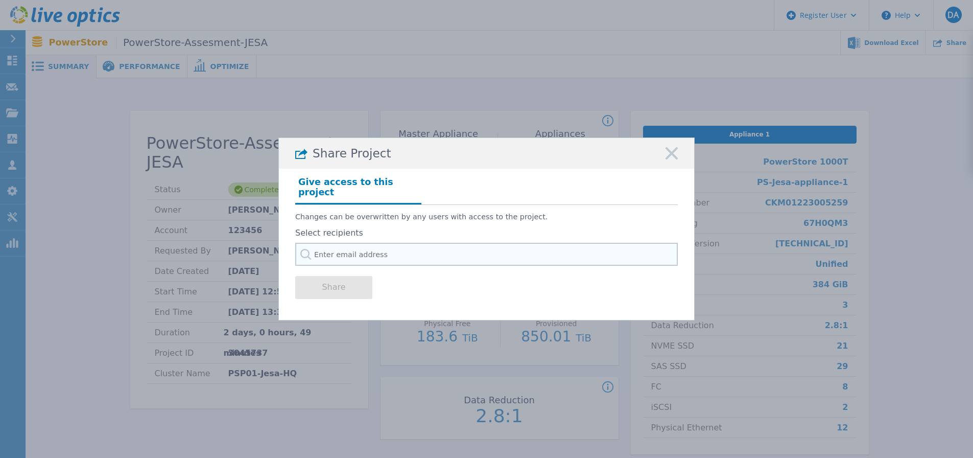
click at [363, 251] on input "text" at bounding box center [486, 254] width 382 height 23
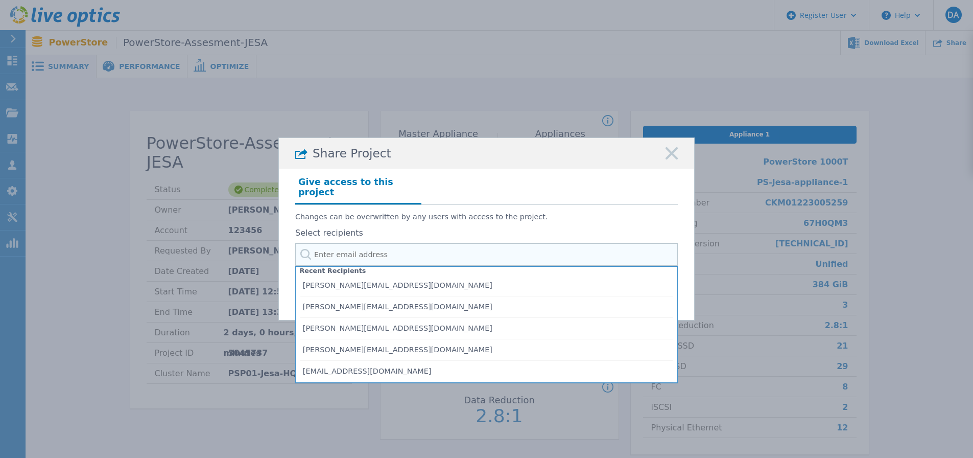
paste input "[EMAIL_ADDRESS][DOMAIN_NAME]"
type input "youssef_ibrak@dell.com"
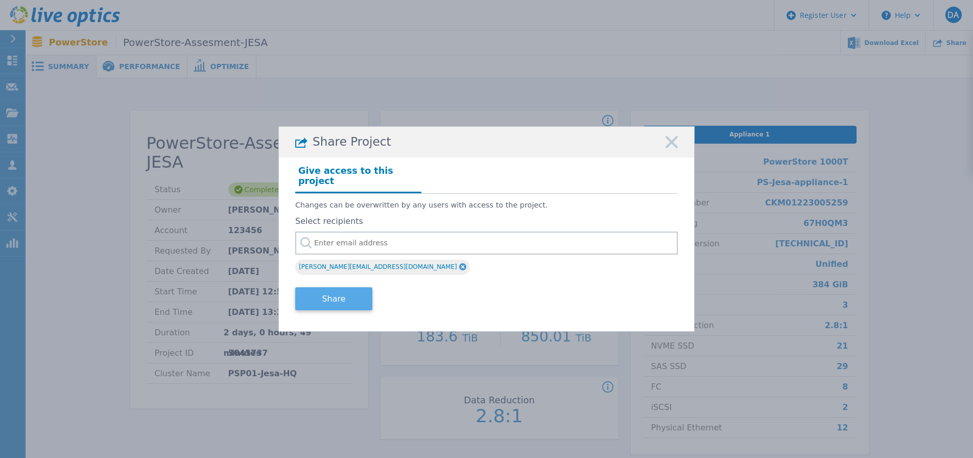
click at [331, 298] on button "Share" at bounding box center [333, 298] width 77 height 23
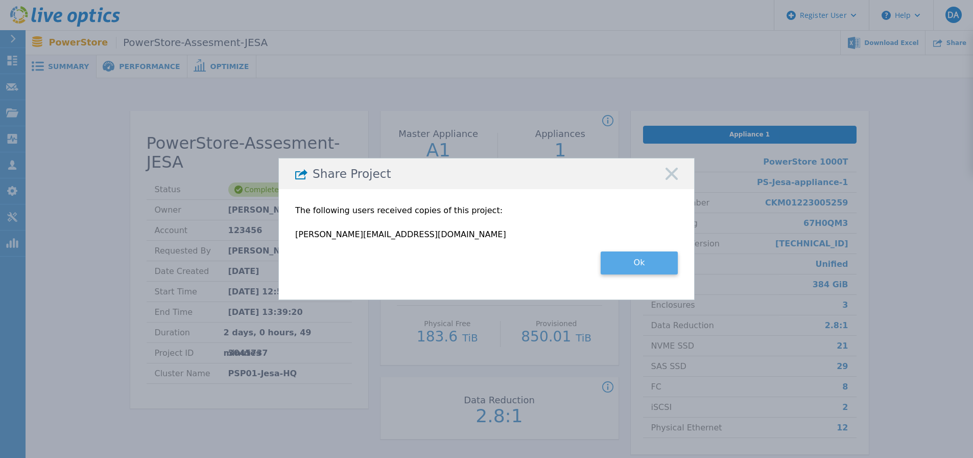
click at [640, 264] on button "Ok" at bounding box center [639, 262] width 77 height 23
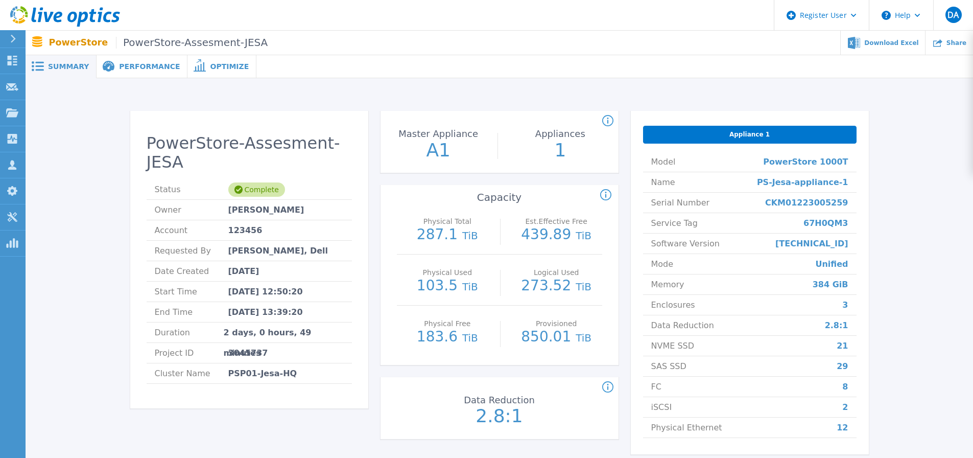
click at [131, 66] on span "Performance" at bounding box center [149, 66] width 61 height 7
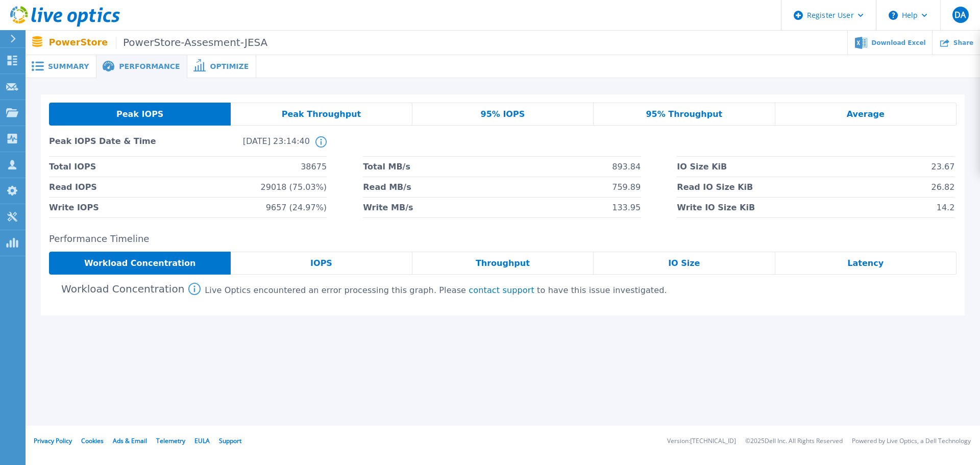
click at [215, 56] on div "Optimize" at bounding box center [221, 66] width 69 height 23
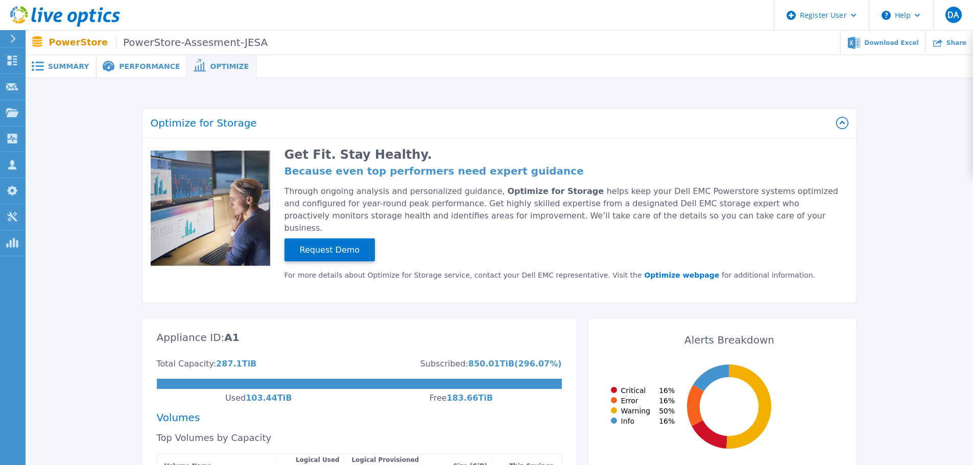
click at [67, 68] on span "Summary" at bounding box center [68, 66] width 41 height 7
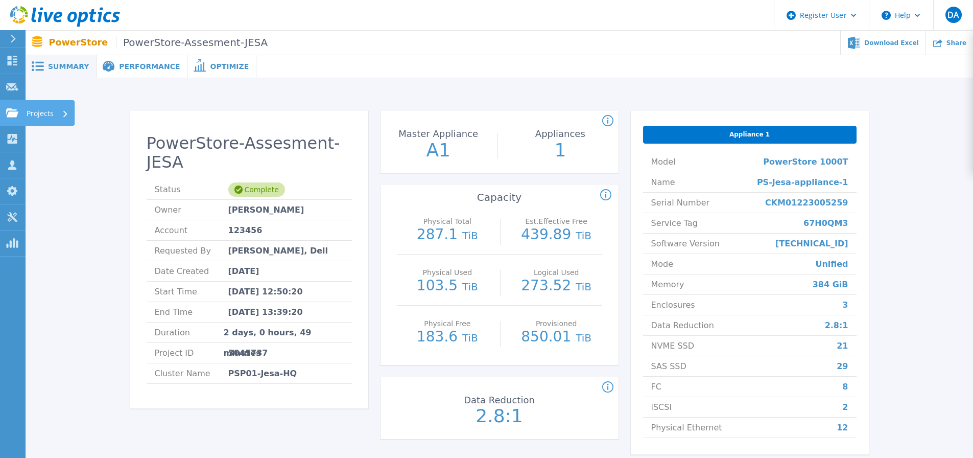
click at [19, 110] on div "Projects" at bounding box center [29, 112] width 47 height 9
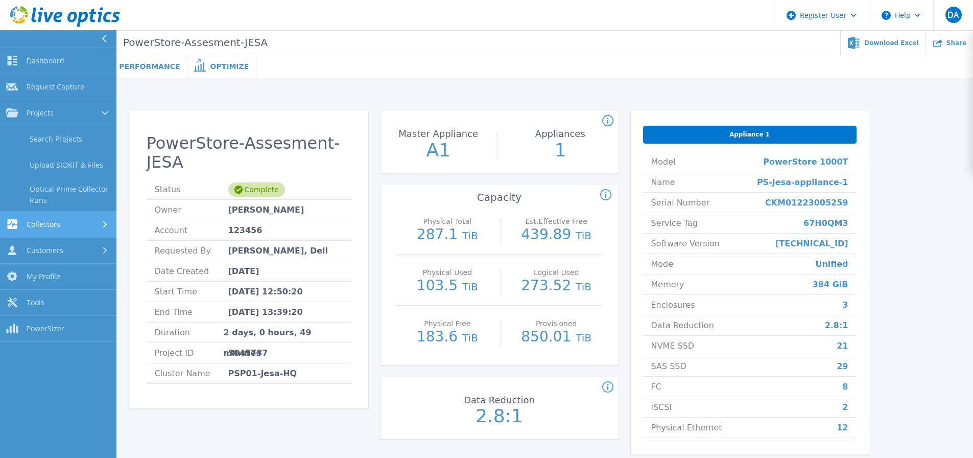
click at [79, 221] on div "Collectors" at bounding box center [58, 224] width 104 height 10
click at [34, 61] on span "Dashboard" at bounding box center [46, 60] width 38 height 9
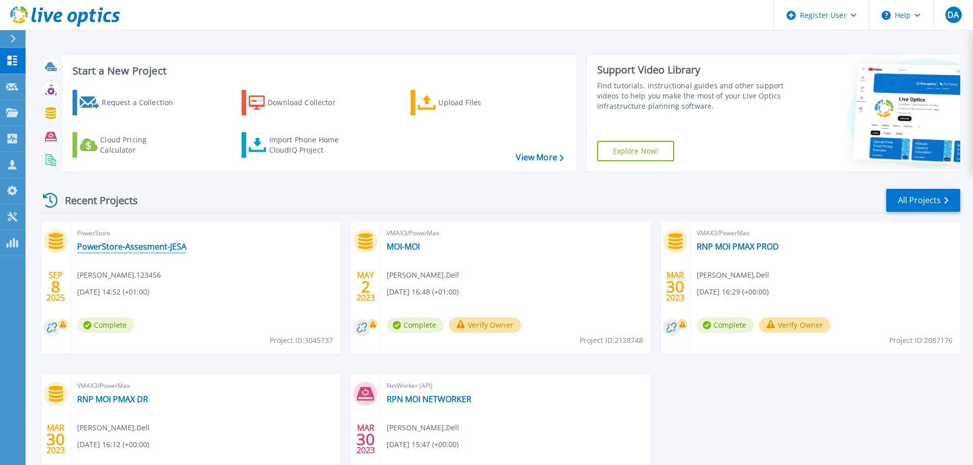
click at [112, 243] on link "PowerStore-Assesment-JESA" at bounding box center [131, 247] width 109 height 10
